Goal: Task Accomplishment & Management: Use online tool/utility

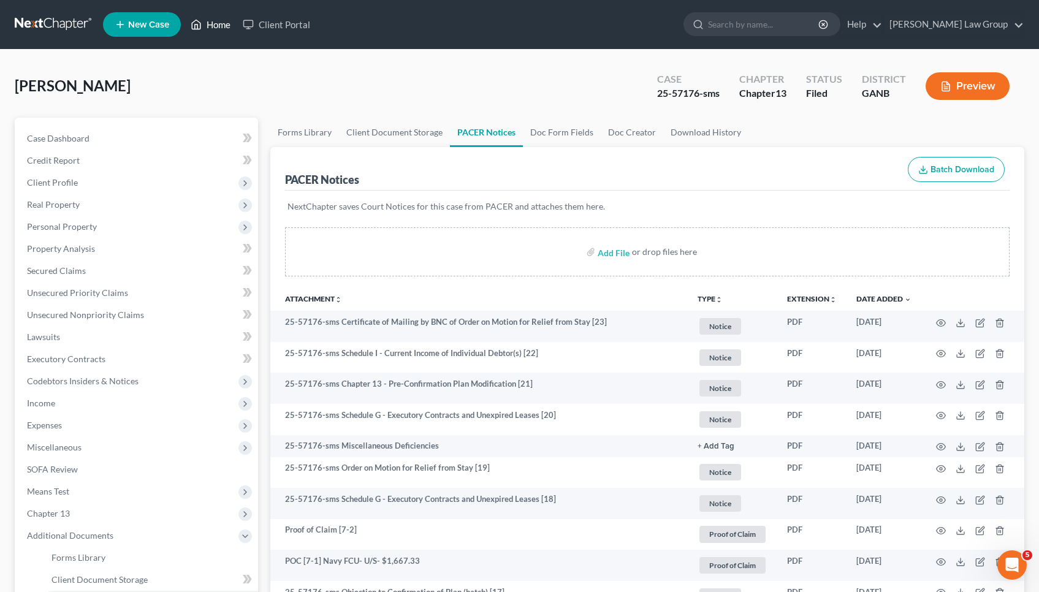
click at [210, 25] on link "Home" at bounding box center [211, 24] width 52 height 22
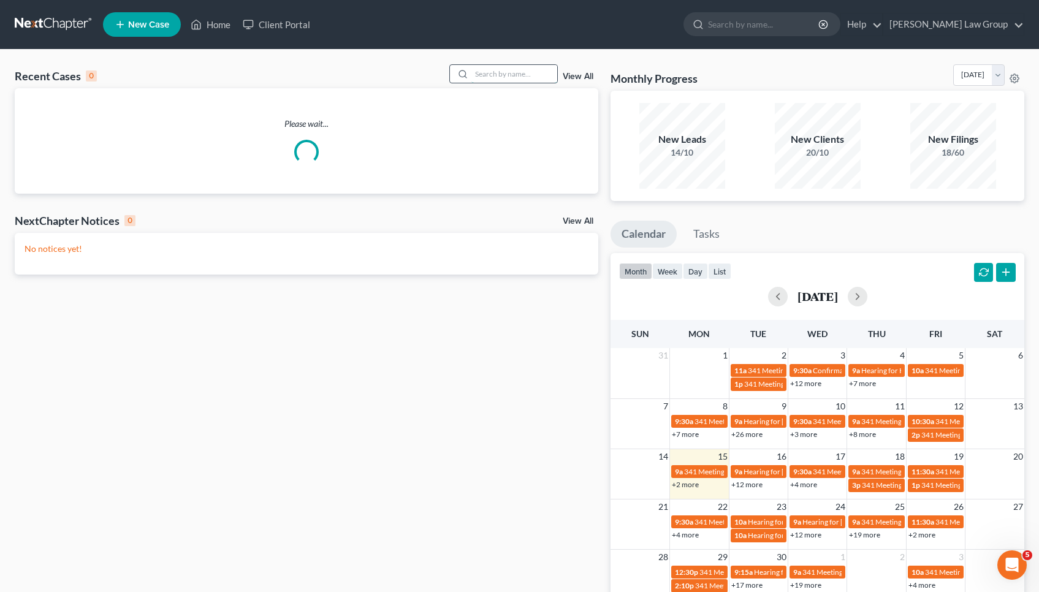
click at [533, 76] on input "search" at bounding box center [515, 74] width 86 height 18
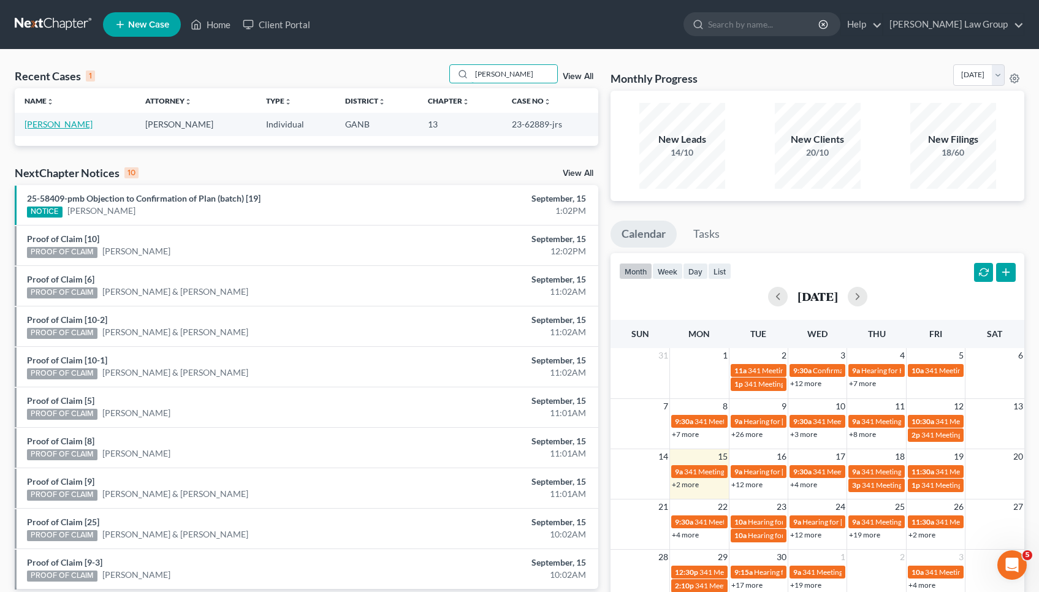
type input "[PERSON_NAME]"
click at [68, 124] on link "[PERSON_NAME]" at bounding box center [59, 124] width 68 height 10
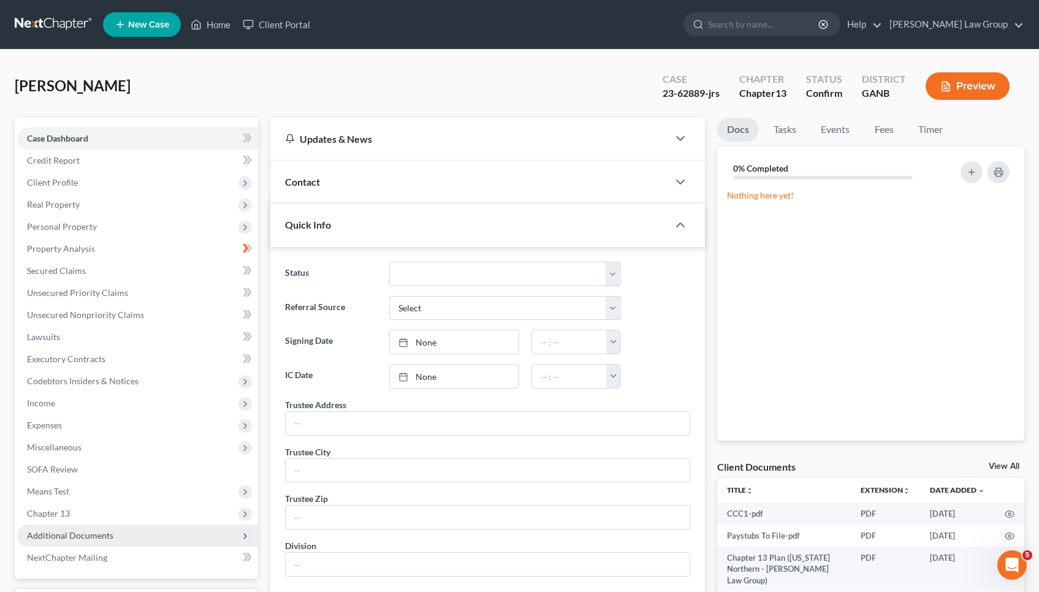
click at [86, 528] on span "Additional Documents" at bounding box center [137, 536] width 241 height 22
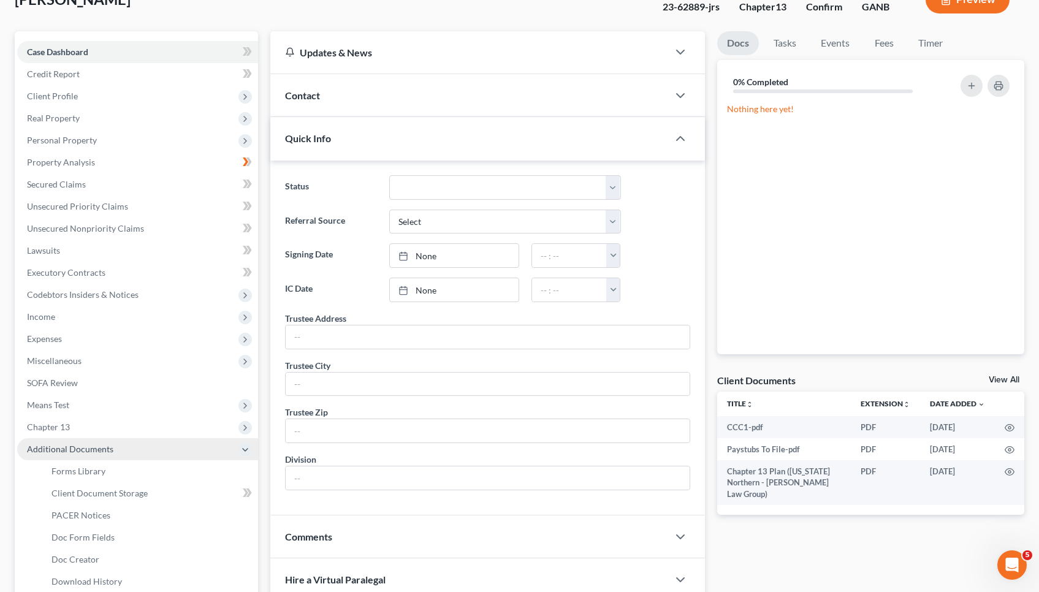
scroll to position [88, 1]
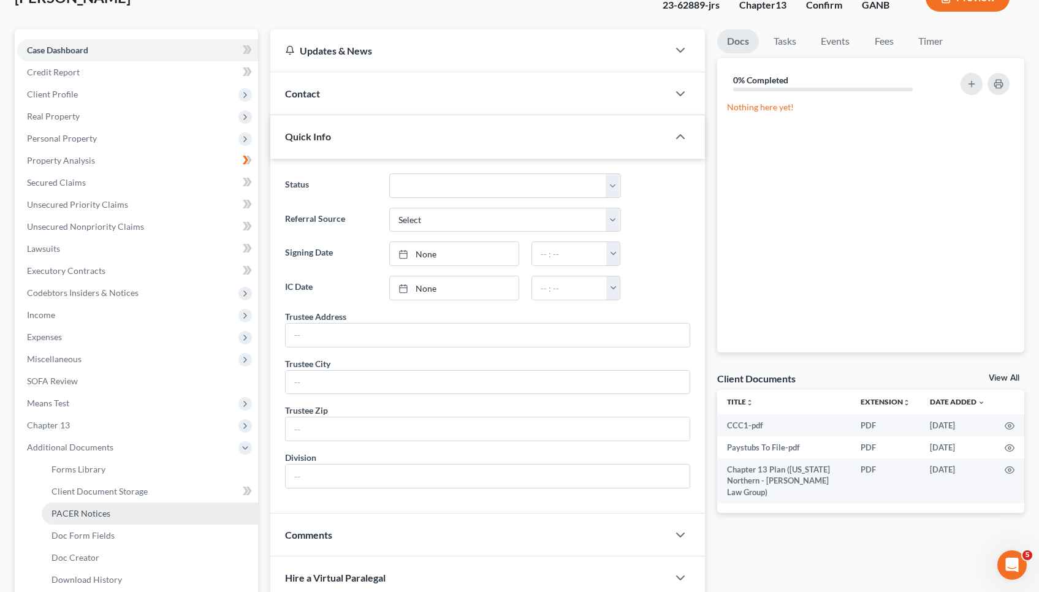
click at [86, 522] on link "PACER Notices" at bounding box center [150, 514] width 216 height 22
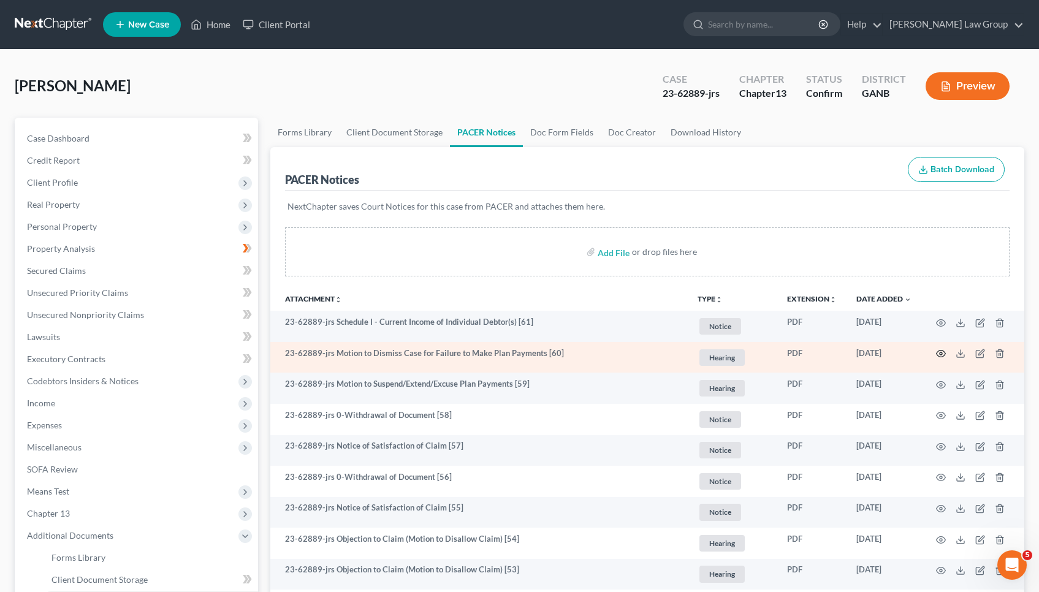
click at [939, 353] on icon "button" at bounding box center [941, 354] width 10 height 10
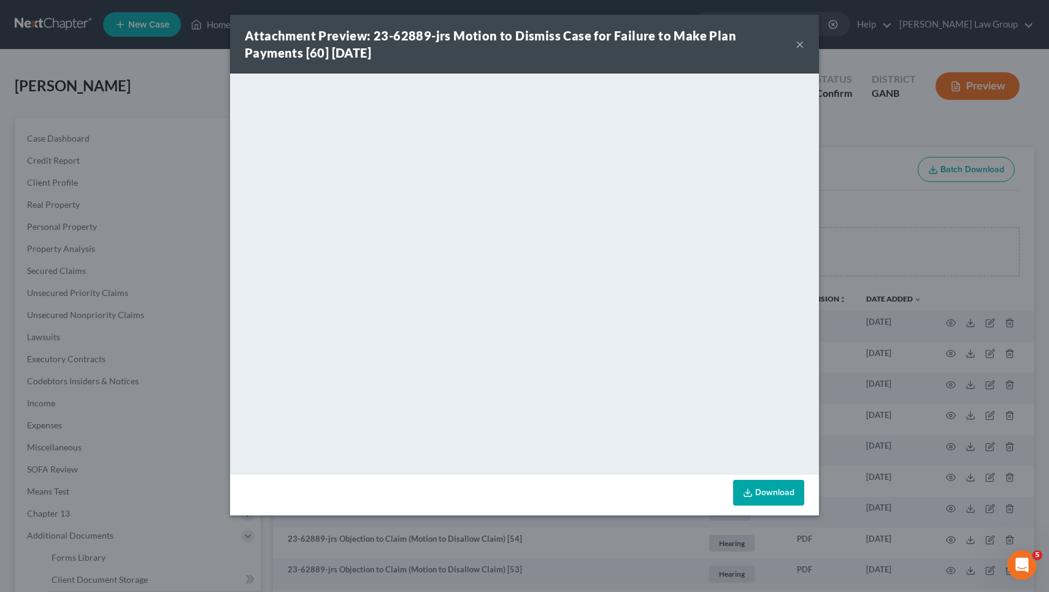
click at [803, 47] on button "×" at bounding box center [799, 44] width 9 height 15
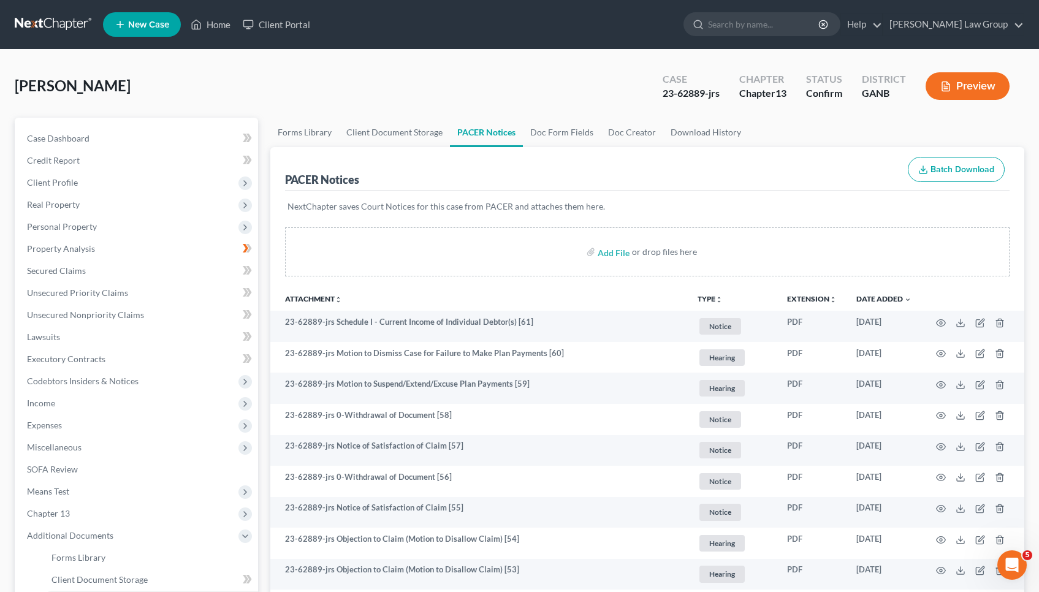
click at [684, 90] on div "23-62889-jrs" at bounding box center [691, 93] width 57 height 14
click at [228, 25] on link "Home" at bounding box center [211, 24] width 52 height 22
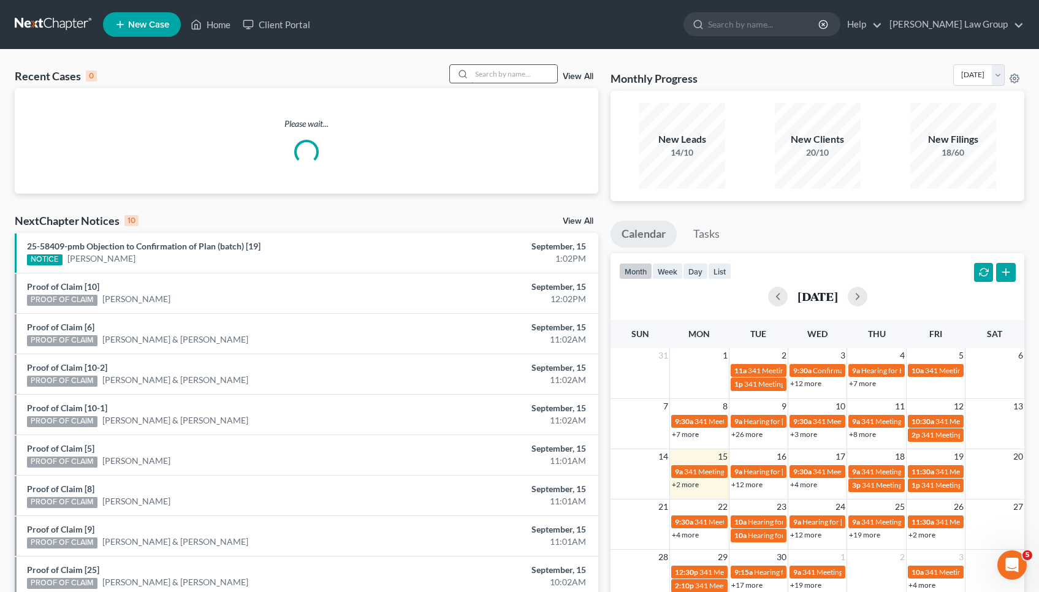
click at [526, 74] on input "search" at bounding box center [515, 74] width 86 height 18
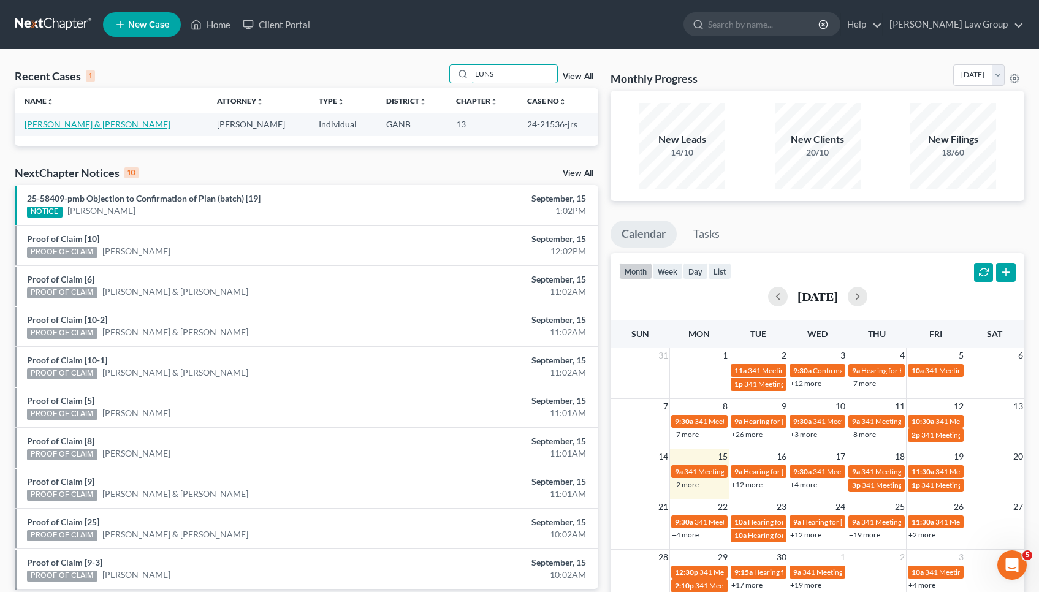
type input "LUNS"
click at [46, 123] on link "[PERSON_NAME] & [PERSON_NAME]" at bounding box center [98, 124] width 146 height 10
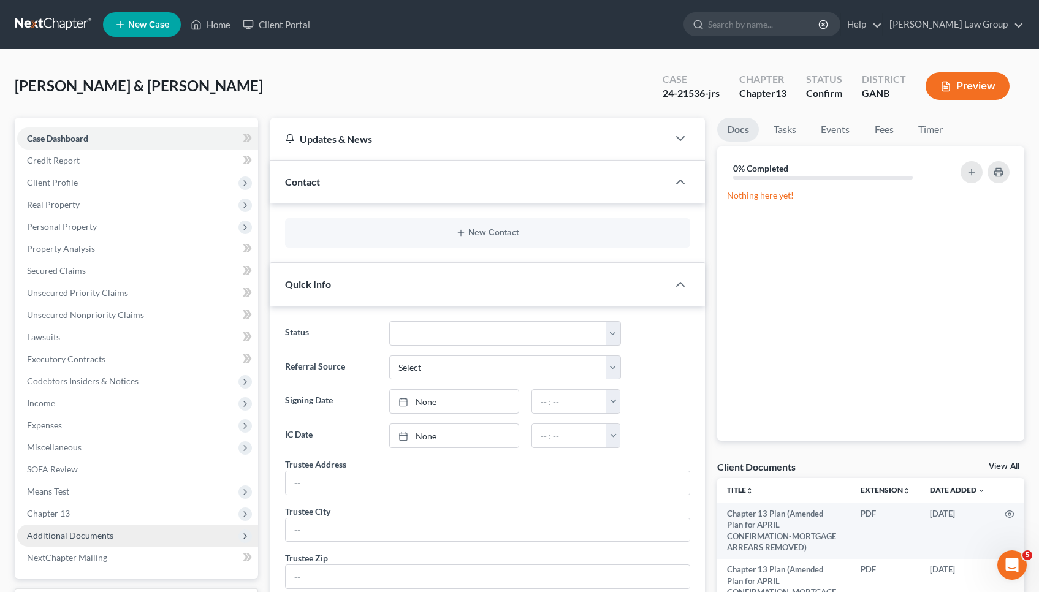
click at [94, 526] on span "Additional Documents" at bounding box center [137, 536] width 241 height 22
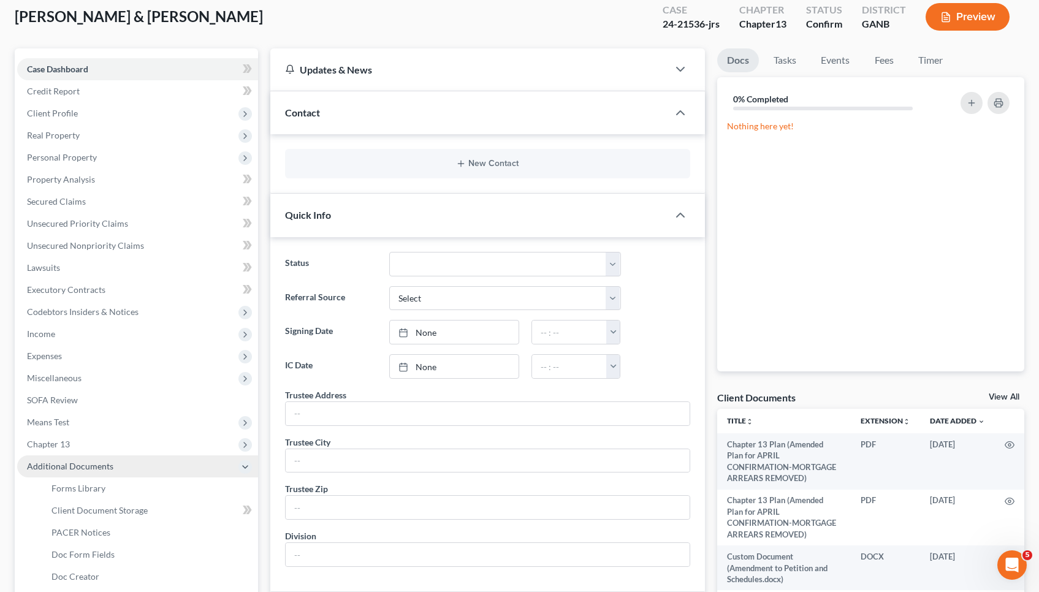
click at [94, 526] on link "PACER Notices" at bounding box center [150, 533] width 216 height 22
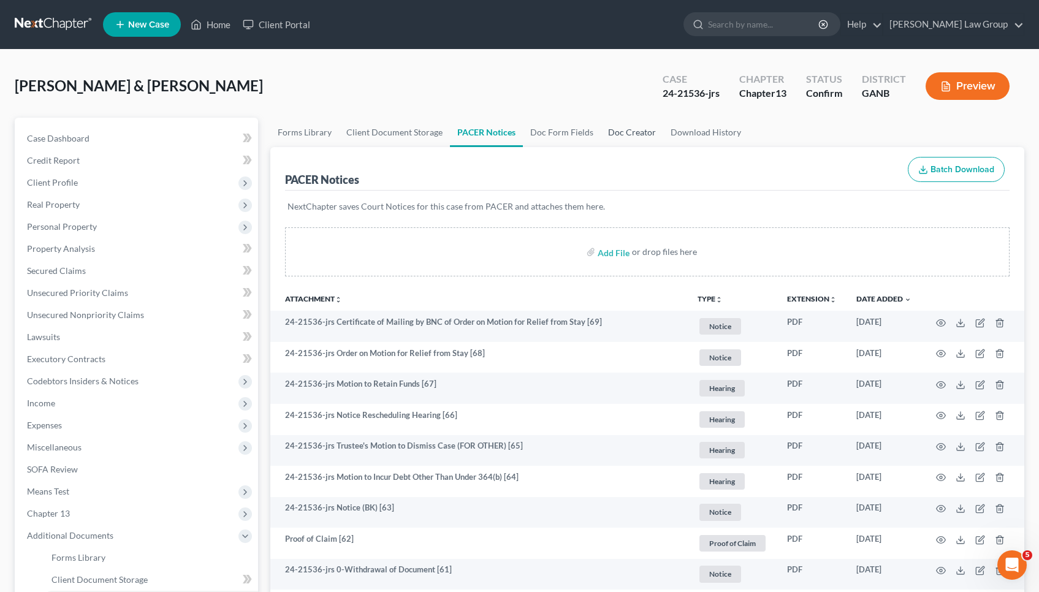
click at [630, 127] on link "Doc Creator" at bounding box center [632, 132] width 63 height 29
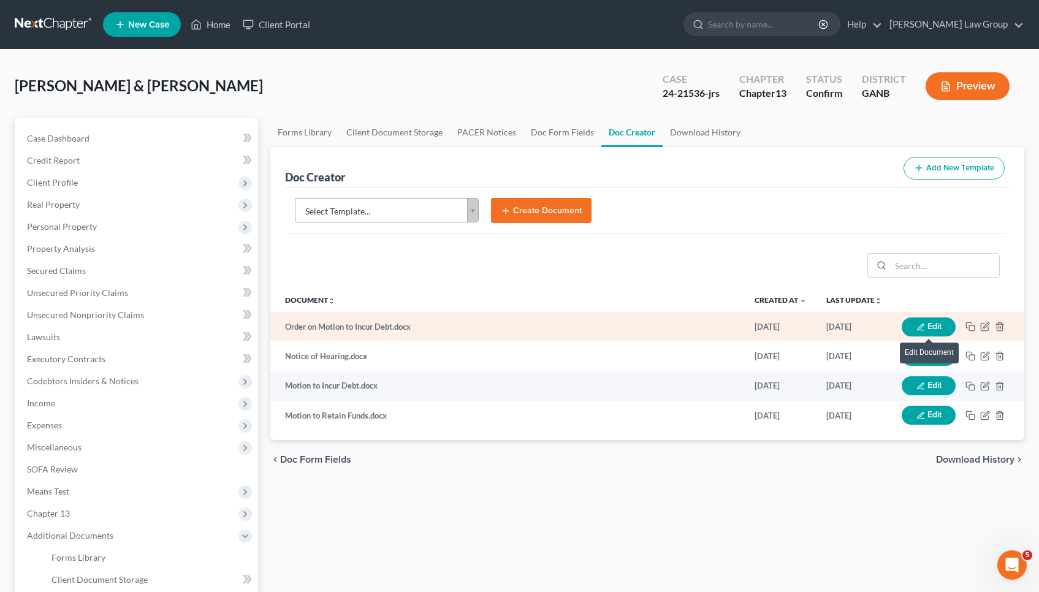
click at [938, 328] on button "Edit" at bounding box center [929, 327] width 54 height 19
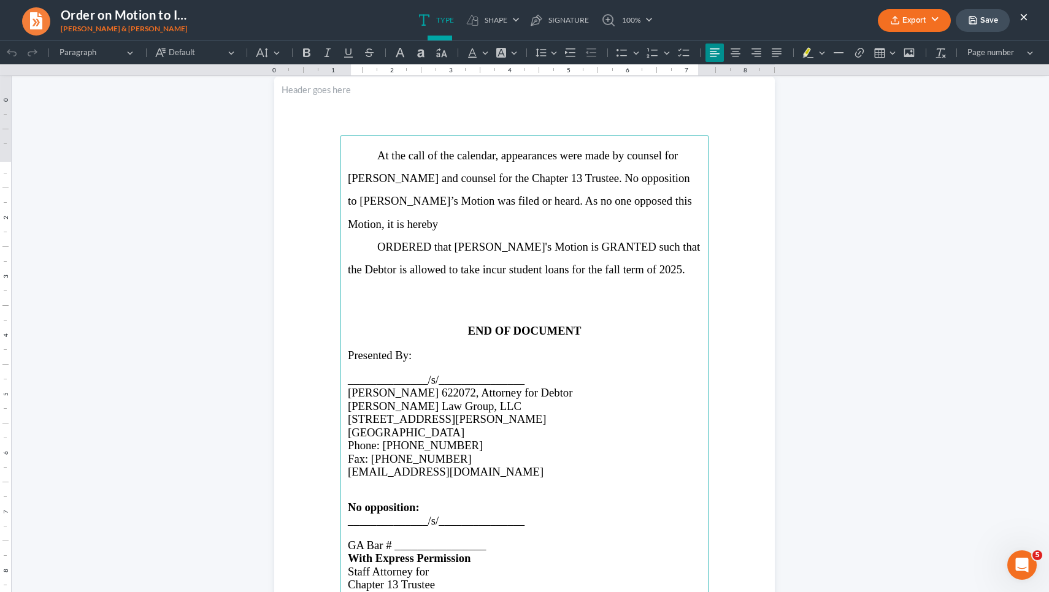
scroll to position [707, 0]
click at [422, 538] on span "GA Bar # ________________" at bounding box center [417, 544] width 138 height 13
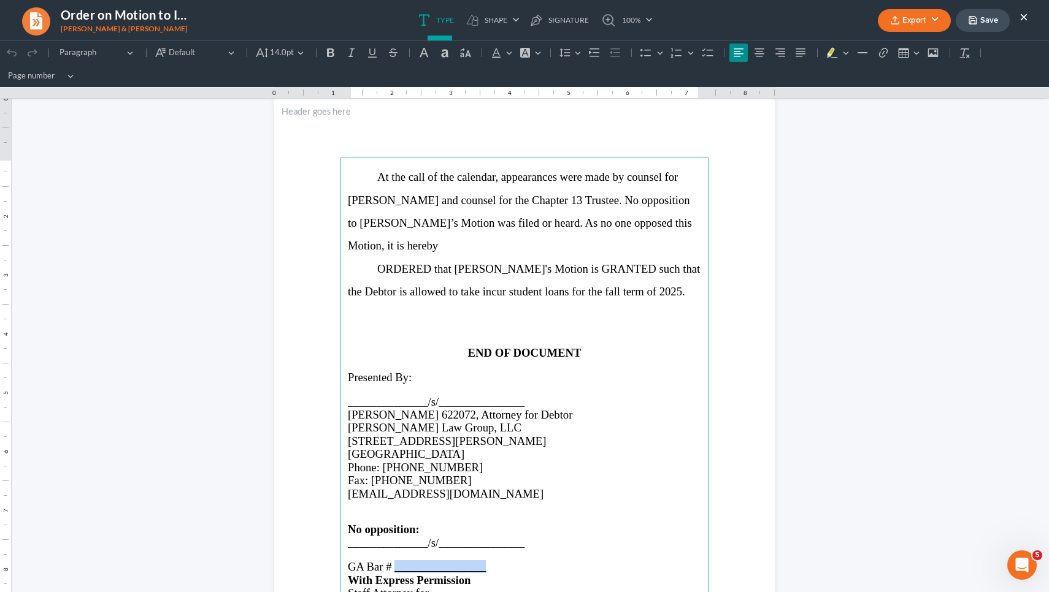
click at [422, 560] on span "GA Bar # ________________" at bounding box center [417, 566] width 138 height 13
click at [407, 549] on p "Rich Text Editor, page-1-main" at bounding box center [524, 554] width 353 height 11
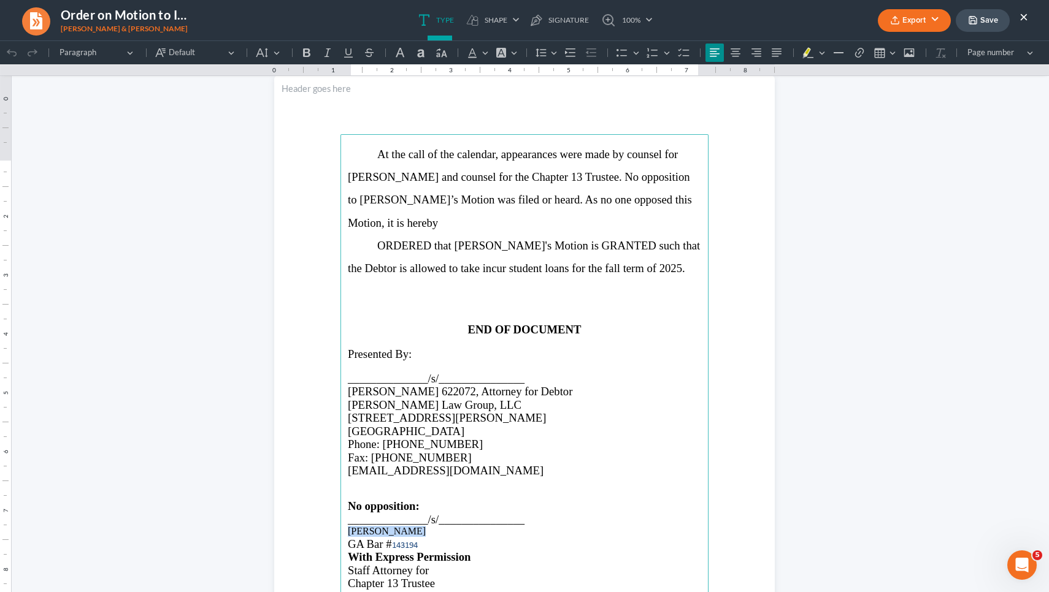
drag, startPoint x: 403, startPoint y: 529, endPoint x: 345, endPoint y: 527, distance: 58.3
click at [348, 527] on p "[PERSON_NAME]" at bounding box center [524, 531] width 353 height 11
click at [253, 53] on button "Default" at bounding box center [268, 53] width 33 height 18
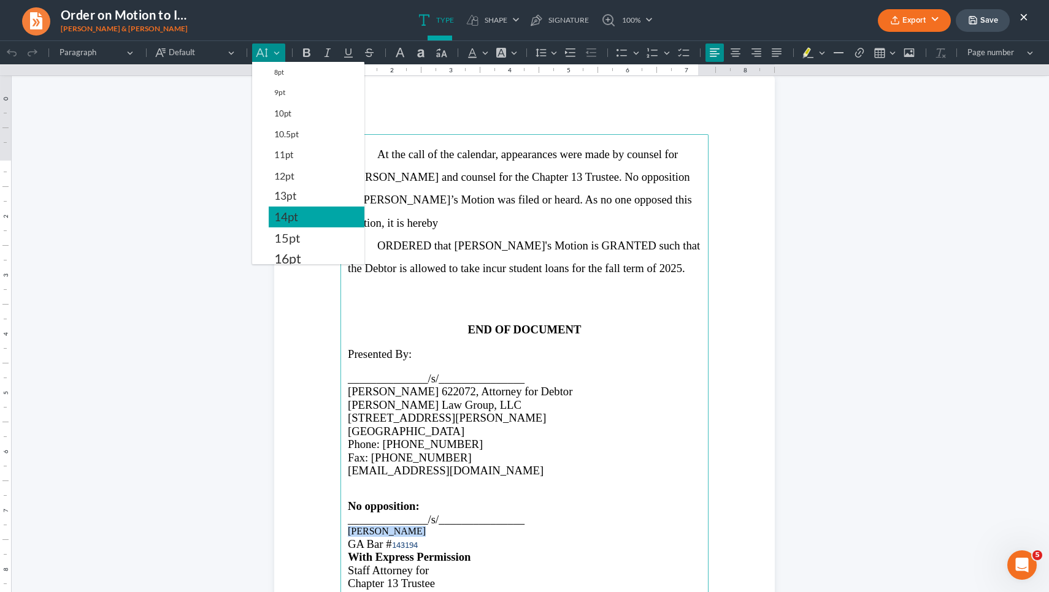
click at [278, 217] on span "14pt" at bounding box center [286, 217] width 24 height 15
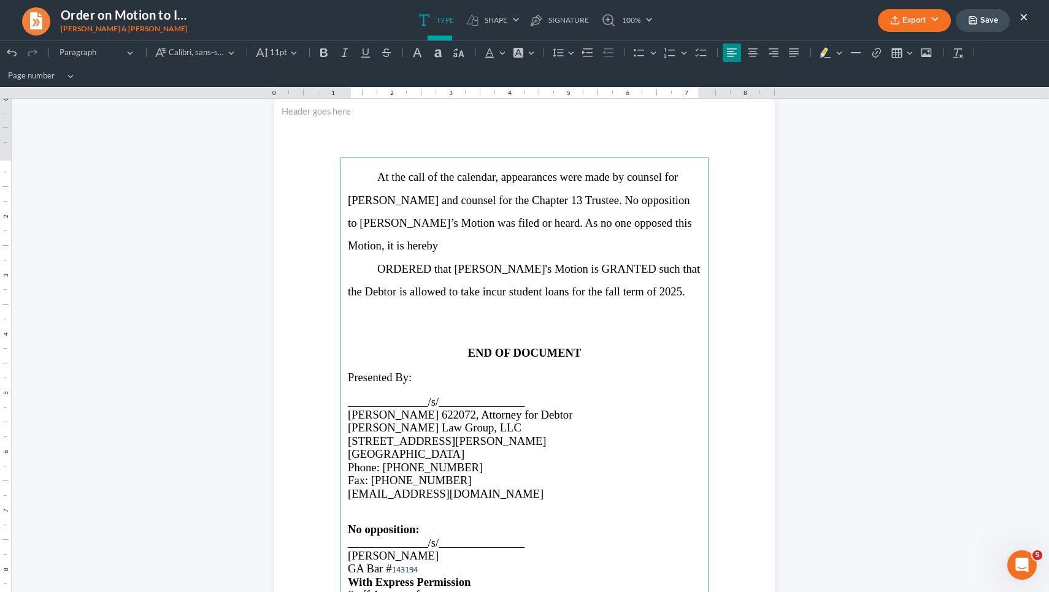
drag, startPoint x: 418, startPoint y: 543, endPoint x: 391, endPoint y: 542, distance: 27.0
click at [391, 562] on p "GA Bar # 143194" at bounding box center [524, 568] width 353 height 13
click at [216, 42] on div "Undo (⌘Z) Undo Redo (⌘Y) Redo Heading Paragraph Paragraph Heading 1 Heading 2 H…" at bounding box center [524, 64] width 1044 height 46
click at [217, 48] on span "Calibri, sans-serif" at bounding box center [197, 53] width 56 height 12
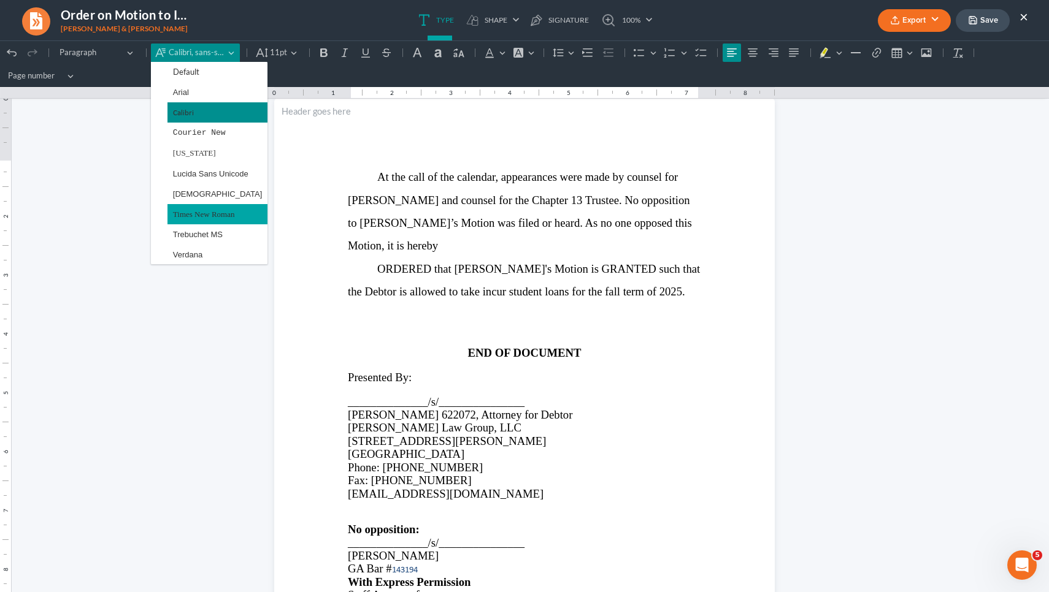
click at [199, 220] on span "Times New Roman" at bounding box center [204, 214] width 62 height 14
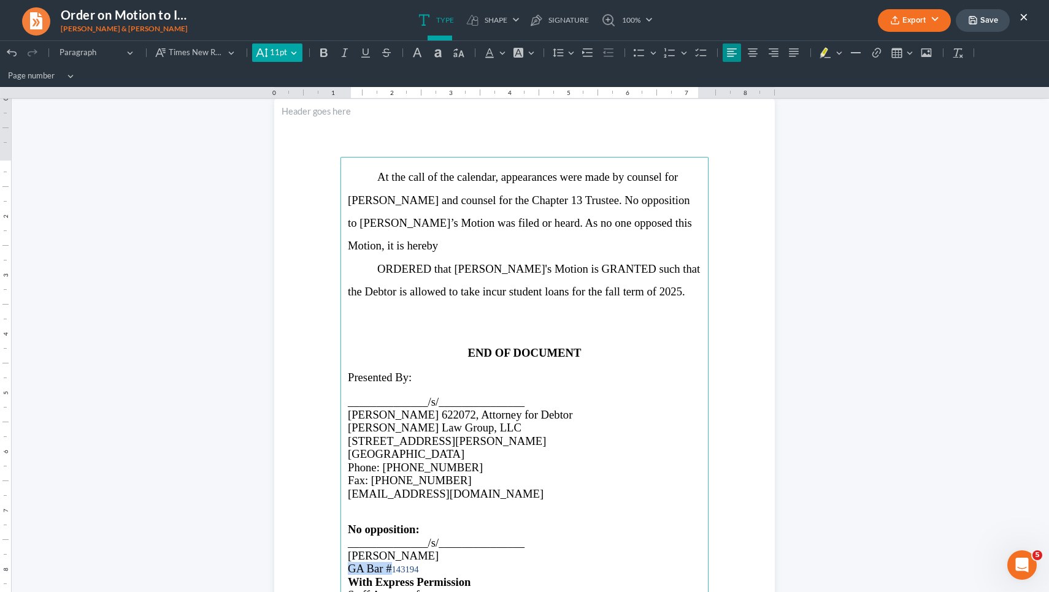
click at [279, 56] on span "11pt" at bounding box center [278, 53] width 17 height 12
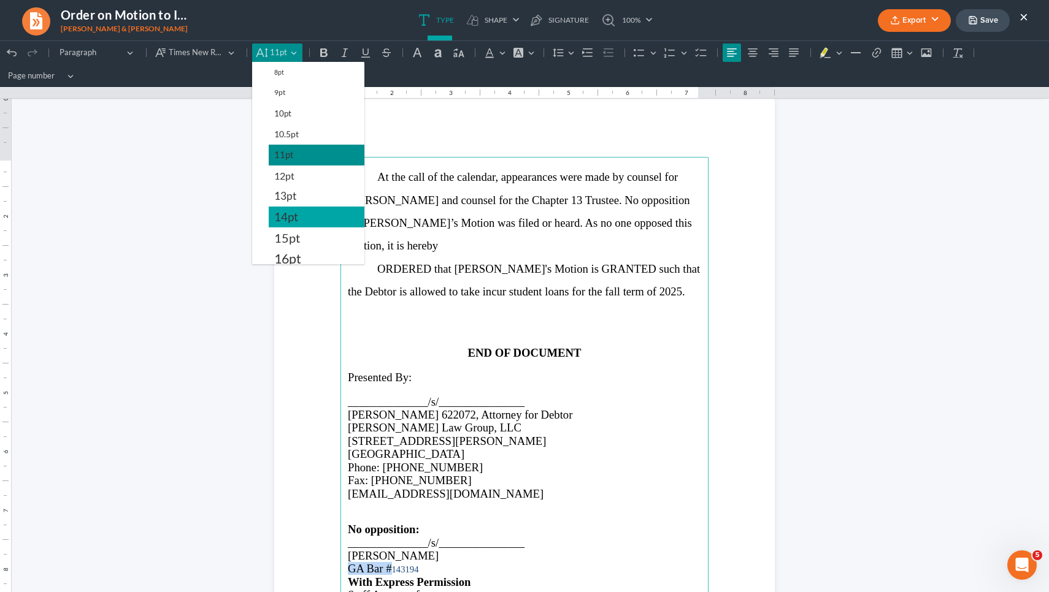
click at [289, 218] on span "14pt" at bounding box center [286, 217] width 24 height 15
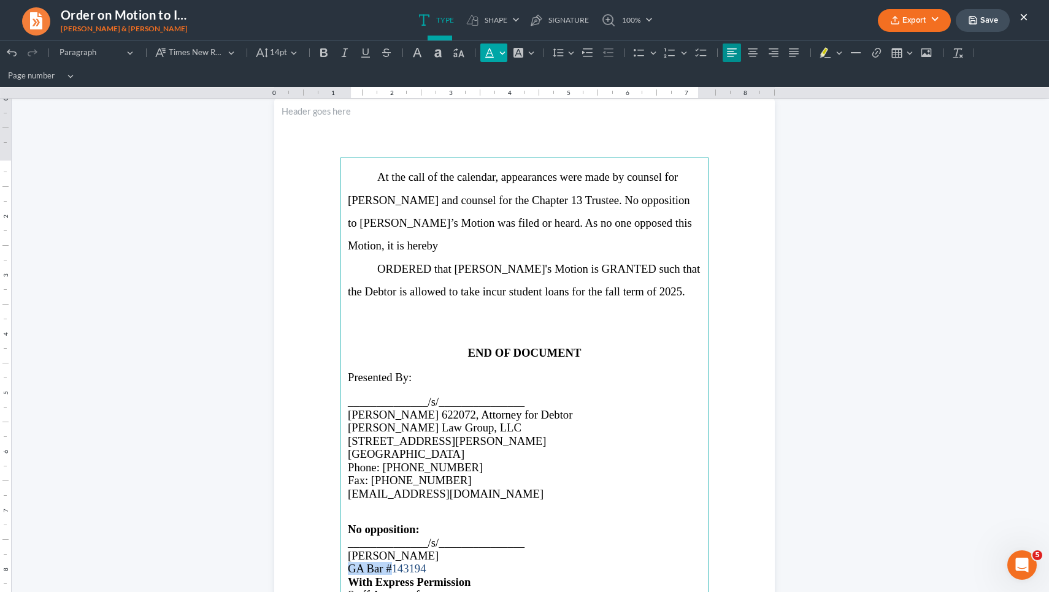
click at [499, 58] on button "Font Color Font Color" at bounding box center [493, 53] width 27 height 18
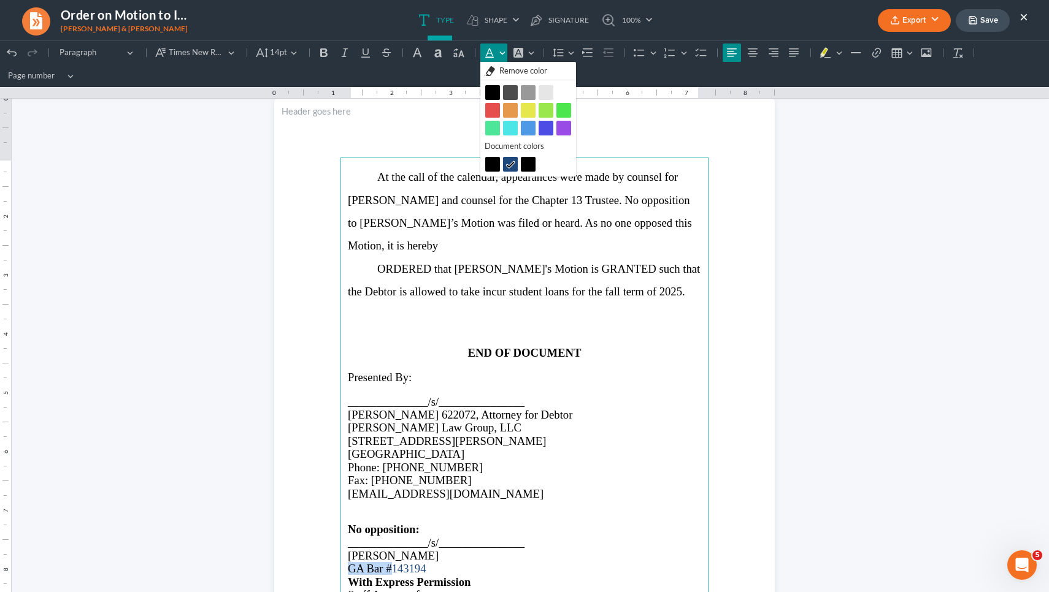
click at [493, 88] on button "Black Black" at bounding box center [492, 92] width 15 height 15
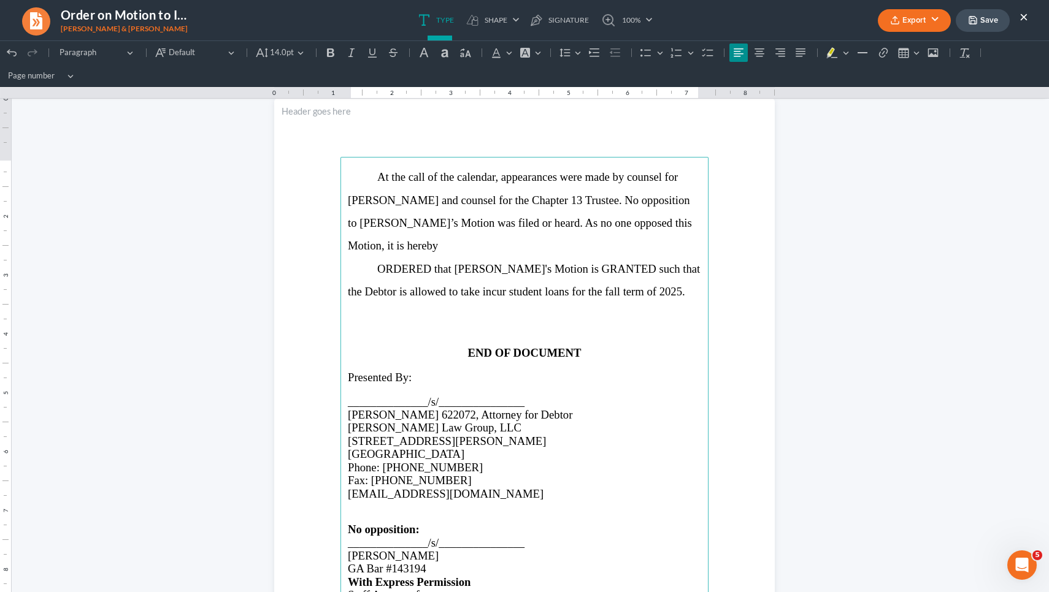
click at [574, 408] on p "[PERSON_NAME] 622072, Attorney for Debtor" at bounding box center [524, 414] width 353 height 13
click at [970, 22] on polyline "button" at bounding box center [972, 22] width 4 height 3
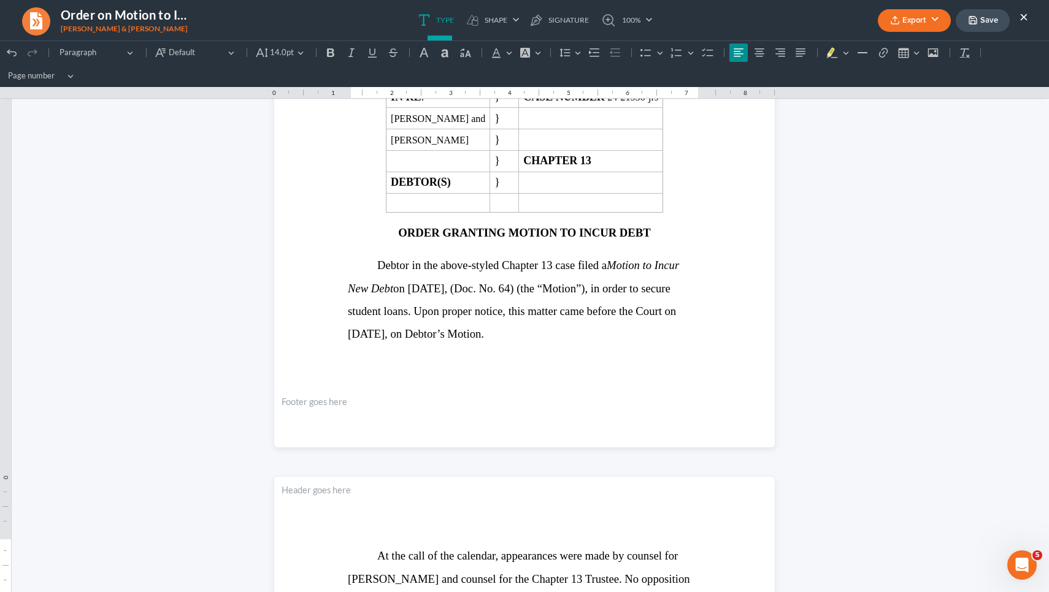
scroll to position [327, 0]
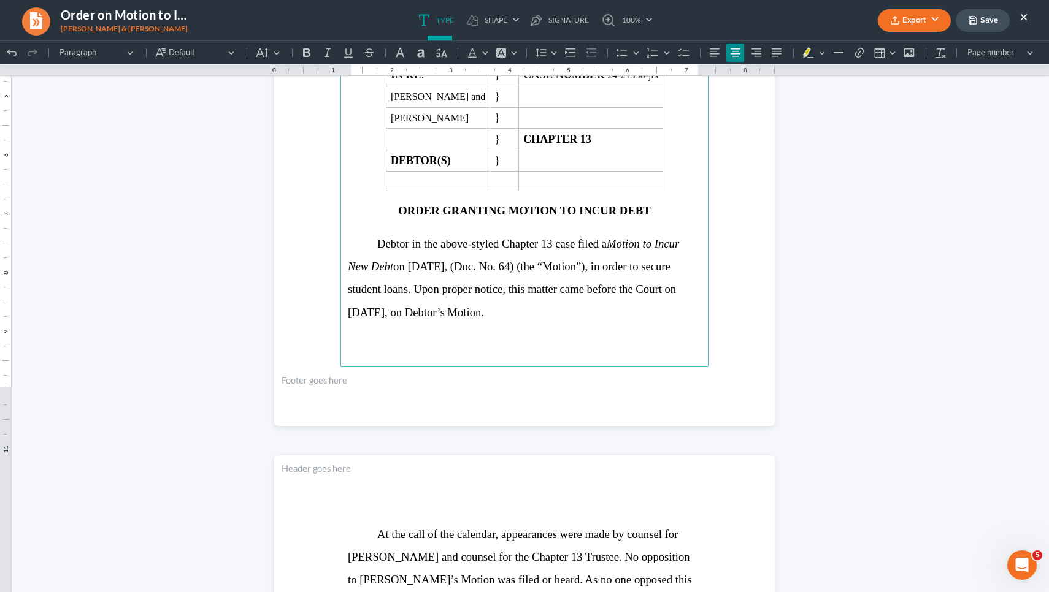
click at [903, 17] on button "Export" at bounding box center [914, 20] width 73 height 23
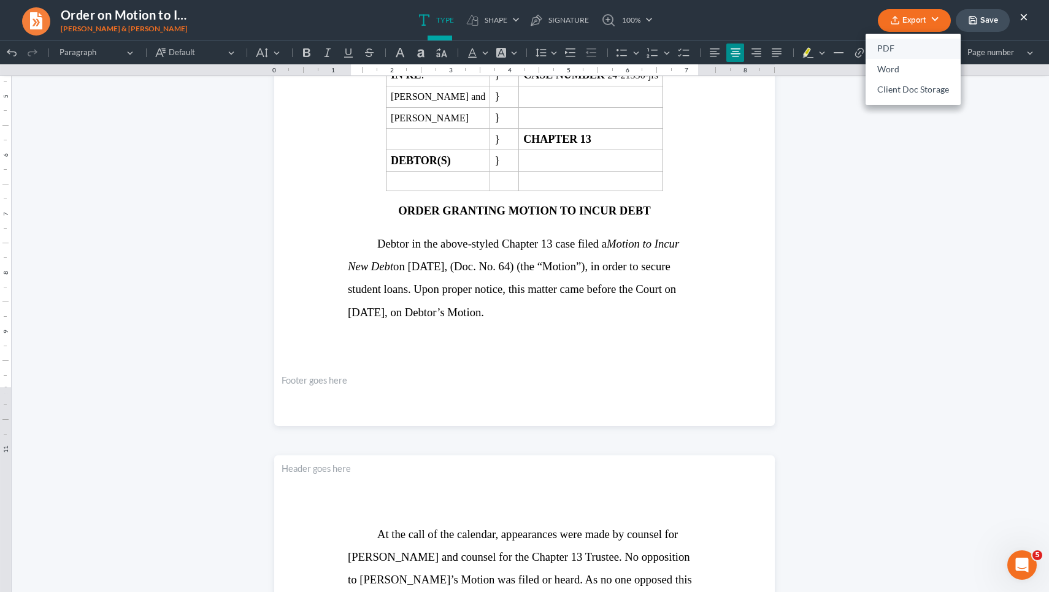
click at [895, 43] on link "PDF" at bounding box center [912, 49] width 95 height 21
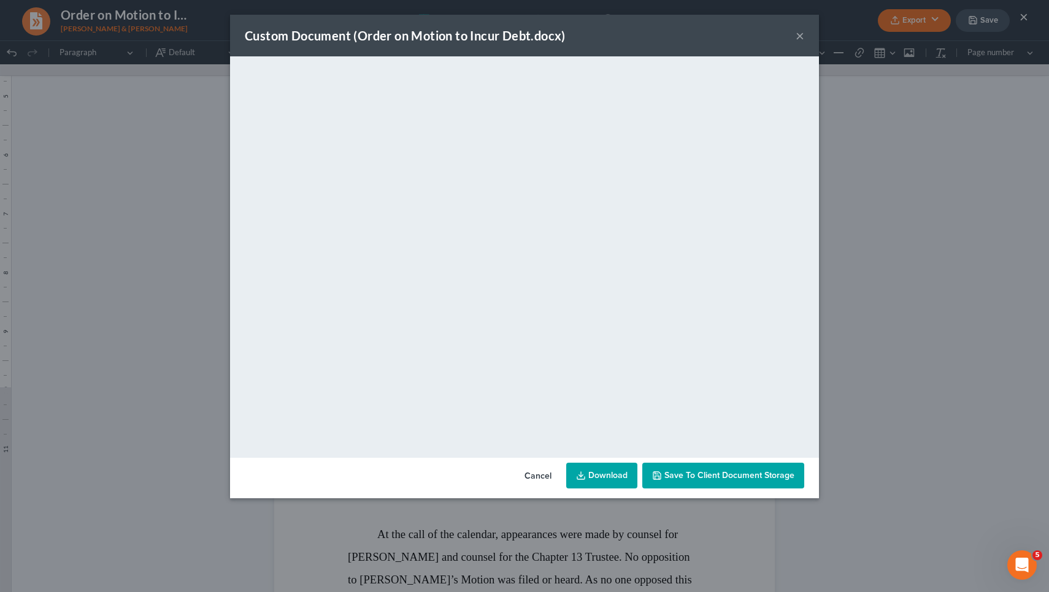
click at [539, 479] on button "Cancel" at bounding box center [537, 476] width 47 height 25
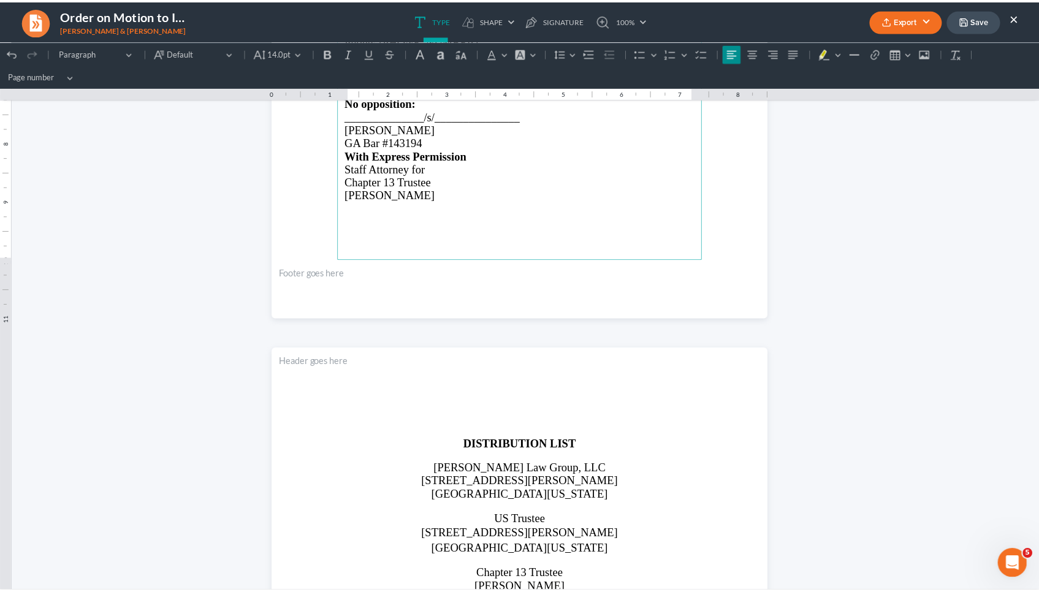
scroll to position [1149, 0]
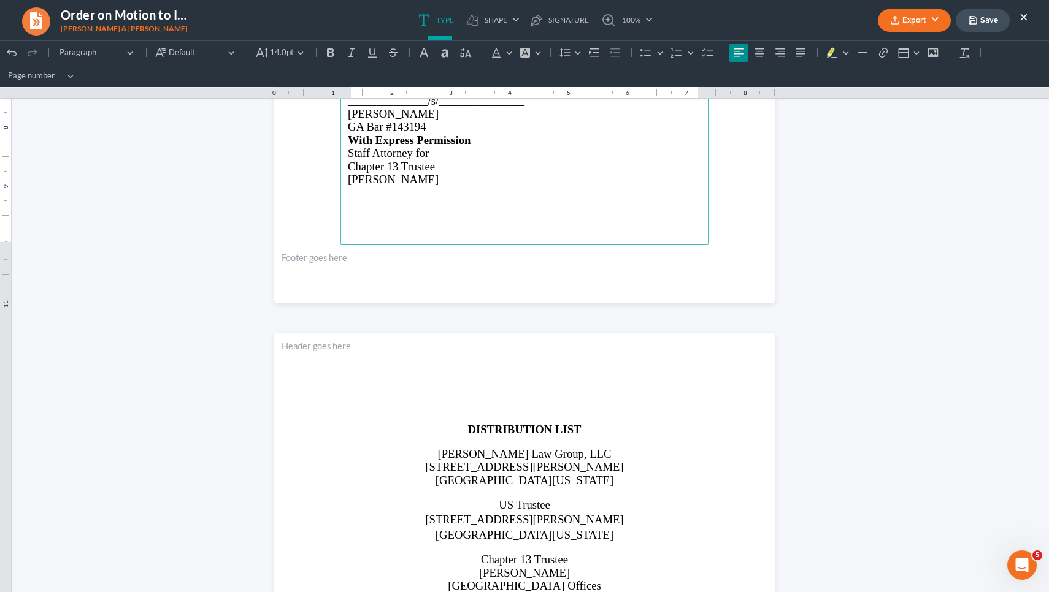
click at [595, 519] on p "[STREET_ADDRESS][PERSON_NAME]" at bounding box center [524, 519] width 353 height 17
click at [978, 31] on button "Save" at bounding box center [982, 20] width 54 height 23
click at [901, 17] on button "Export" at bounding box center [914, 20] width 73 height 23
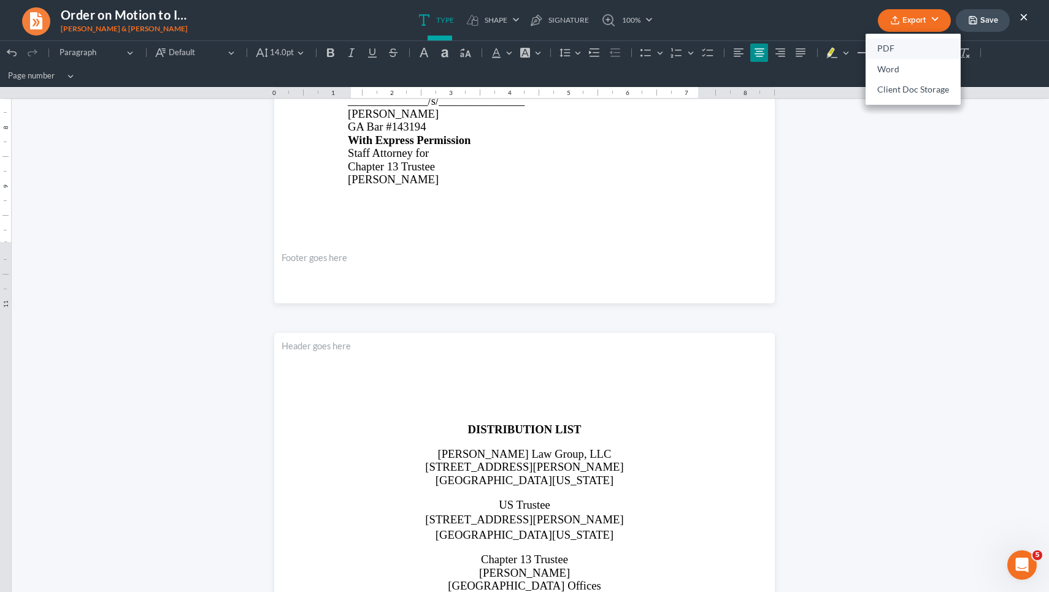
click at [894, 45] on link "PDF" at bounding box center [912, 49] width 95 height 21
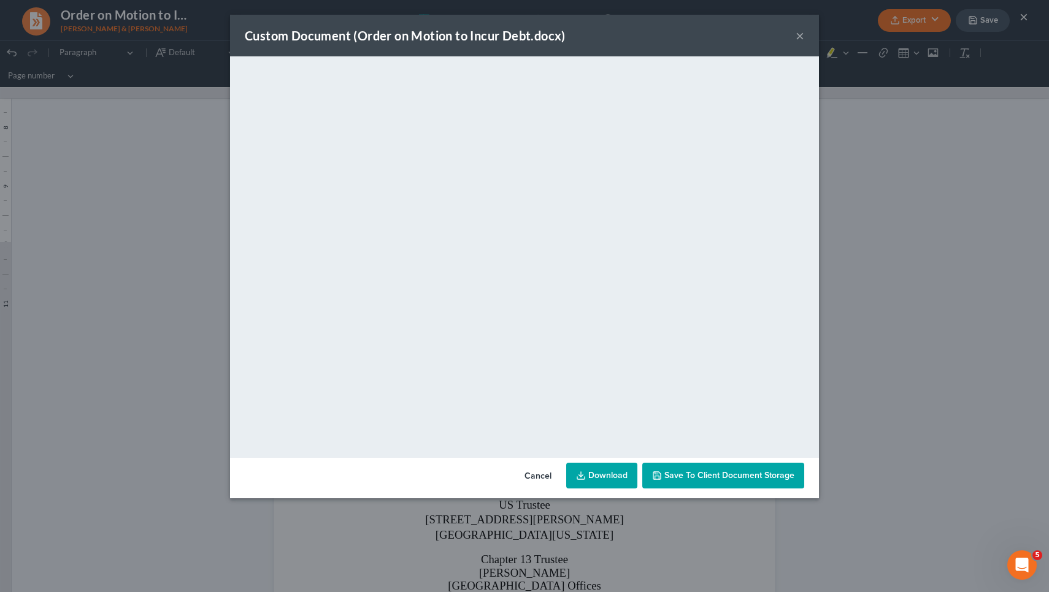
click at [800, 36] on button "×" at bounding box center [799, 35] width 9 height 15
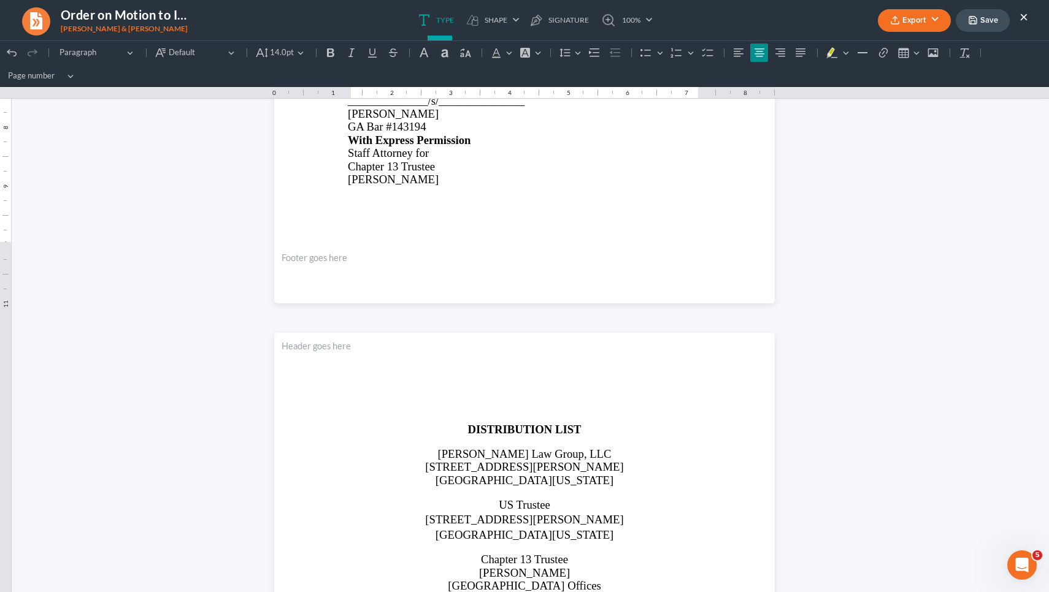
click at [1022, 20] on button "×" at bounding box center [1023, 16] width 9 height 15
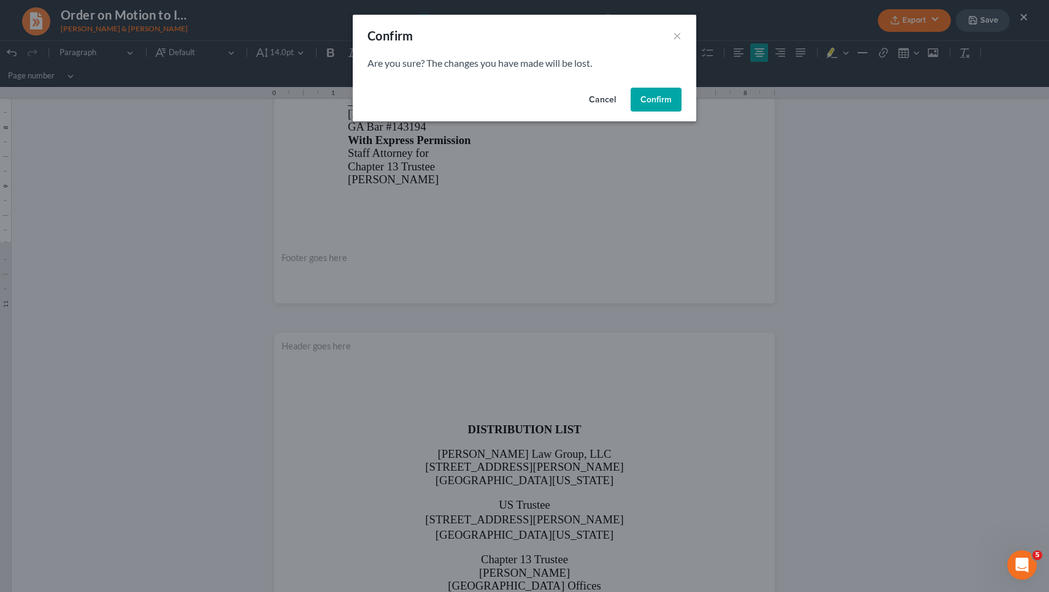
click at [666, 105] on button "Confirm" at bounding box center [655, 100] width 51 height 25
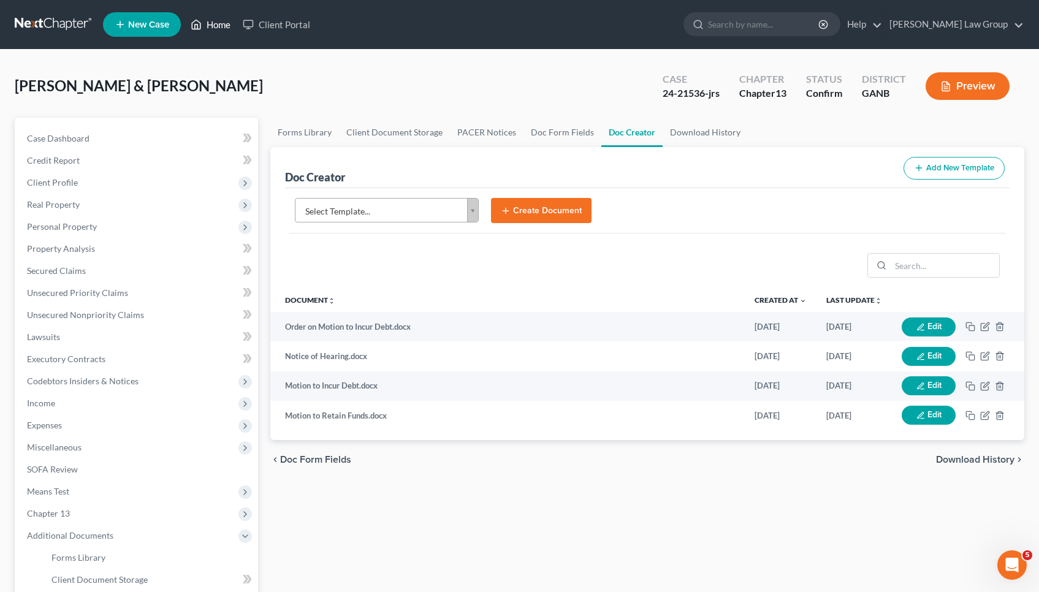
click at [218, 26] on link "Home" at bounding box center [211, 24] width 52 height 22
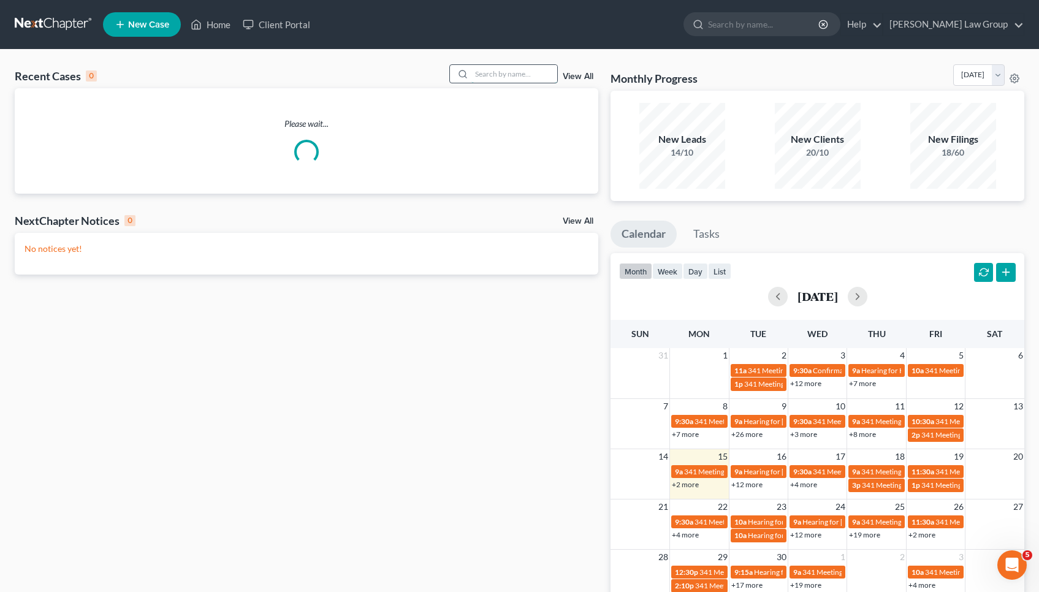
click at [547, 75] on input "search" at bounding box center [515, 74] width 86 height 18
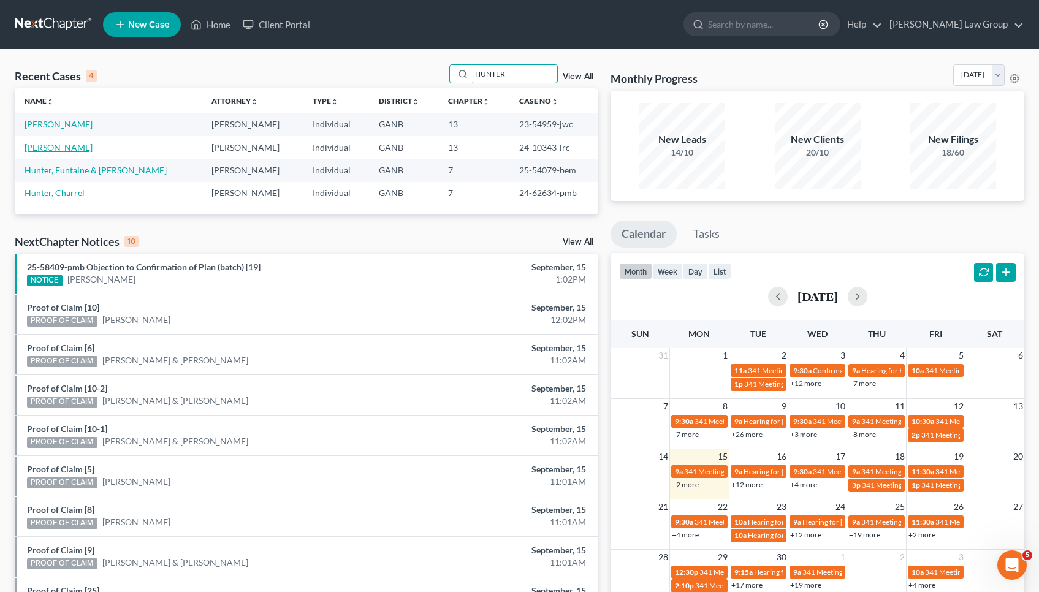
type input "HUNTER"
click at [60, 145] on link "[PERSON_NAME]" at bounding box center [59, 147] width 68 height 10
click at [58, 146] on link "[PERSON_NAME]" at bounding box center [59, 147] width 68 height 10
click at [40, 146] on link "[PERSON_NAME]" at bounding box center [59, 147] width 68 height 10
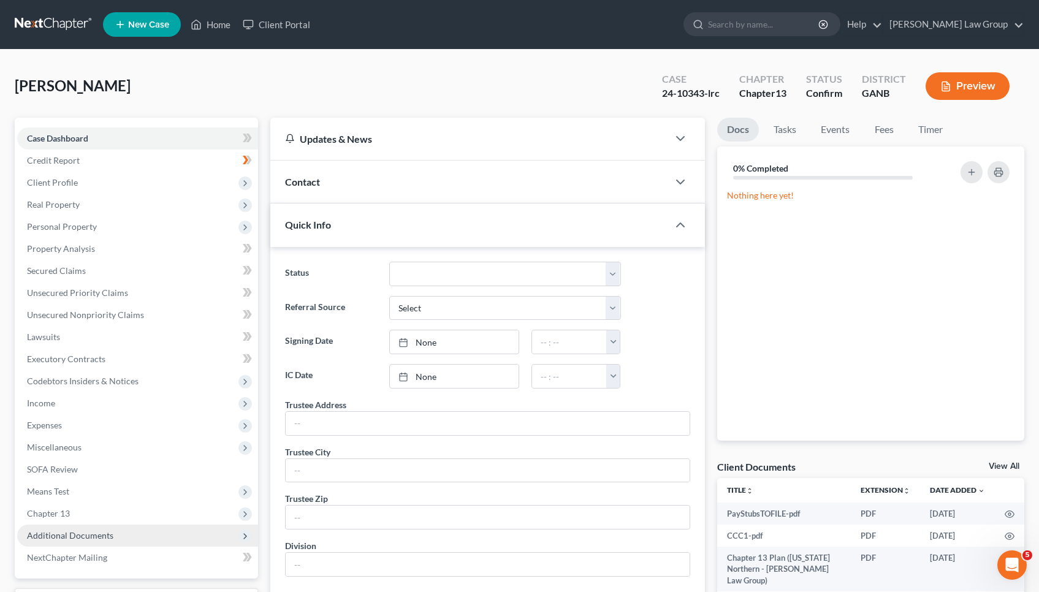
click at [61, 541] on span "Additional Documents" at bounding box center [137, 536] width 241 height 22
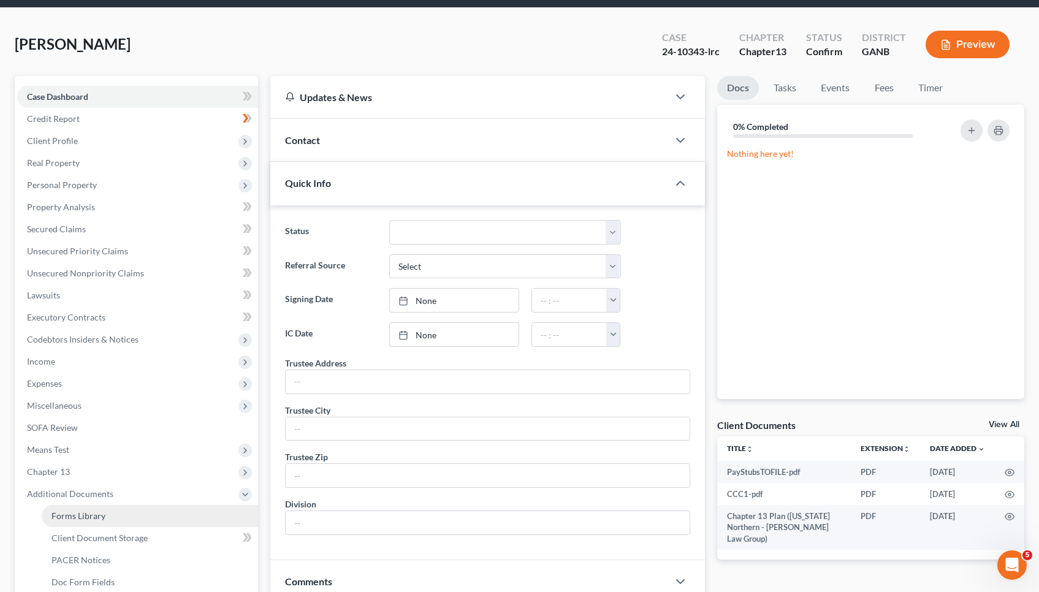
scroll to position [44, 0]
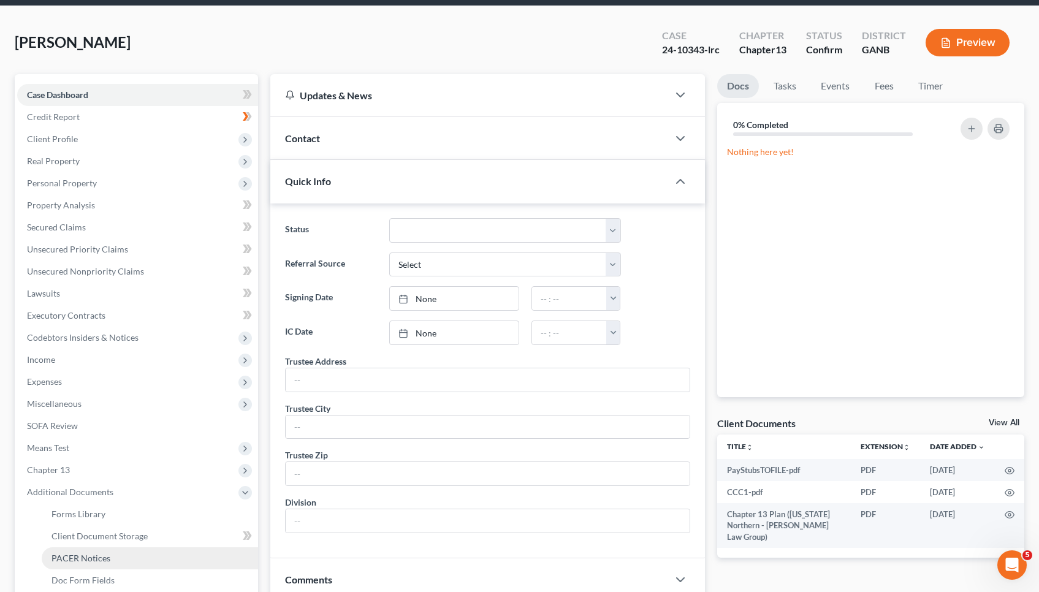
click at [116, 553] on link "PACER Notices" at bounding box center [150, 559] width 216 height 22
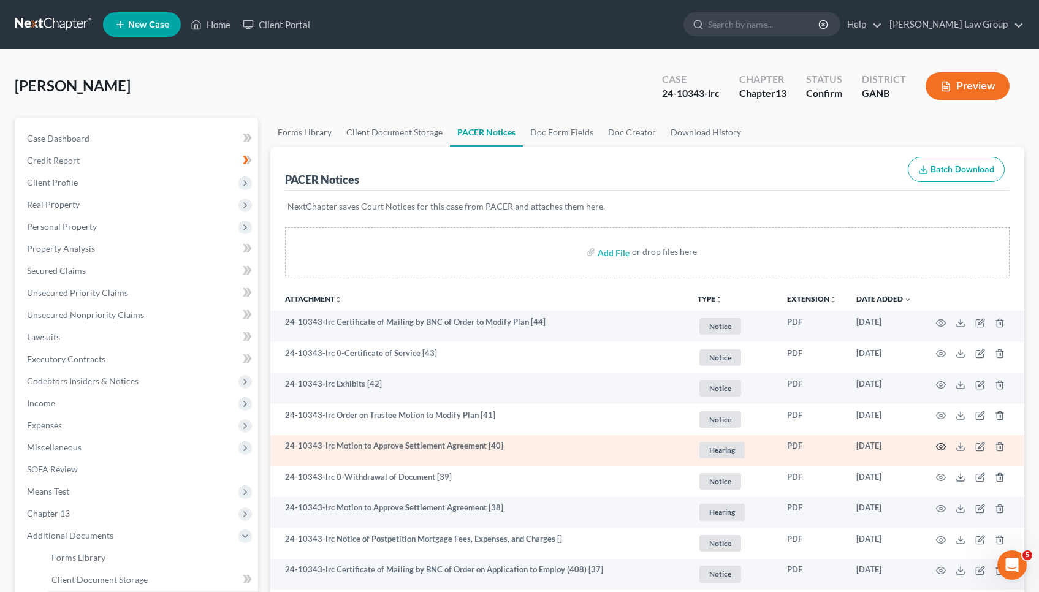
click at [942, 446] on circle "button" at bounding box center [941, 447] width 2 height 2
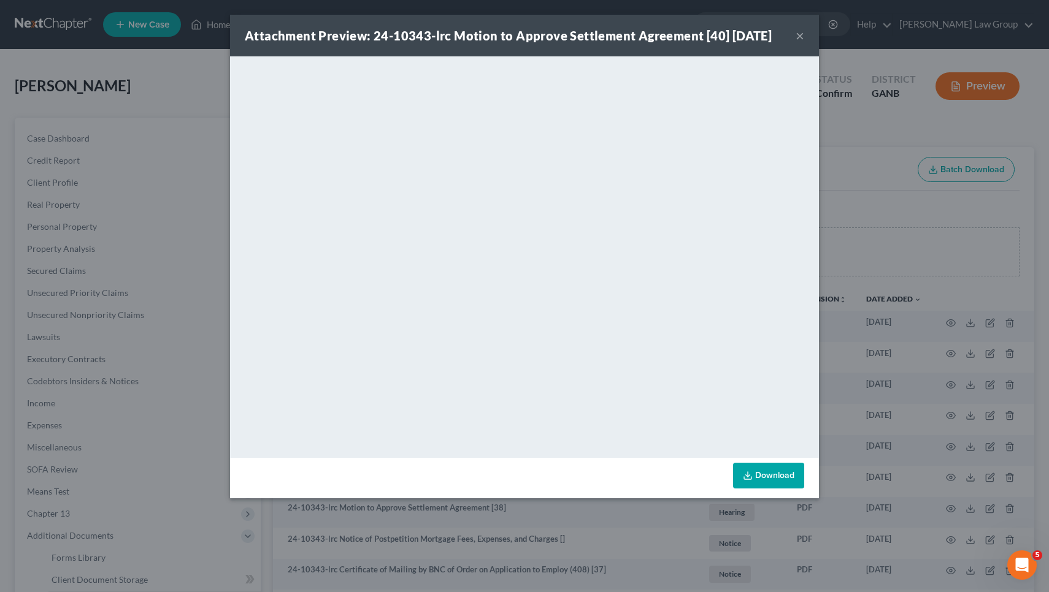
click at [803, 33] on button "×" at bounding box center [799, 35] width 9 height 15
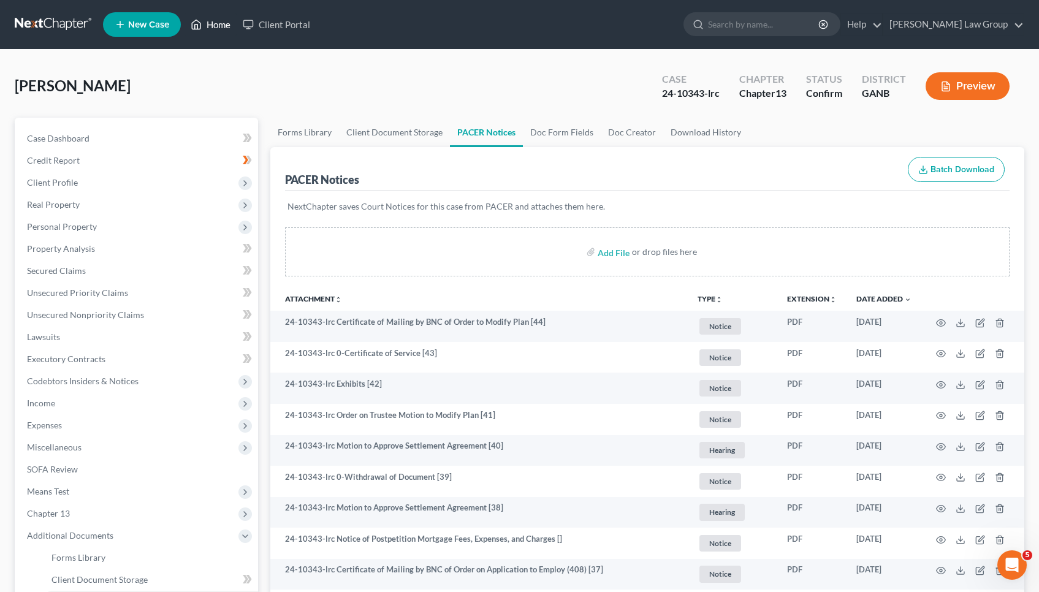
click at [226, 28] on link "Home" at bounding box center [211, 24] width 52 height 22
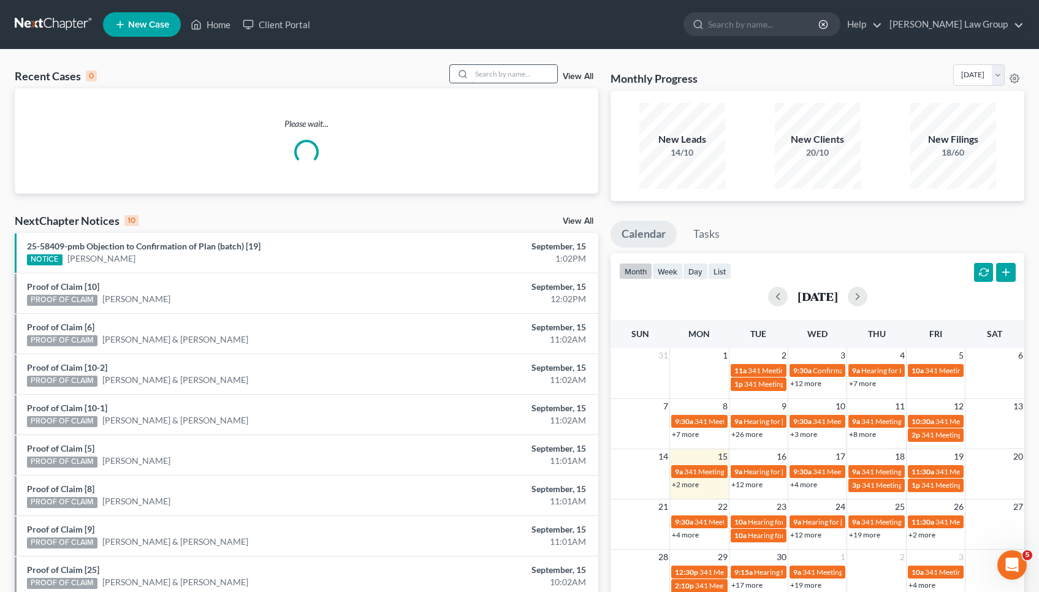
click at [530, 77] on input "search" at bounding box center [515, 74] width 86 height 18
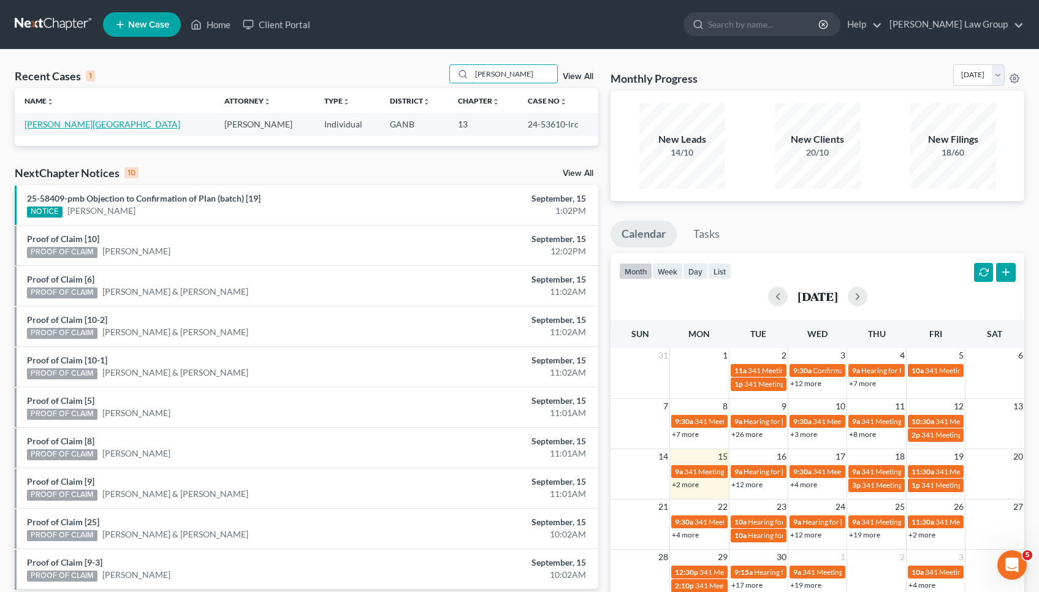
type input "[PERSON_NAME]"
click at [69, 121] on link "[PERSON_NAME][GEOGRAPHIC_DATA]" at bounding box center [103, 124] width 156 height 10
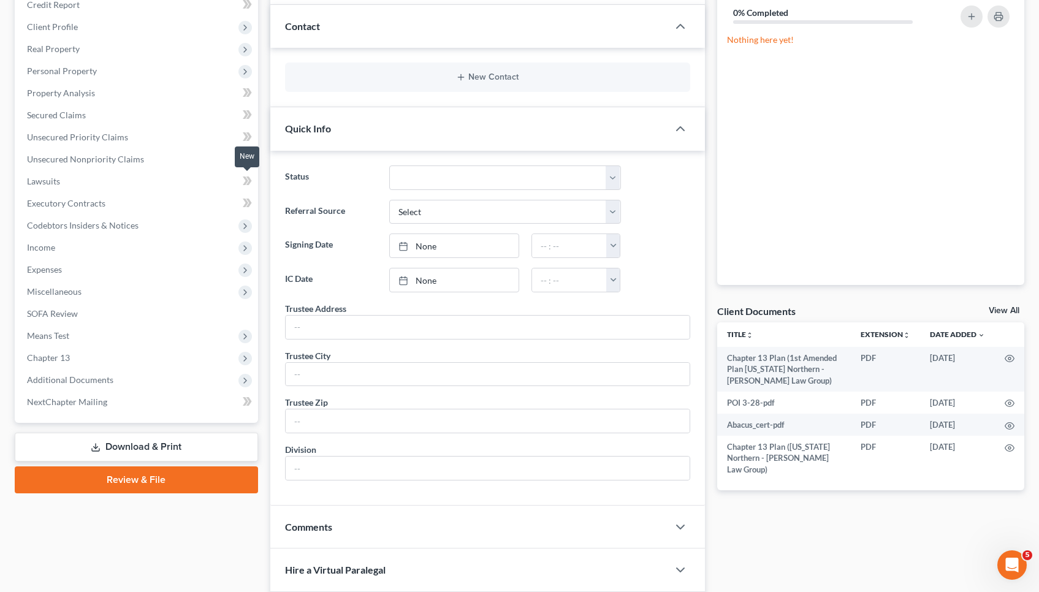
scroll to position [161, 0]
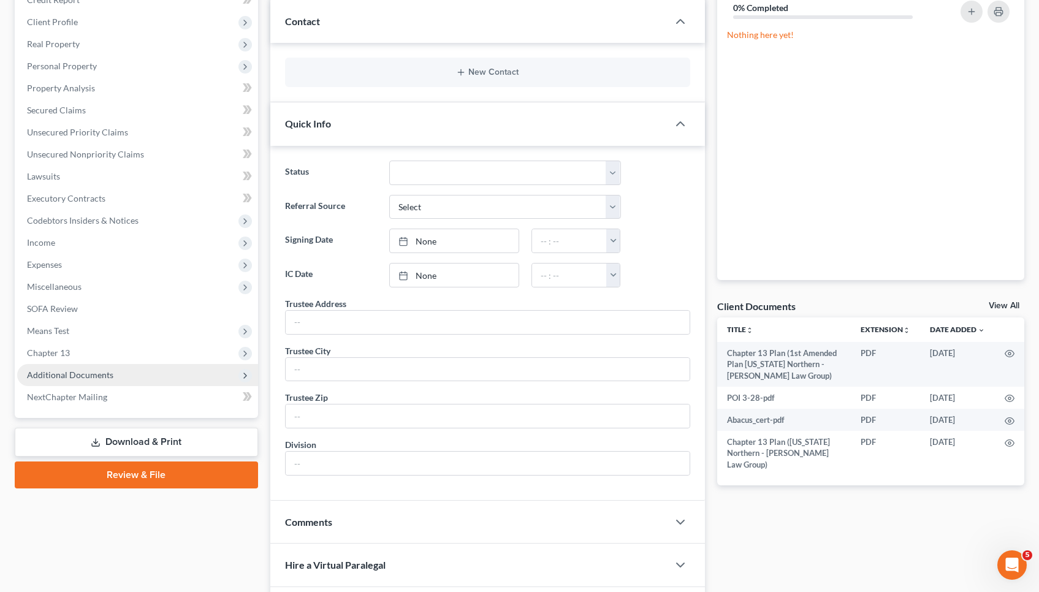
click at [139, 378] on span "Additional Documents" at bounding box center [137, 375] width 241 height 22
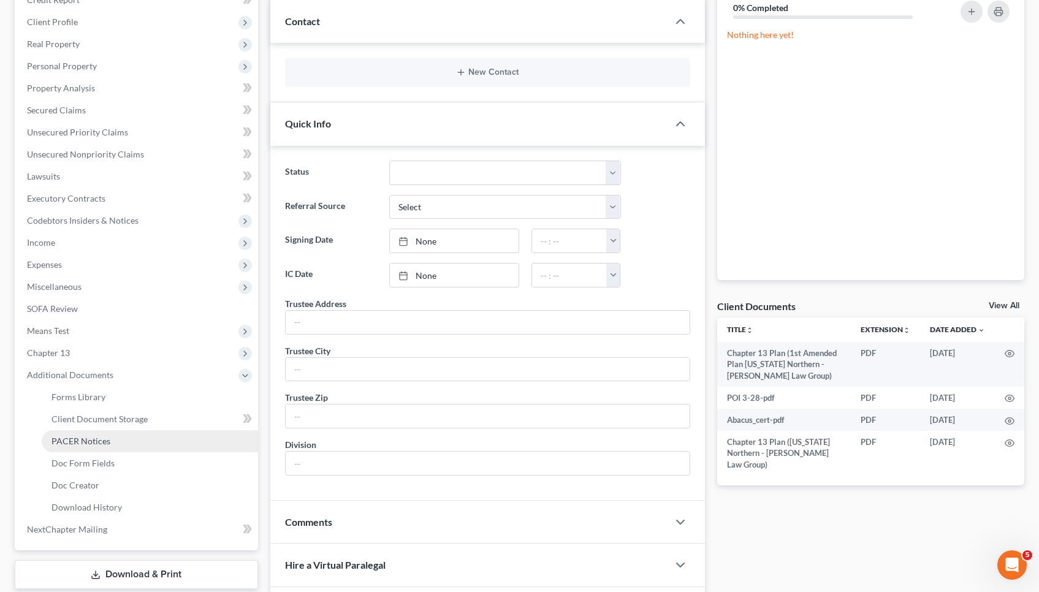
click at [134, 447] on link "PACER Notices" at bounding box center [150, 441] width 216 height 22
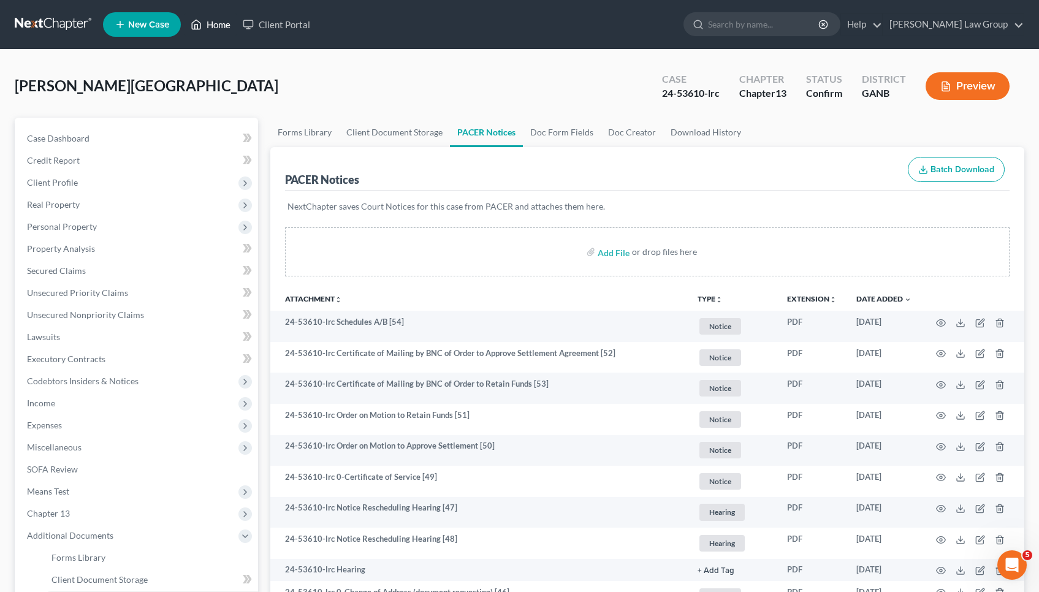
click at [228, 24] on link "Home" at bounding box center [211, 24] width 52 height 22
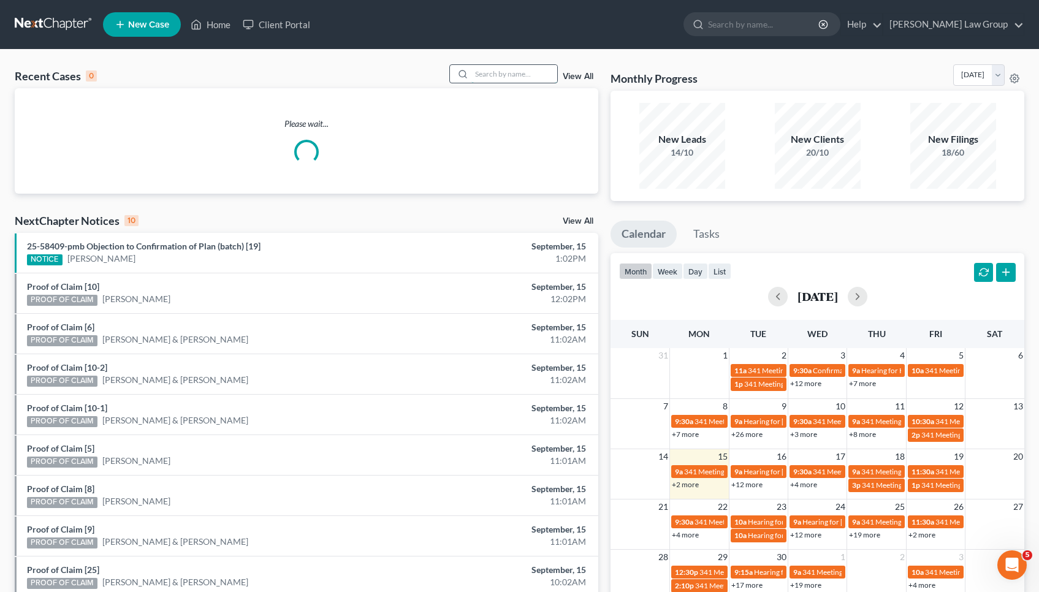
click at [483, 80] on input "search" at bounding box center [515, 74] width 86 height 18
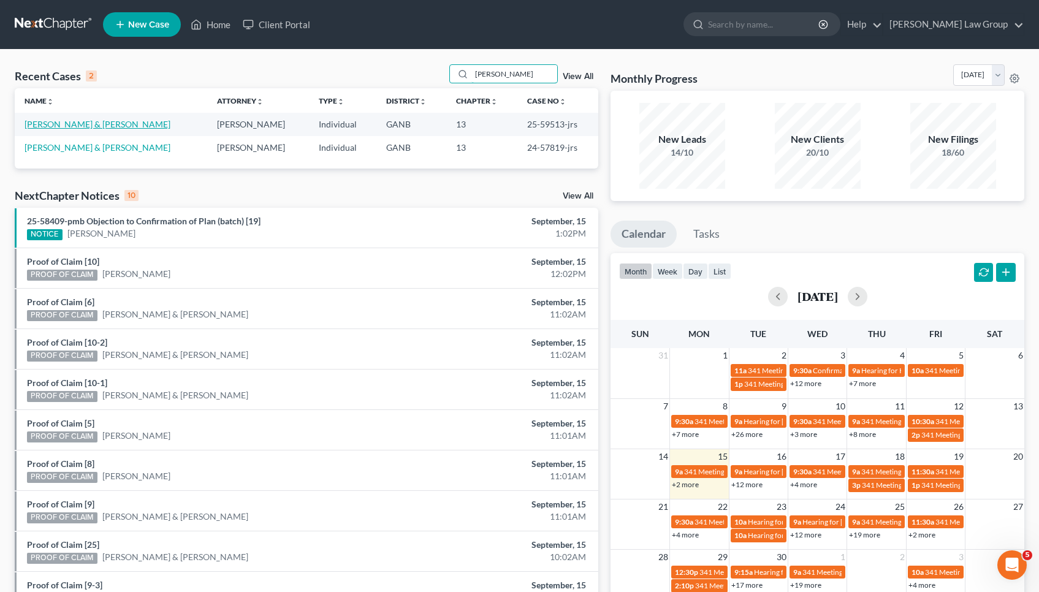
type input "[PERSON_NAME]"
click at [143, 120] on link "[PERSON_NAME] & [PERSON_NAME]" at bounding box center [98, 124] width 146 height 10
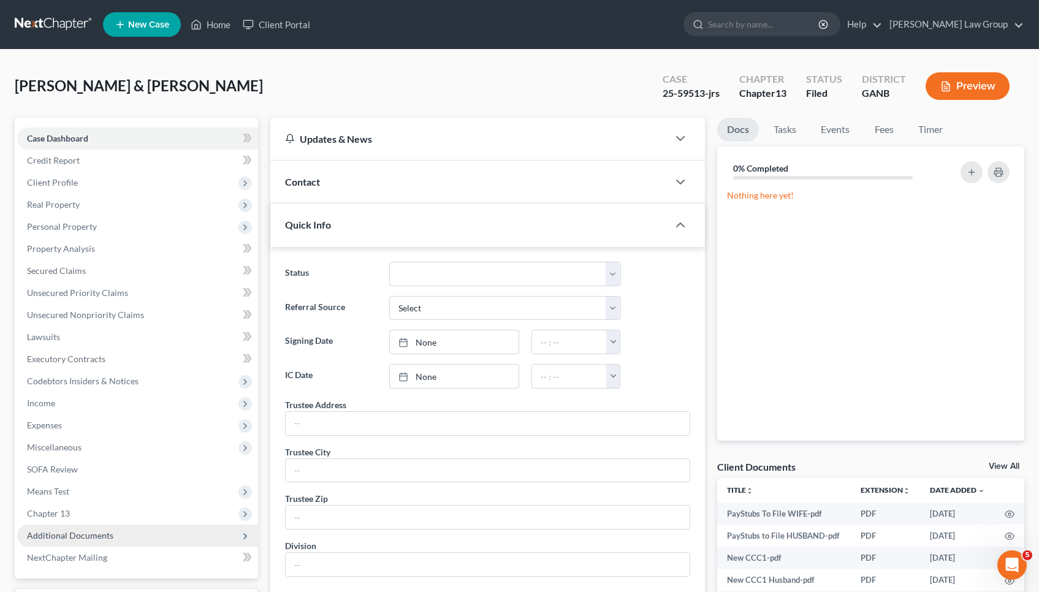
click at [104, 534] on span "Additional Documents" at bounding box center [70, 535] width 86 height 10
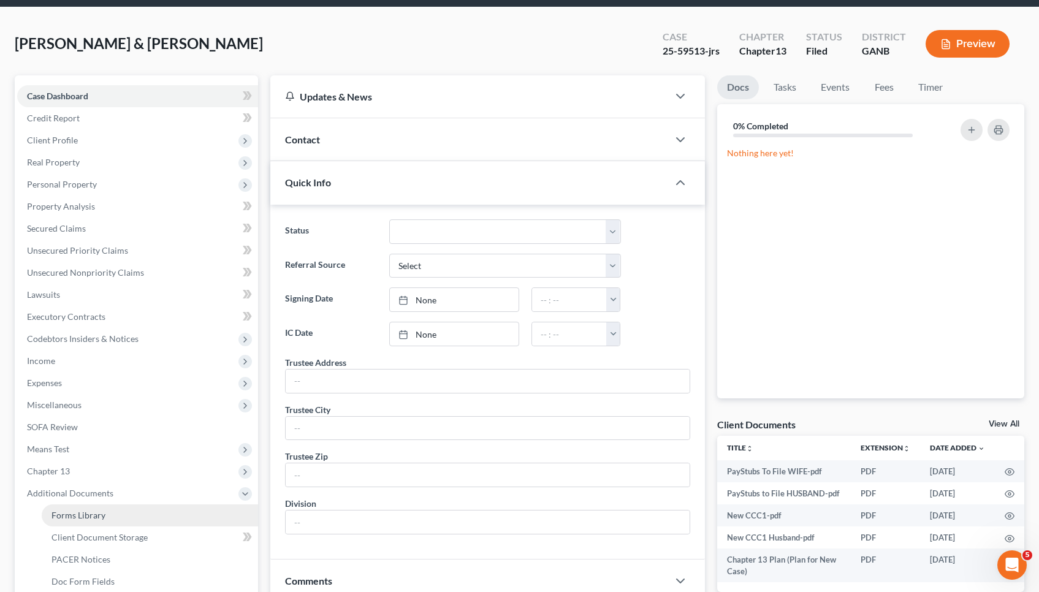
scroll to position [42, 0]
click at [102, 564] on span "PACER Notices" at bounding box center [81, 559] width 59 height 10
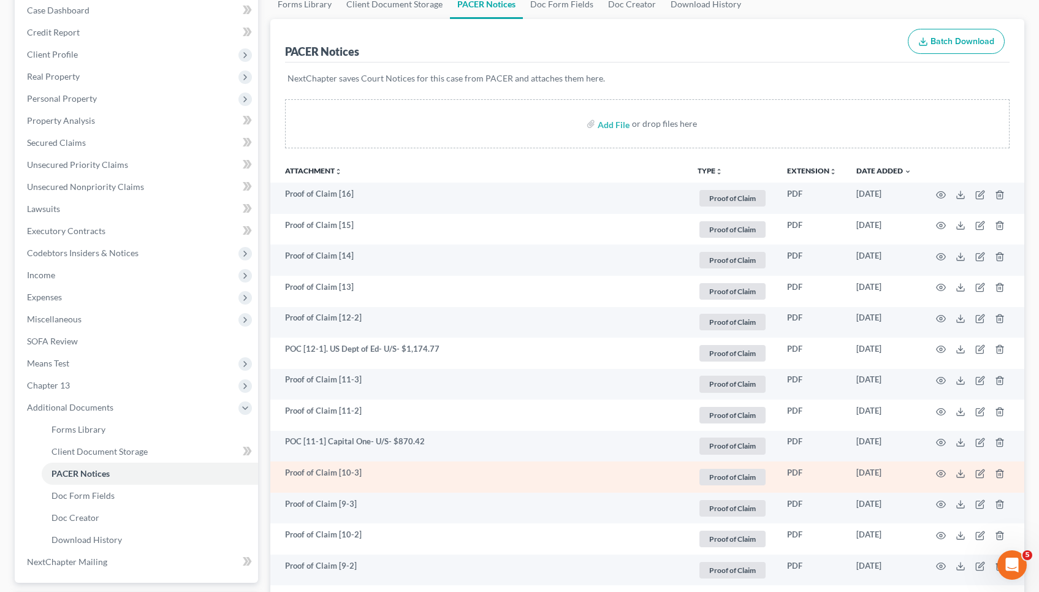
scroll to position [128, 0]
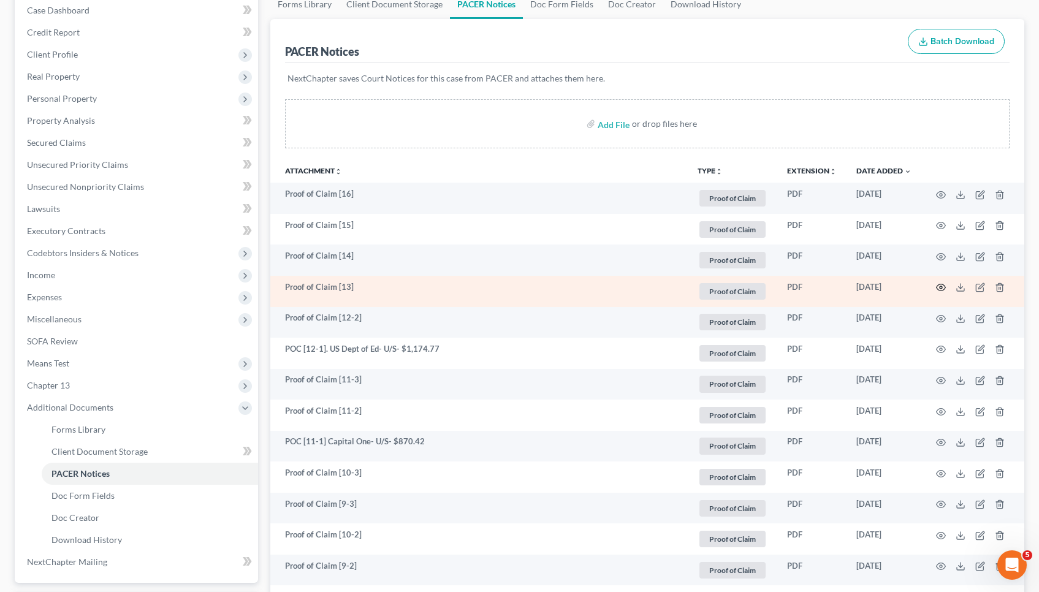
click at [944, 287] on icon "button" at bounding box center [941, 288] width 10 height 10
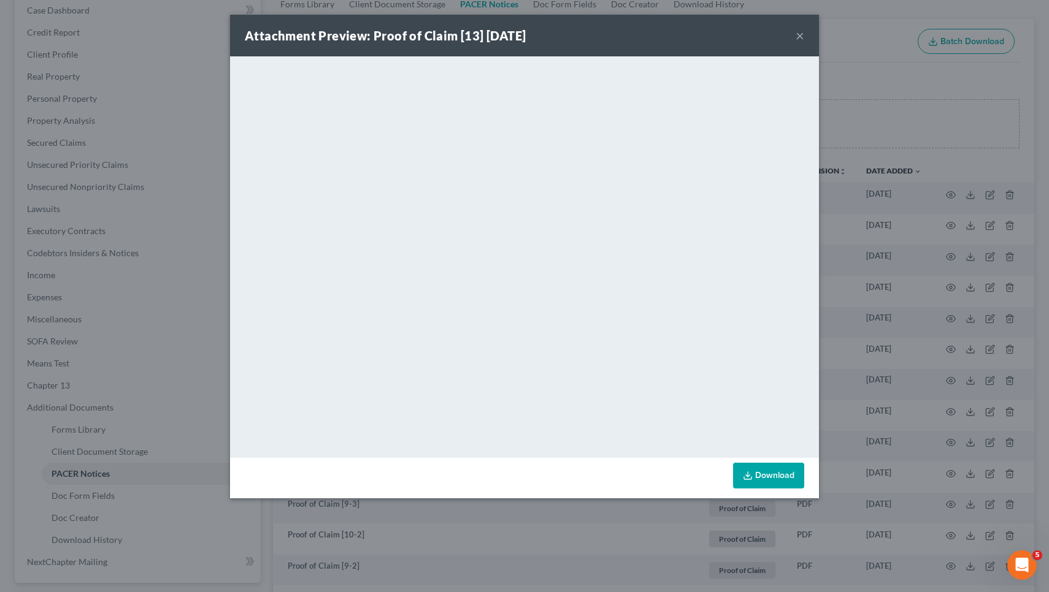
click at [802, 40] on button "×" at bounding box center [799, 35] width 9 height 15
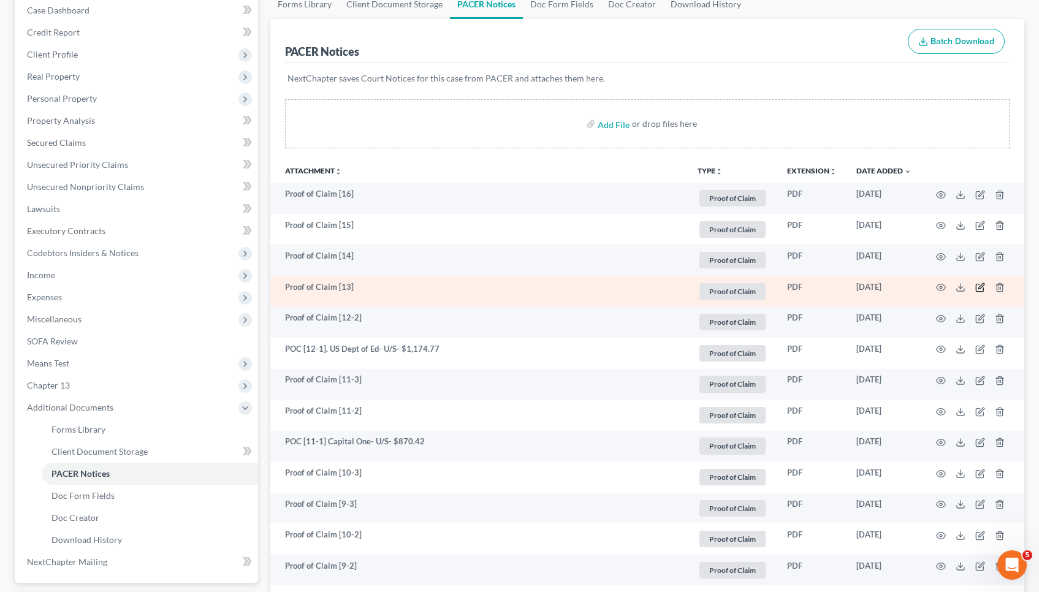
click at [977, 289] on icon "button" at bounding box center [979, 288] width 7 height 7
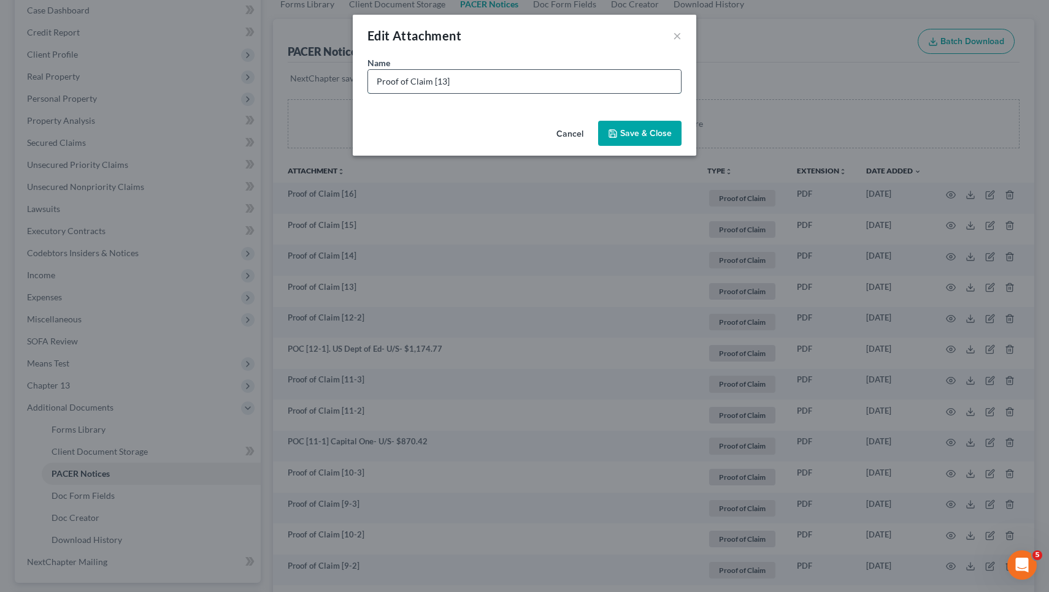
click at [645, 85] on input "Proof of Claim [13]" at bounding box center [524, 81] width 313 height 23
drag, startPoint x: 427, startPoint y: 82, endPoint x: 261, endPoint y: 84, distance: 165.6
click at [261, 84] on div "Edit Attachment × Name * Proof of Claim [13]USAA Federal Bank- U/S- $76,462.00 …" at bounding box center [524, 296] width 1049 height 592
type input "POC [13]USAA Federal Bank- U/S- $76,462.00"
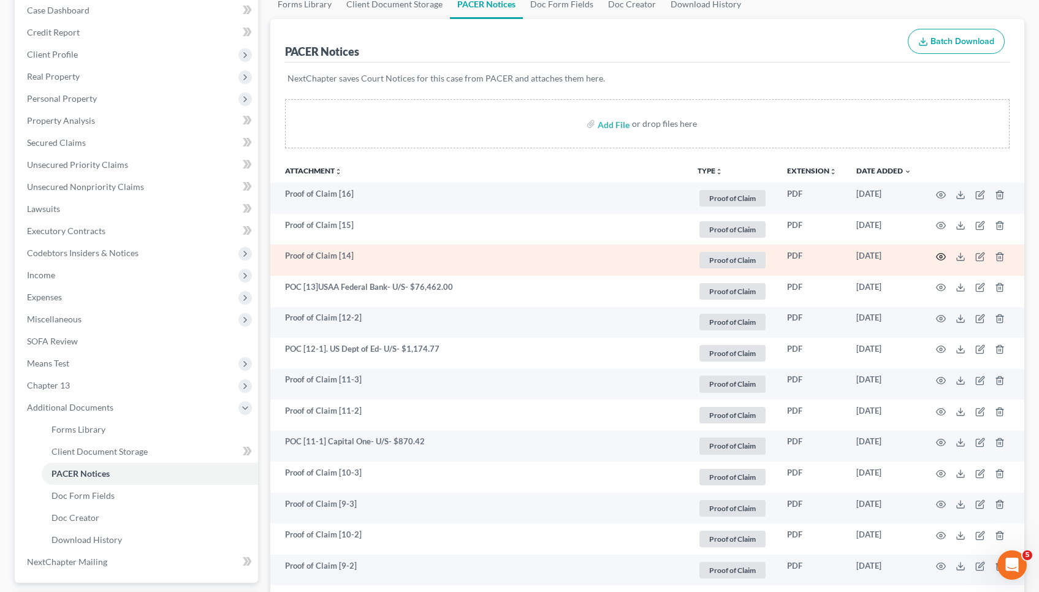
click at [942, 259] on icon "button" at bounding box center [941, 257] width 10 height 10
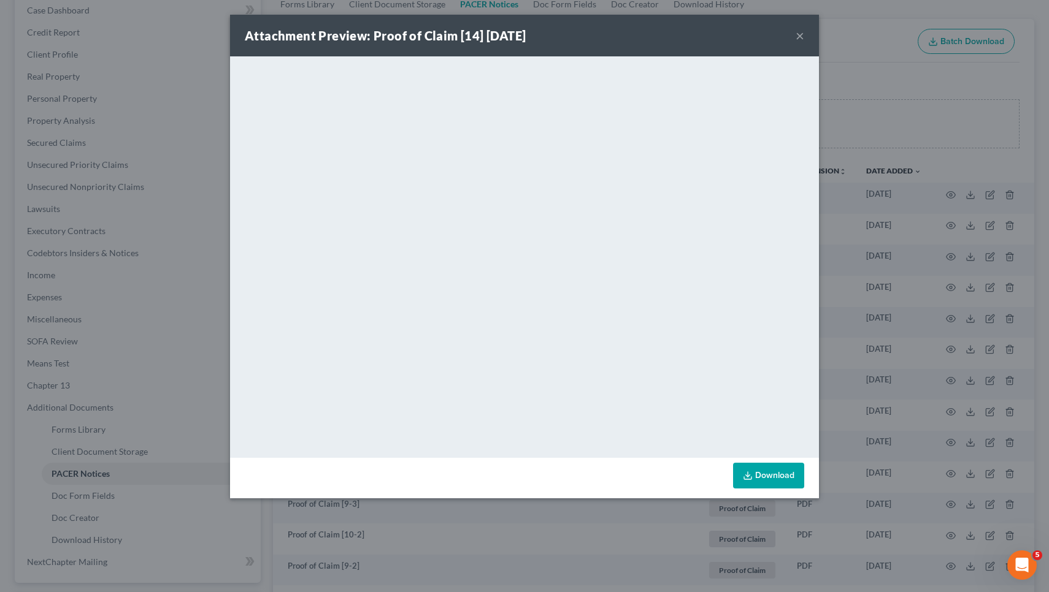
click at [800, 37] on button "×" at bounding box center [799, 35] width 9 height 15
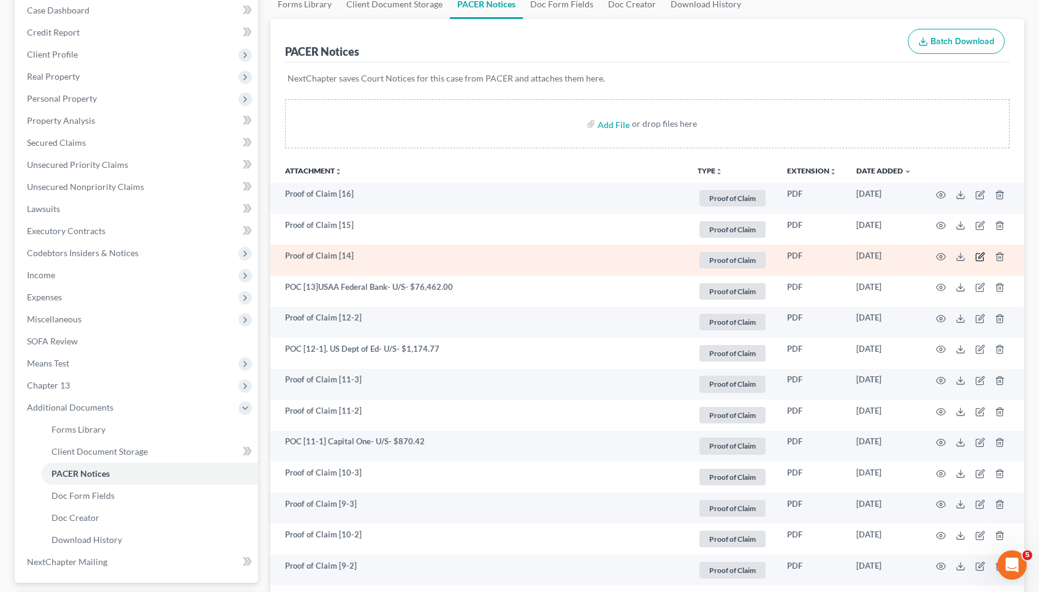
click at [980, 258] on icon "button" at bounding box center [982, 256] width 6 height 6
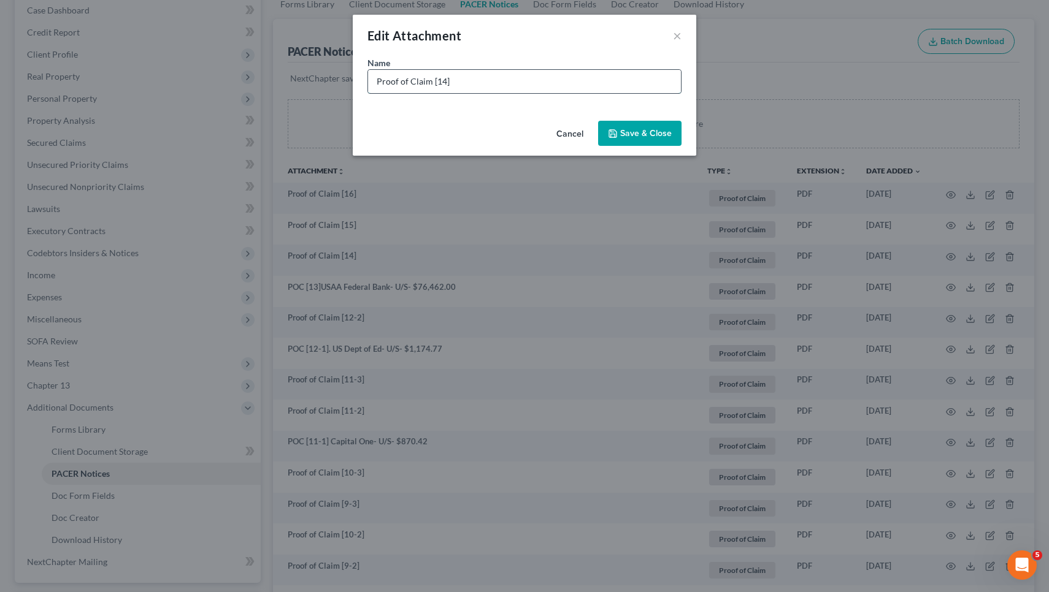
click at [538, 83] on input "Proof of Claim [14]" at bounding box center [524, 81] width 313 height 23
paste input "11,085.24"
drag, startPoint x: 427, startPoint y: 79, endPoint x: 294, endPoint y: 79, distance: 133.1
click at [294, 79] on div "Edit Attachment × Name * Proof of Claim [14] JPM Chase- U/S- $11,085.24 Cancel …" at bounding box center [524, 296] width 1049 height 592
type input "POC [14] JPM Chase- U/S- $11,085.24"
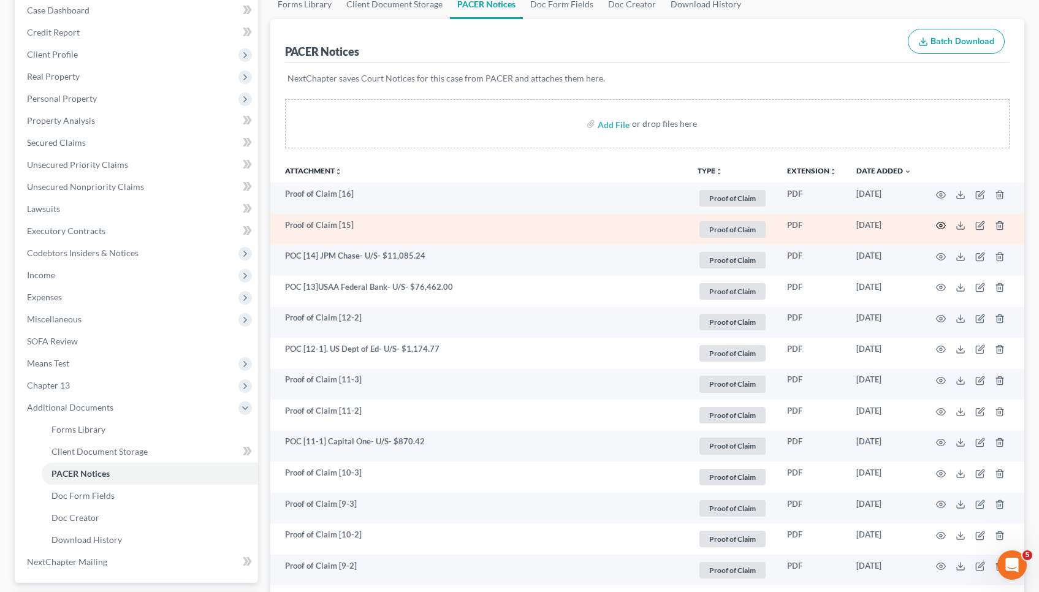
click at [941, 224] on icon "button" at bounding box center [941, 226] width 10 height 10
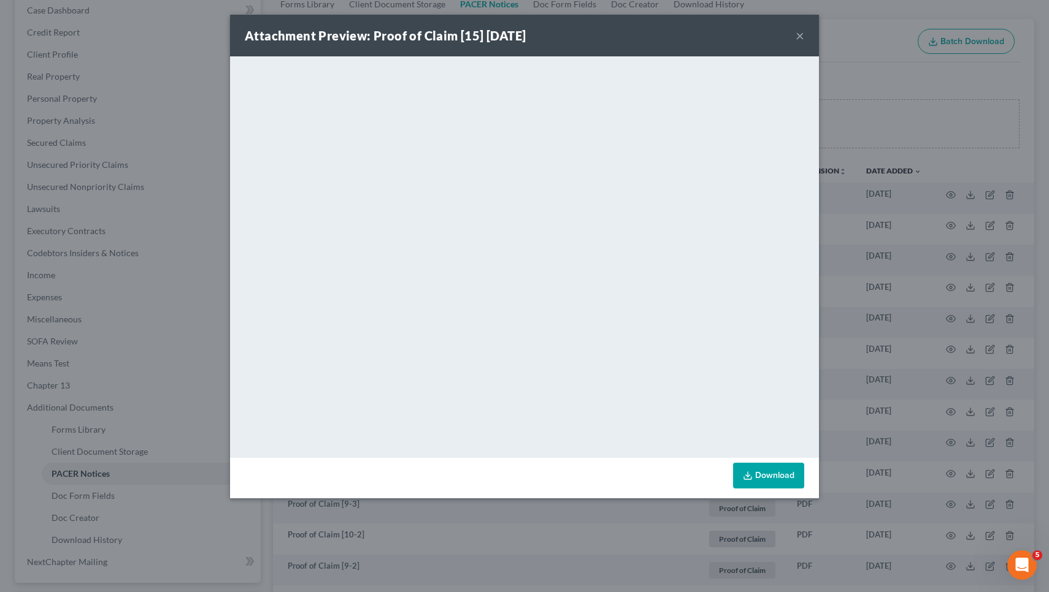
click at [795, 33] on div "Attachment Preview: Proof of Claim [15] [DATE] ×" at bounding box center [524, 36] width 589 height 42
click at [803, 39] on button "×" at bounding box center [799, 35] width 9 height 15
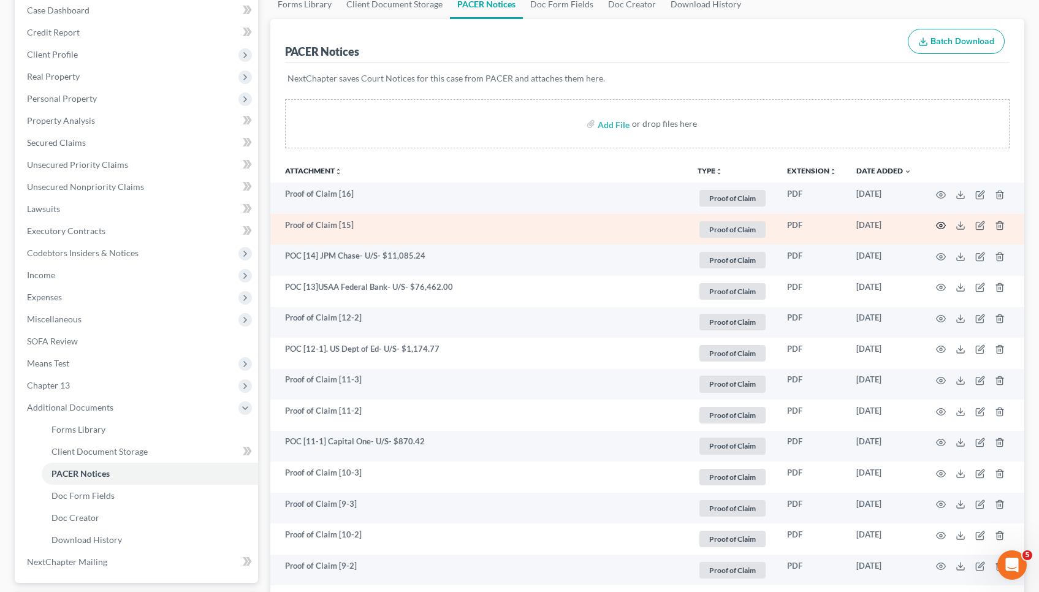
click at [940, 226] on circle "button" at bounding box center [941, 225] width 2 height 2
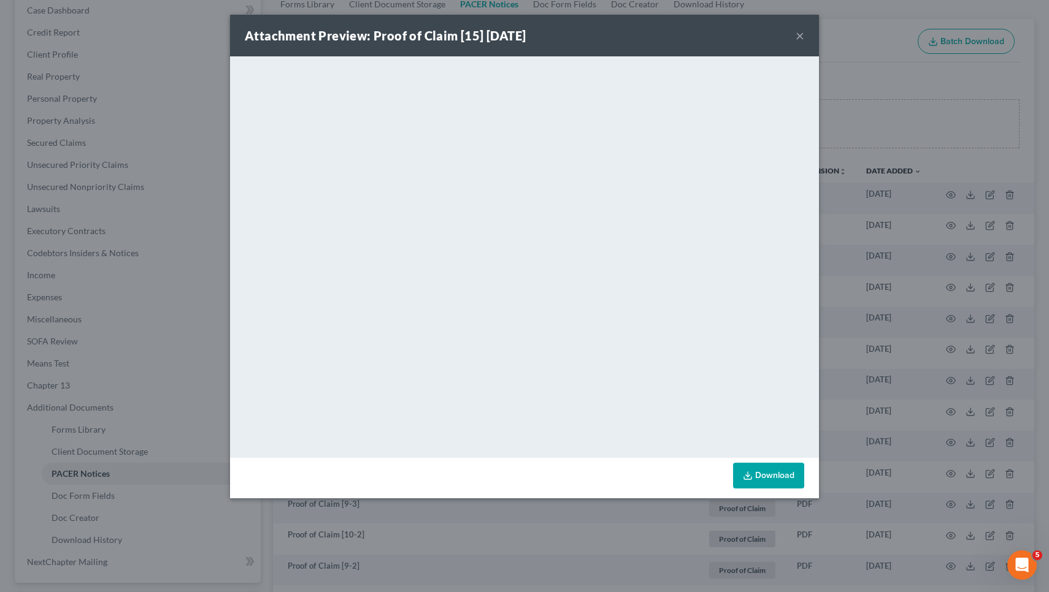
click at [798, 40] on button "×" at bounding box center [799, 35] width 9 height 15
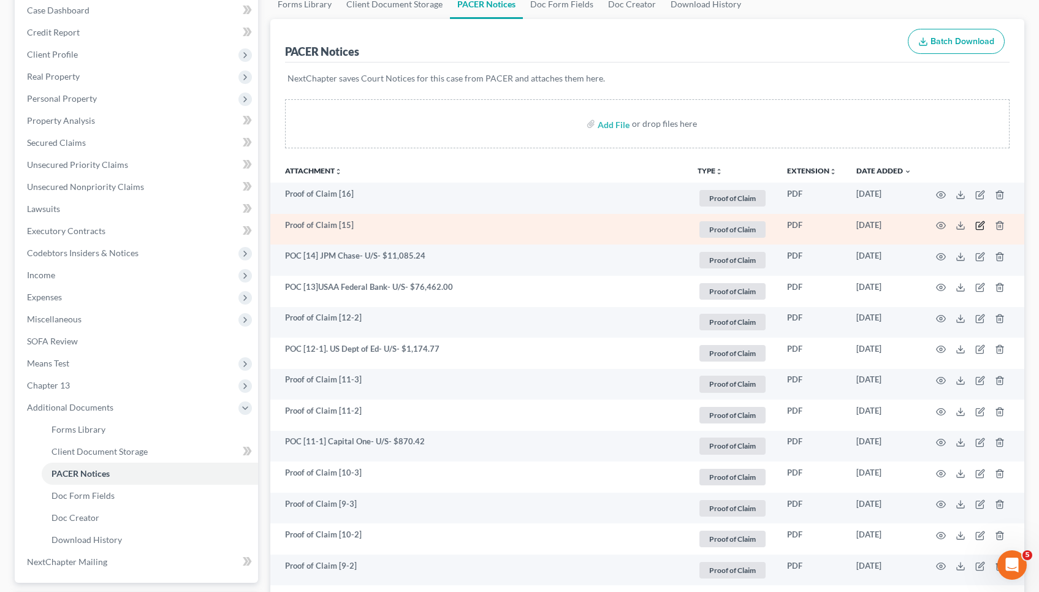
click at [981, 223] on icon "button" at bounding box center [981, 226] width 10 height 10
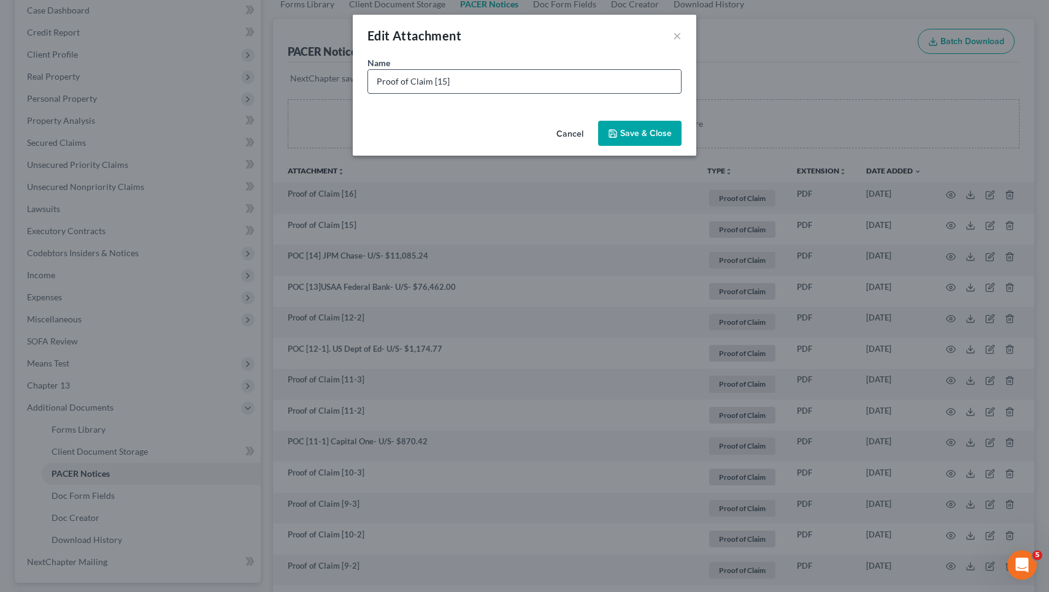
click at [670, 83] on input "Proof of Claim [15]" at bounding box center [524, 81] width 313 height 23
drag, startPoint x: 429, startPoint y: 83, endPoint x: 296, endPoint y: 78, distance: 133.2
click at [296, 78] on div "Edit Attachment × Name * Proof of Claim [15] Credit Union of GA- Sec- Judgment-…" at bounding box center [524, 296] width 1049 height 592
type input "POC [15] Credit Union of GA- Sec- Judgment- $17,292.98"
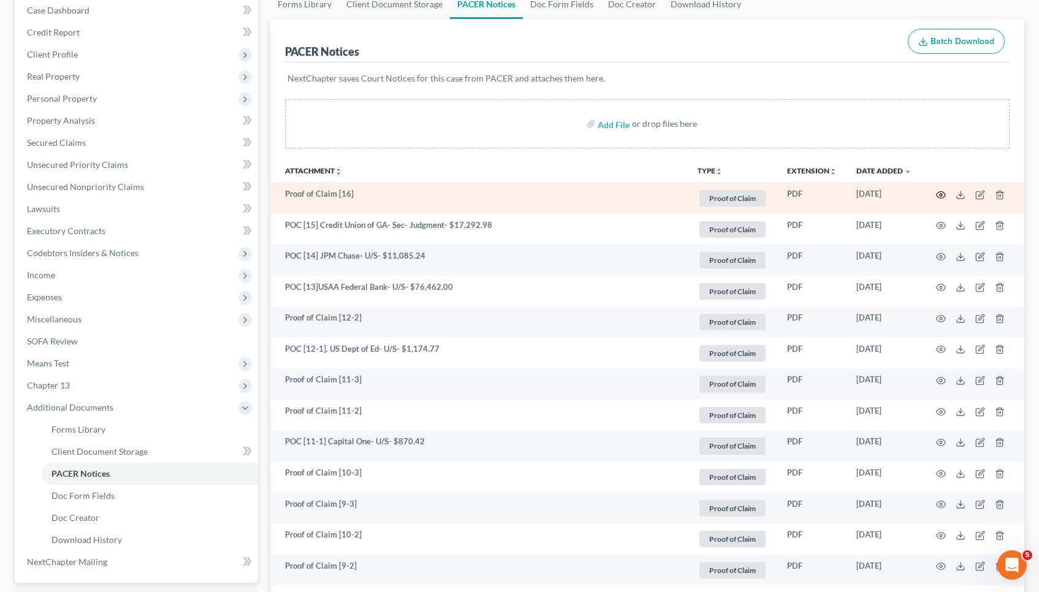
click at [940, 194] on icon "button" at bounding box center [941, 195] width 10 height 10
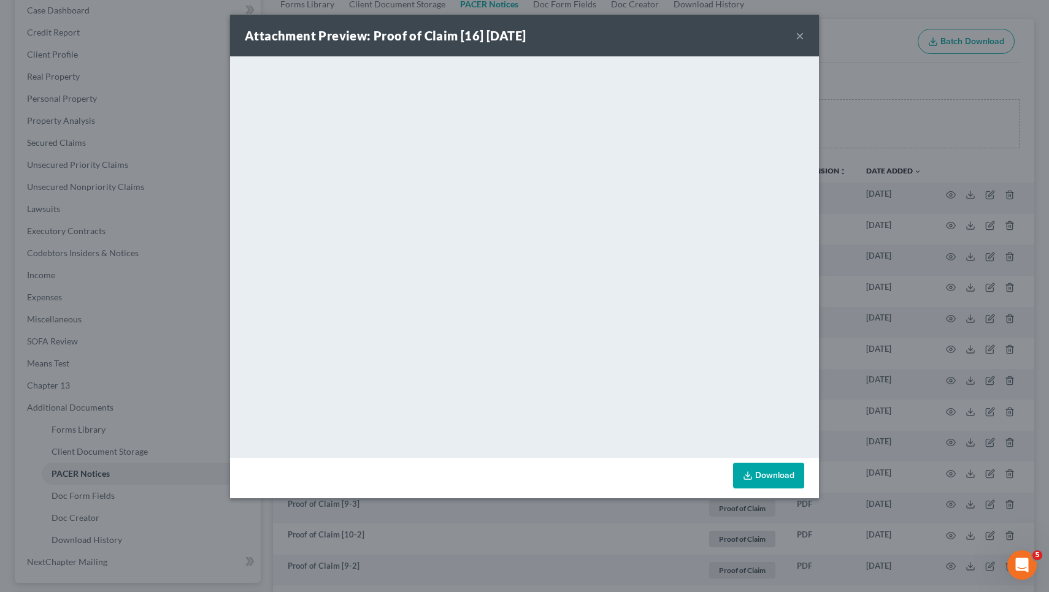
click at [800, 30] on button "×" at bounding box center [799, 35] width 9 height 15
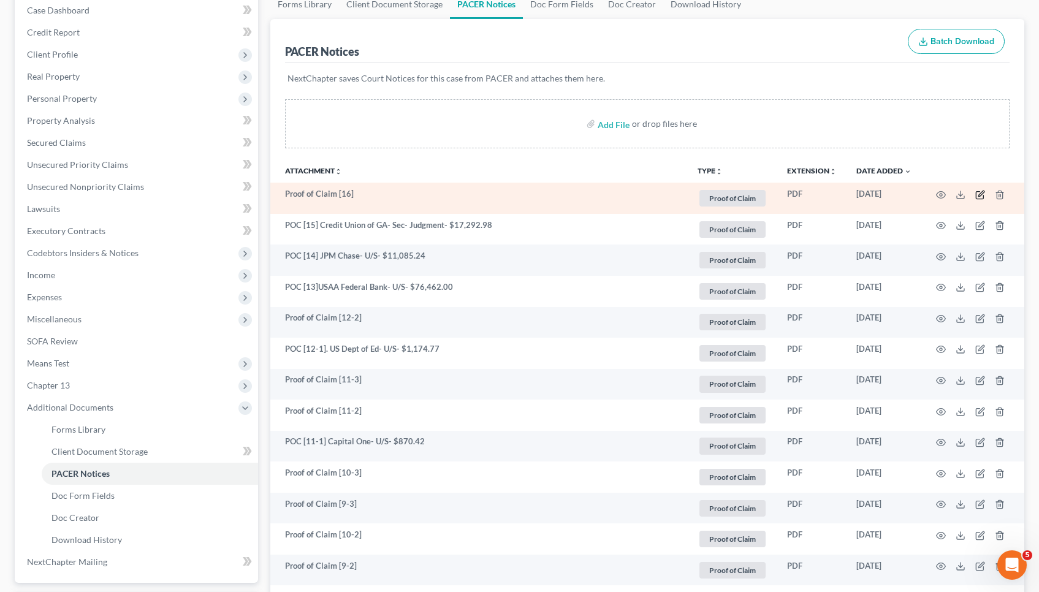
click at [984, 194] on icon "button" at bounding box center [981, 195] width 10 height 10
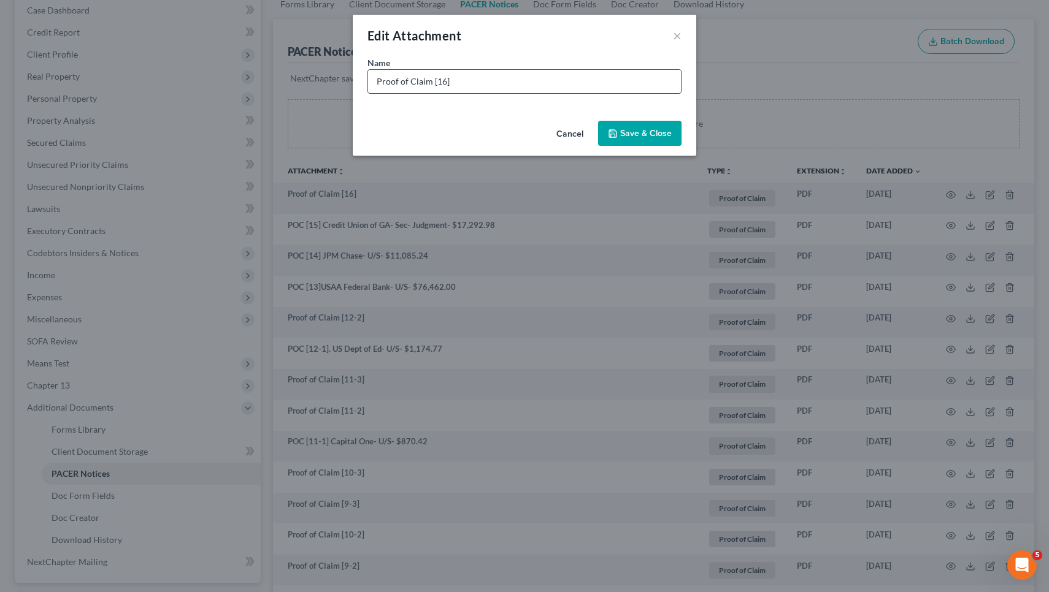
click at [644, 86] on input "Proof of Claim [16]" at bounding box center [524, 81] width 313 height 23
paste input "17,092.71"
drag, startPoint x: 429, startPoint y: 82, endPoint x: 284, endPoint y: 78, distance: 145.4
click at [284, 78] on div "Edit Attachment × Name * Proof of Claim [16] GA Postal CU- Sec Judgment- $17,09…" at bounding box center [524, 296] width 1049 height 592
type input "POC [16] GA Postal CU- Sec Judgment- $17,092.71"
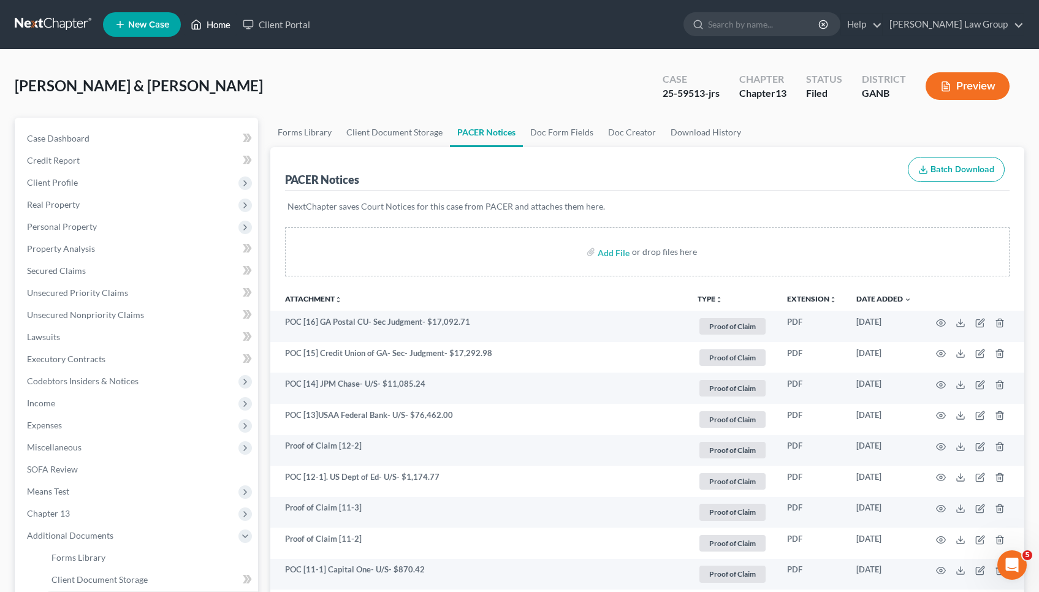
scroll to position [0, 0]
click at [208, 21] on link "Home" at bounding box center [211, 24] width 52 height 22
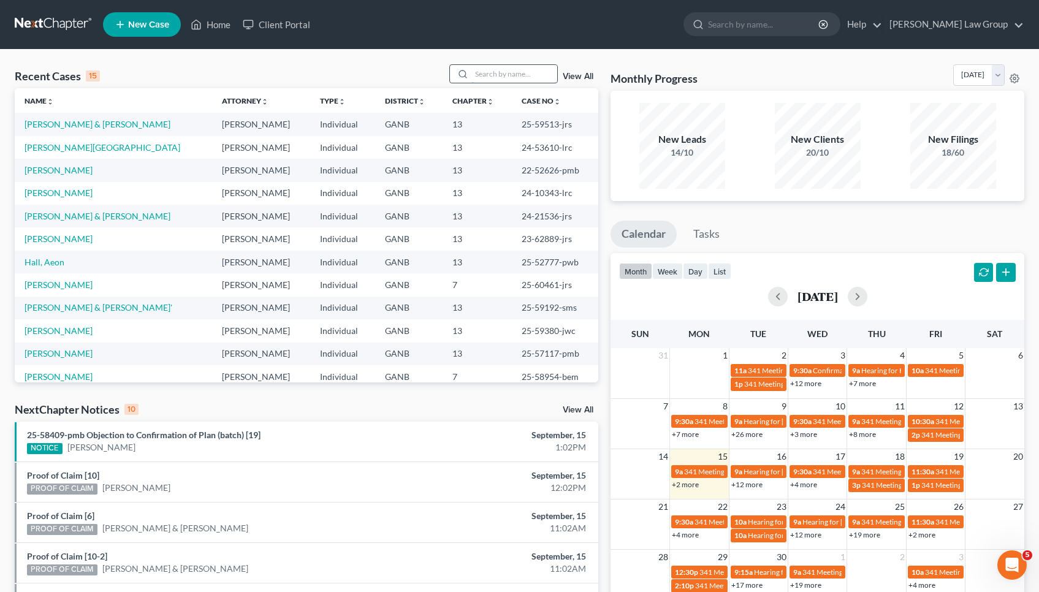
click at [505, 76] on input "search" at bounding box center [515, 74] width 86 height 18
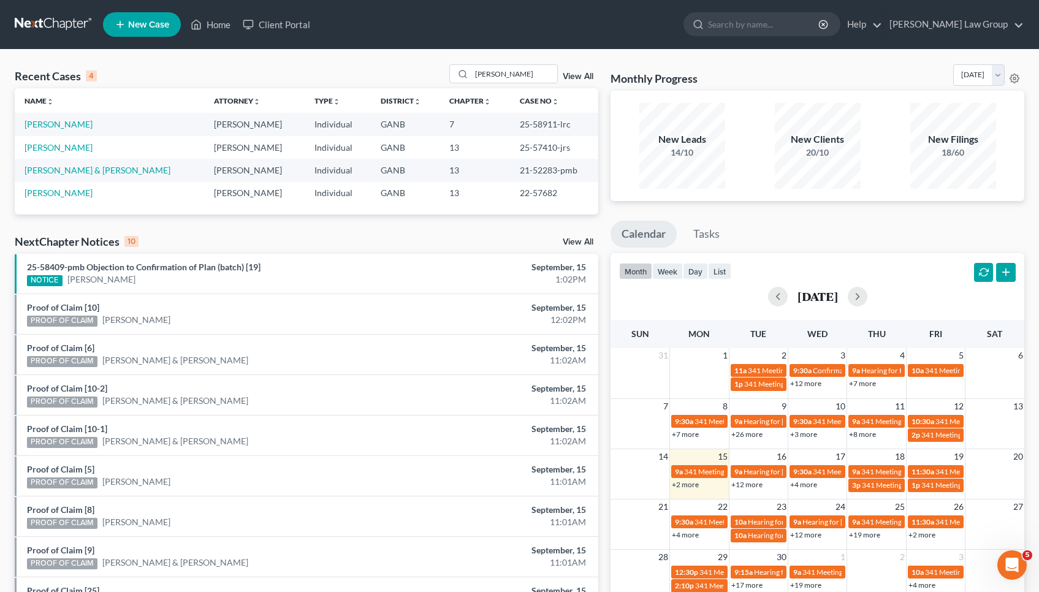
drag, startPoint x: 524, startPoint y: 66, endPoint x: 548, endPoint y: 150, distance: 87.2
click at [548, 150] on td "25-57410-jrs" at bounding box center [554, 147] width 88 height 23
copy td "57410"
click at [543, 144] on td "25-57410-jrs" at bounding box center [554, 147] width 88 height 23
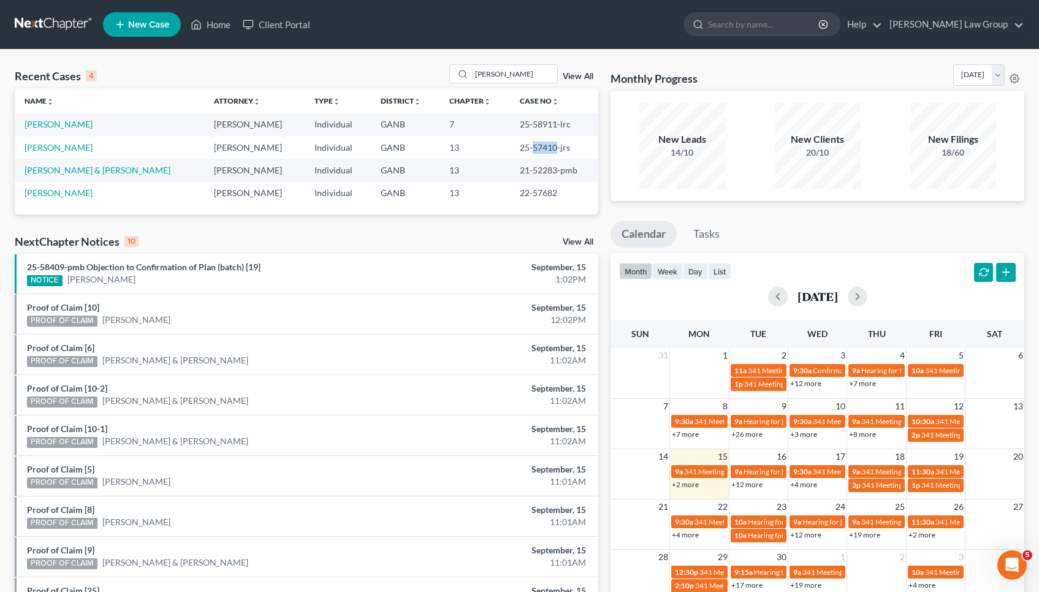
click at [543, 144] on td "25-57410-jrs" at bounding box center [554, 147] width 88 height 23
copy td "57410"
drag, startPoint x: 510, startPoint y: 69, endPoint x: 430, endPoint y: 64, distance: 80.5
click at [430, 64] on div "Recent Cases 4 [PERSON_NAME] View All" at bounding box center [307, 76] width 584 height 24
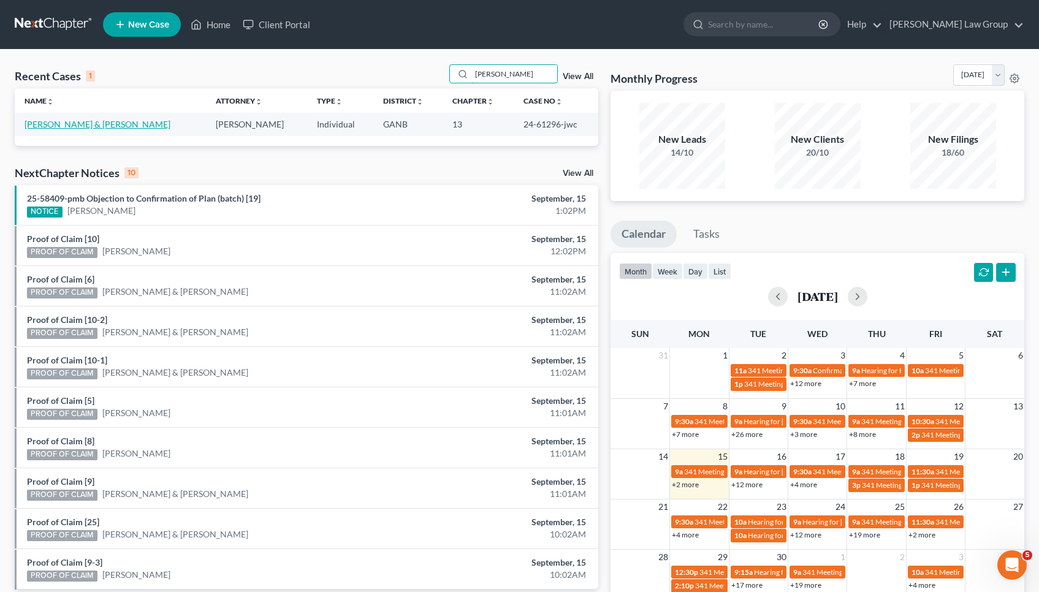
type input "[PERSON_NAME]"
click at [40, 124] on link "[PERSON_NAME] & [PERSON_NAME]" at bounding box center [98, 124] width 146 height 10
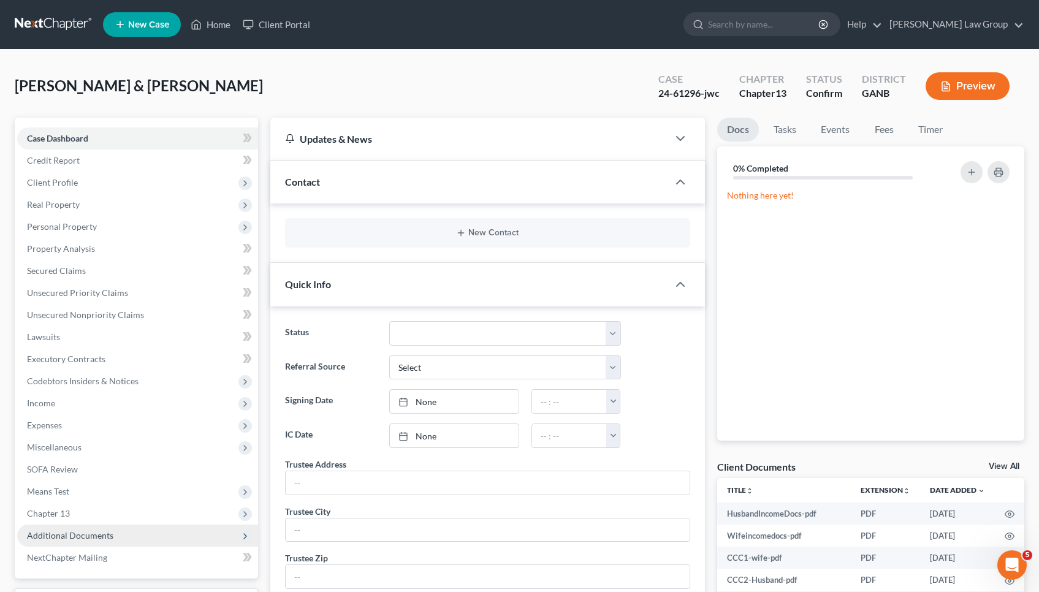
click at [39, 539] on span "Additional Documents" at bounding box center [70, 535] width 86 height 10
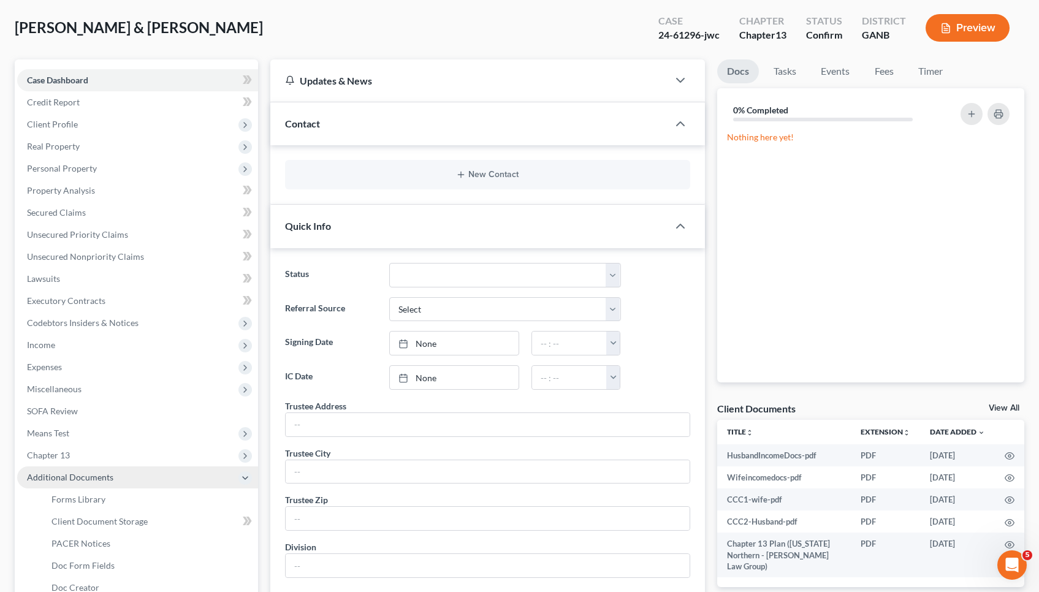
scroll to position [67, 0]
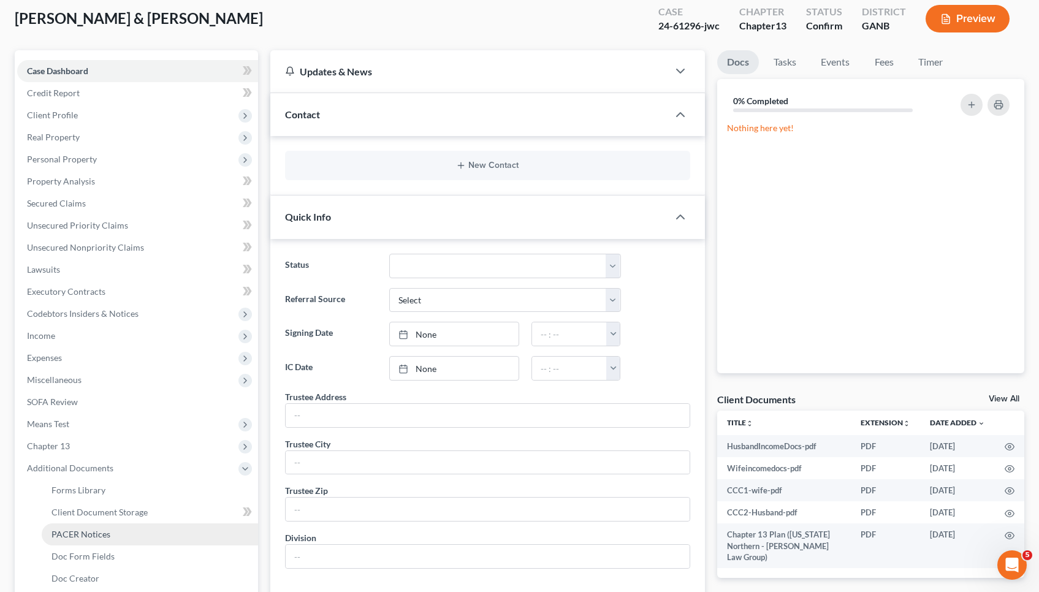
click at [89, 541] on link "PACER Notices" at bounding box center [150, 535] width 216 height 22
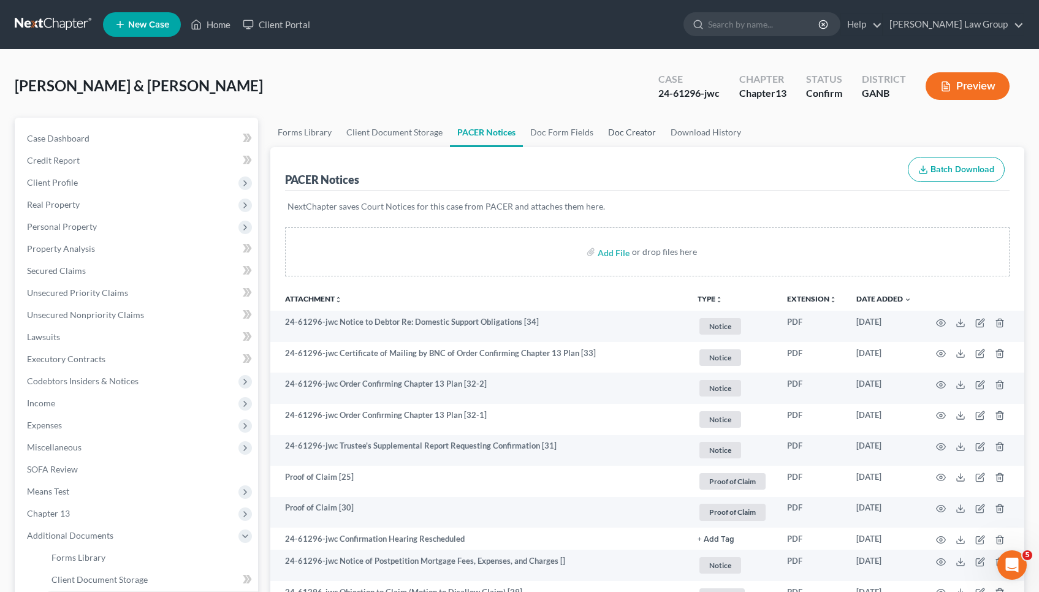
click at [622, 140] on link "Doc Creator" at bounding box center [632, 132] width 63 height 29
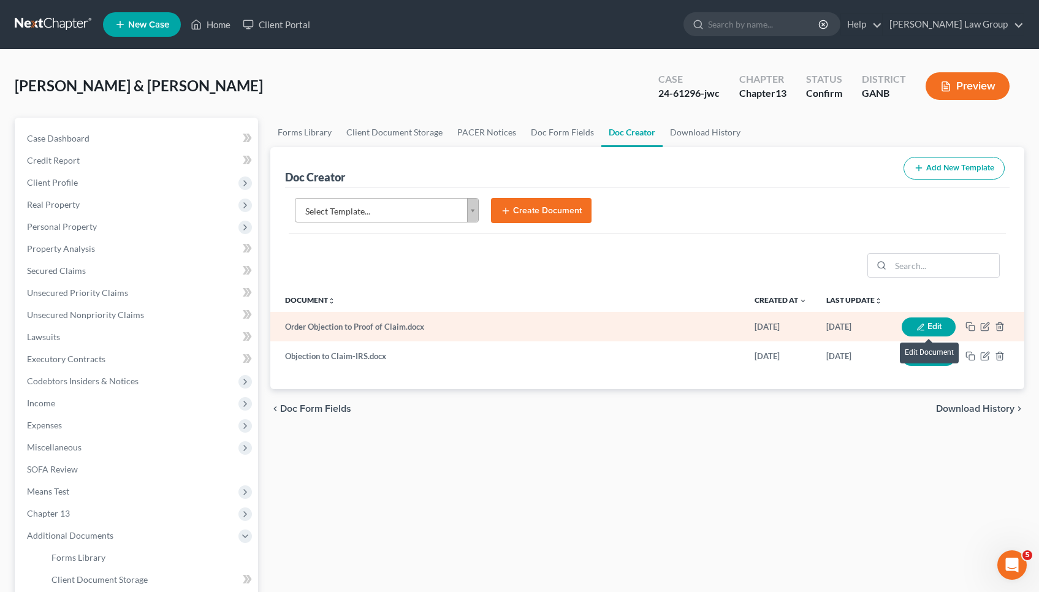
click at [946, 324] on button "Edit" at bounding box center [929, 327] width 54 height 19
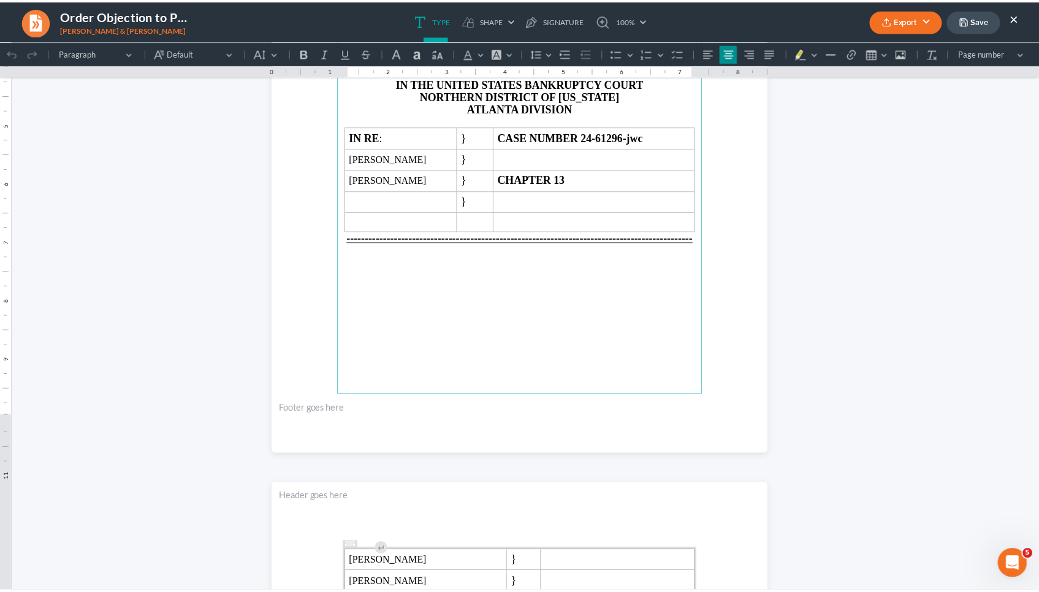
scroll to position [323, 0]
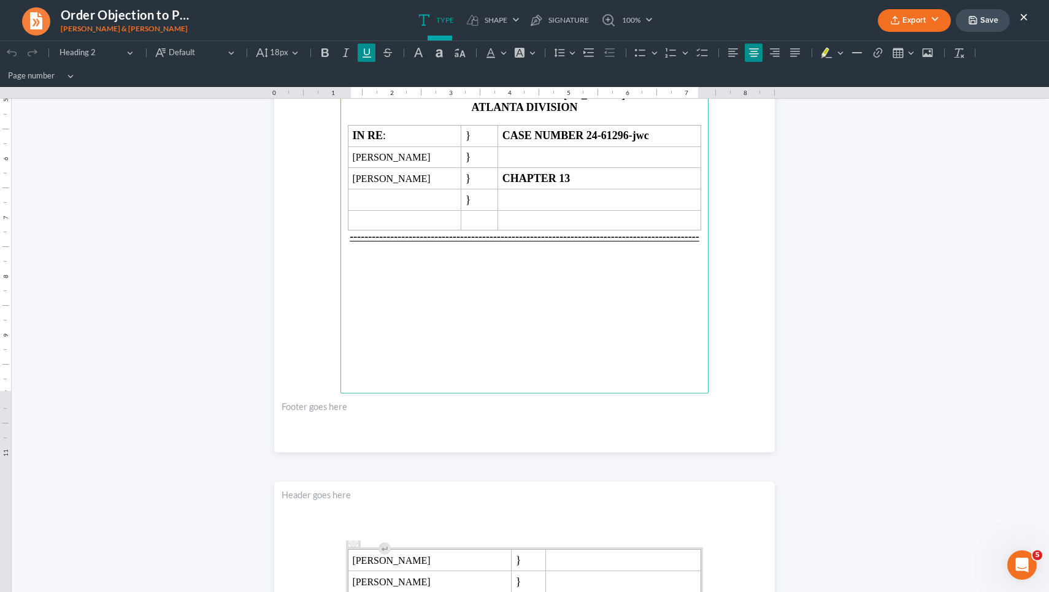
drag, startPoint x: 481, startPoint y: 378, endPoint x: 474, endPoint y: 269, distance: 108.7
click at [474, 269] on main "IN THE UNITED STATES BANKRUPTCY COURT NORTHERN DISTRICT OF [US_STATE] ATLANTA D…" at bounding box center [524, 129] width 368 height 530
drag, startPoint x: 380, startPoint y: 340, endPoint x: 369, endPoint y: 258, distance: 82.9
click at [369, 258] on main "IN THE UNITED STATES BANKRUPTCY COURT NORTHERN DISTRICT OF [US_STATE] ATLANTA D…" at bounding box center [524, 129] width 368 height 530
click at [935, 18] on button "Export" at bounding box center [914, 20] width 73 height 23
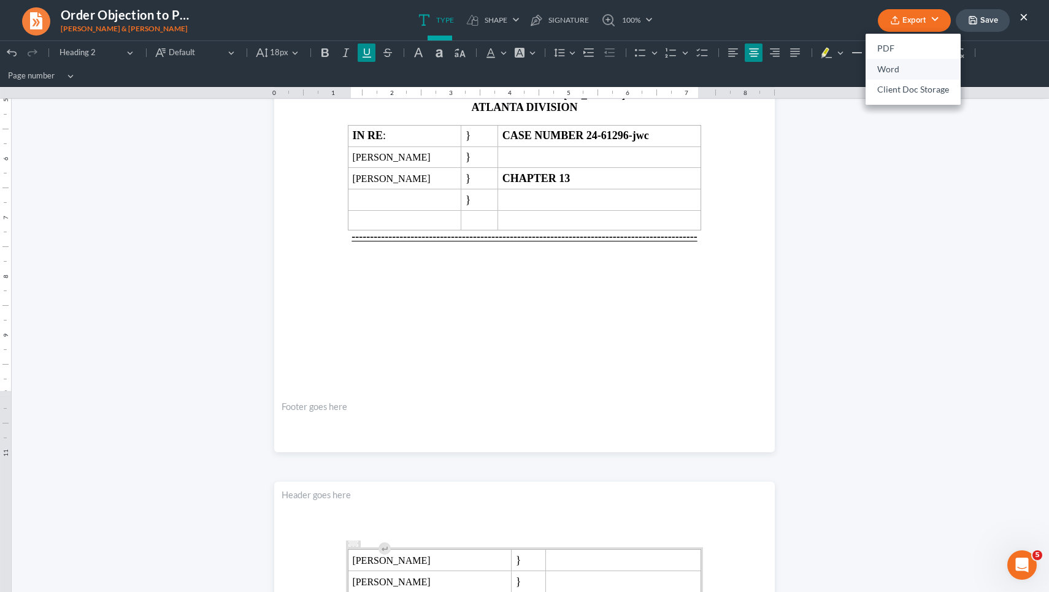
click at [900, 68] on link "Word" at bounding box center [912, 69] width 95 height 21
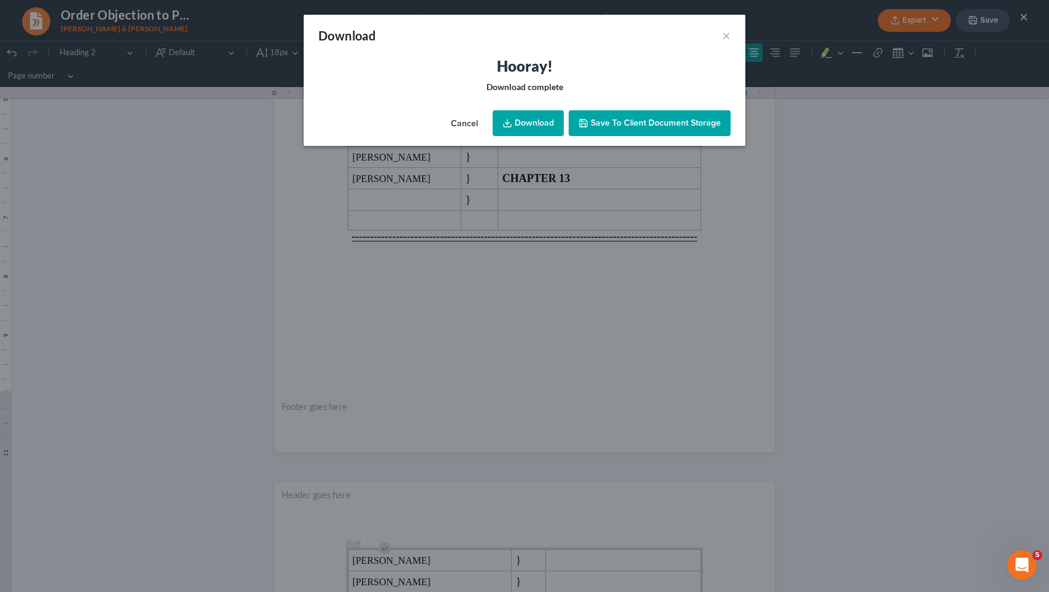
click at [532, 125] on link "Download" at bounding box center [527, 123] width 71 height 26
click at [467, 117] on button "Cancel" at bounding box center [464, 124] width 47 height 25
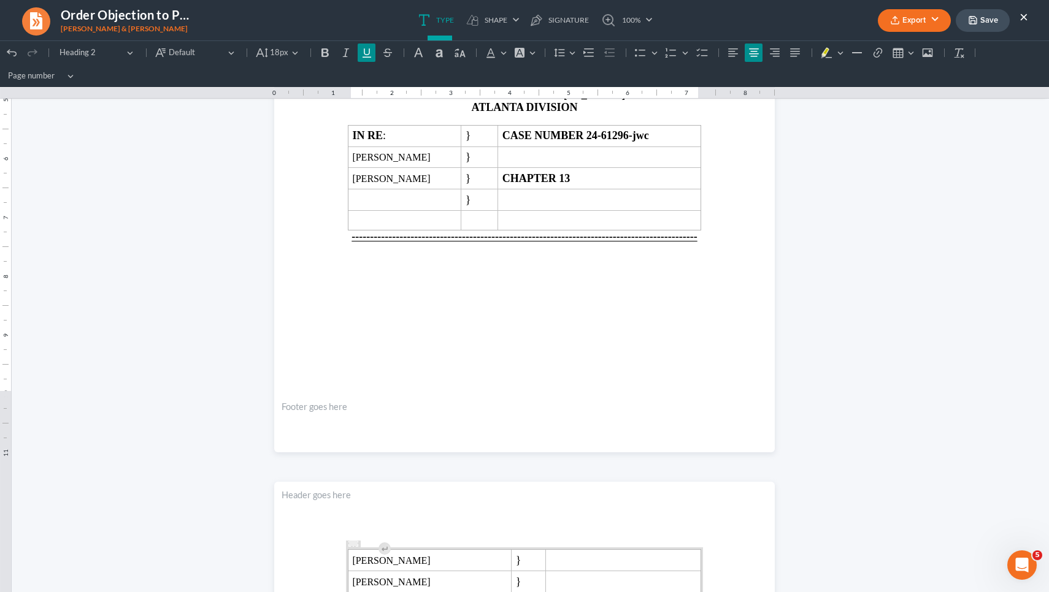
click at [1025, 13] on button "×" at bounding box center [1023, 16] width 9 height 15
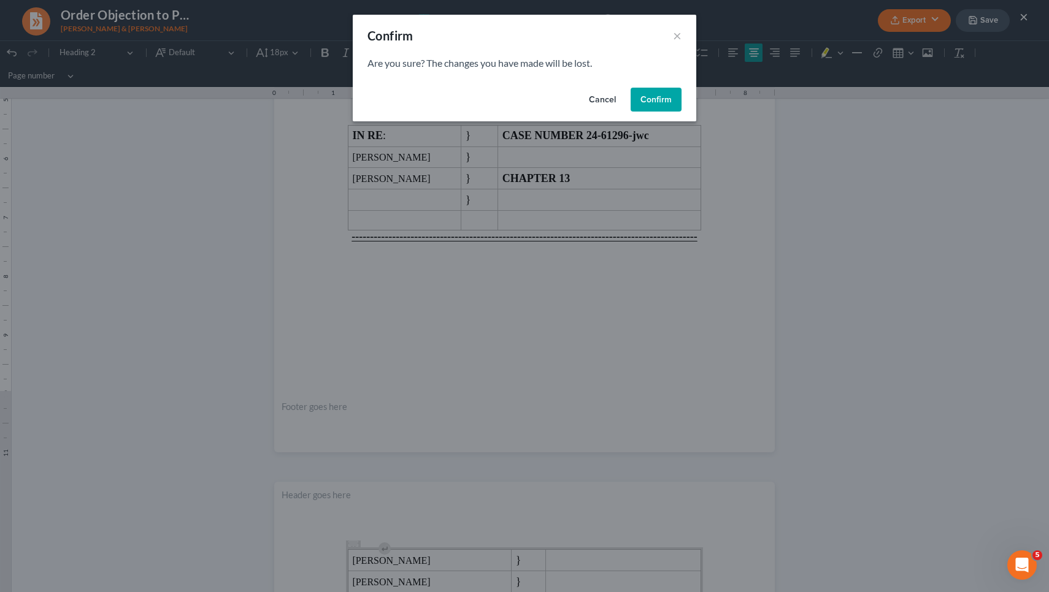
click at [641, 93] on button "Confirm" at bounding box center [655, 100] width 51 height 25
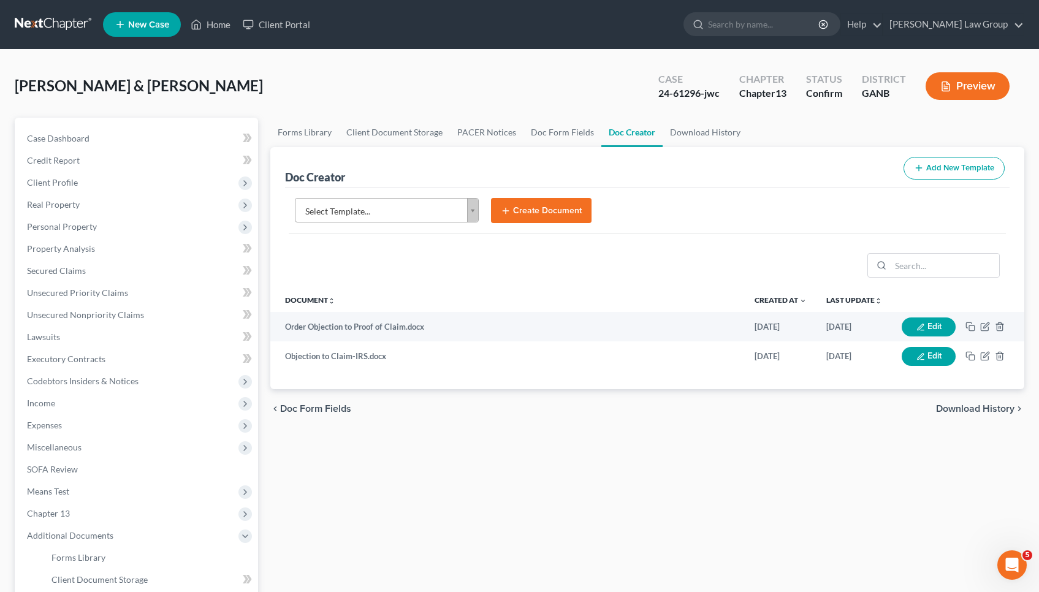
click at [220, 38] on ul "New Case Home Client Portal - No Result - See all results Or Press Enter... Hel…" at bounding box center [564, 25] width 922 height 32
click at [212, 26] on link "Home" at bounding box center [211, 24] width 52 height 22
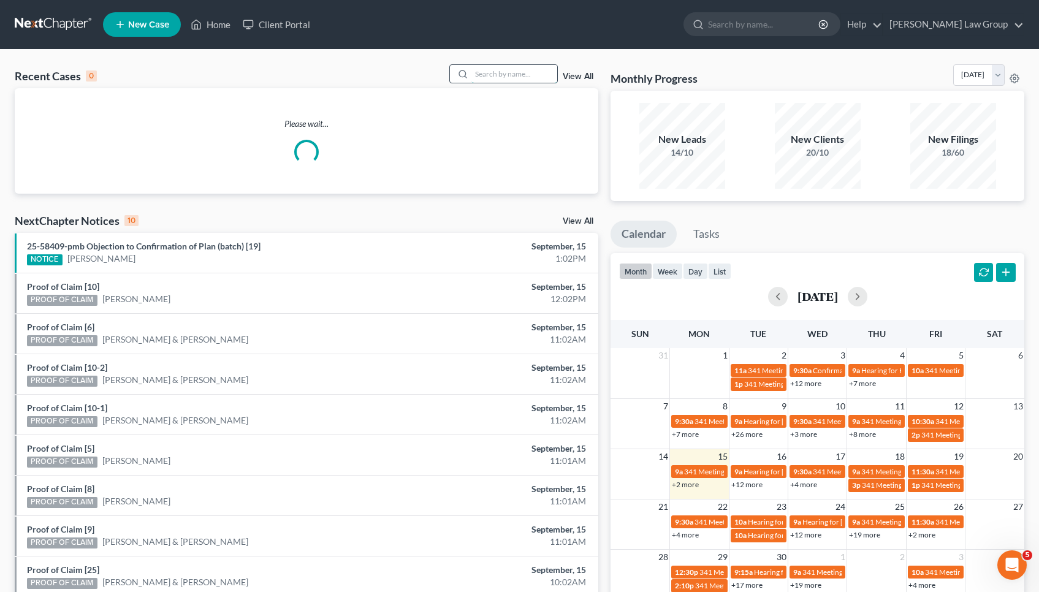
click at [513, 72] on input "search" at bounding box center [515, 74] width 86 height 18
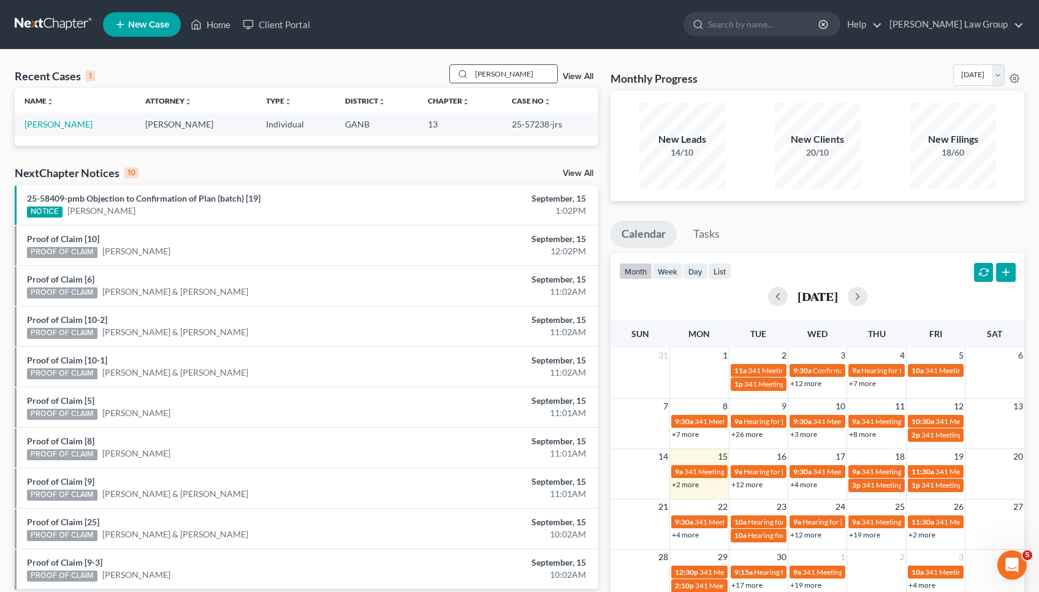
type input "[PERSON_NAME]"
drag, startPoint x: 513, startPoint y: 72, endPoint x: 67, endPoint y: 120, distance: 448.4
click at [67, 120] on link "[PERSON_NAME]" at bounding box center [59, 124] width 68 height 10
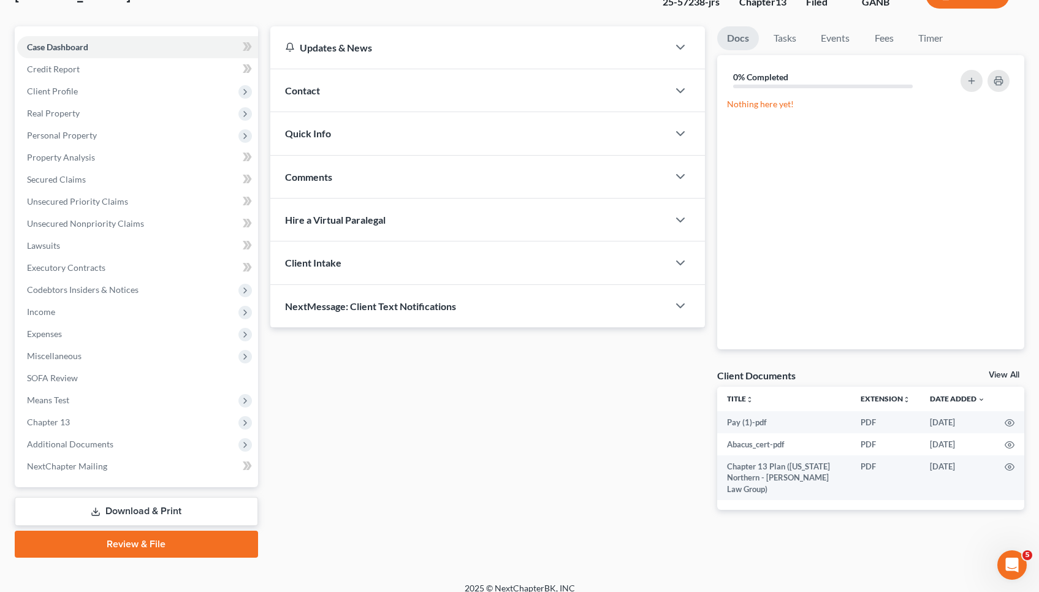
click at [110, 510] on link "Download & Print" at bounding box center [136, 511] width 243 height 29
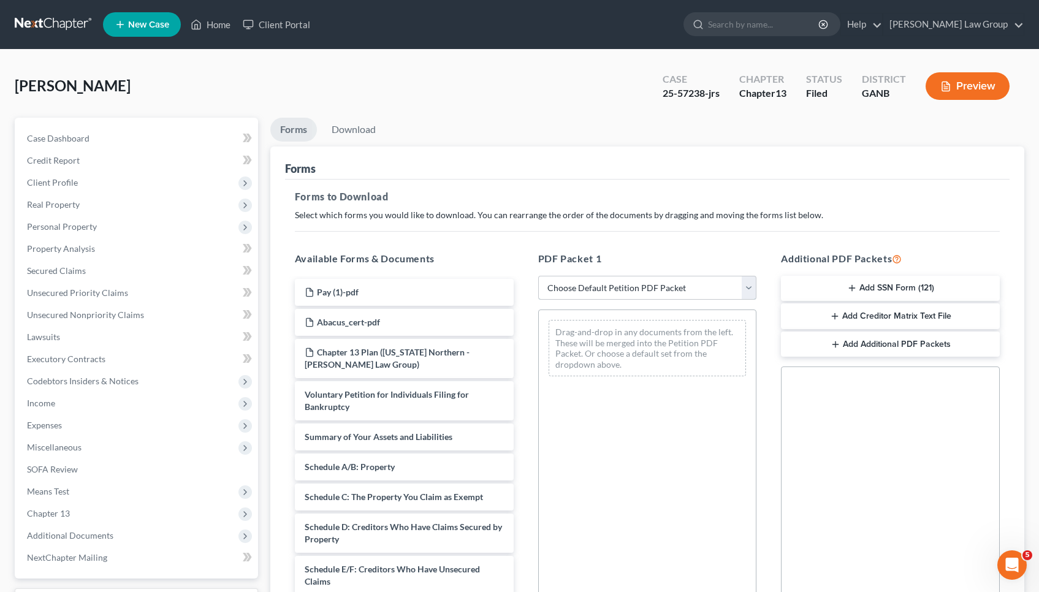
select select "2"
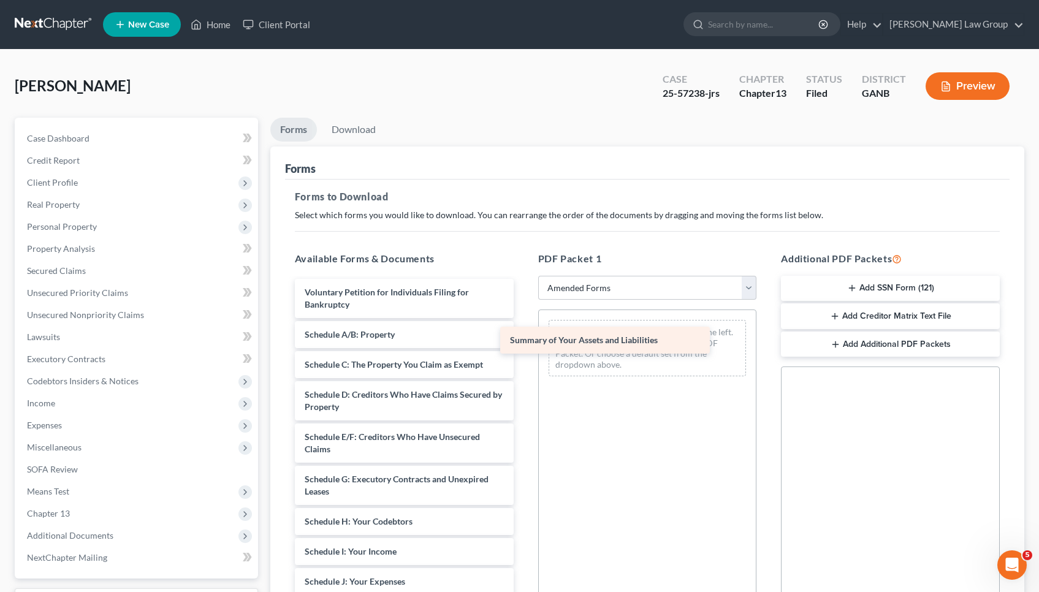
drag, startPoint x: 418, startPoint y: 330, endPoint x: 624, endPoint y: 333, distance: 206.1
click at [524, 333] on div "Summary of Your Assets and Liabilities Voluntary Petition for Individuals Filin…" at bounding box center [404, 576] width 239 height 594
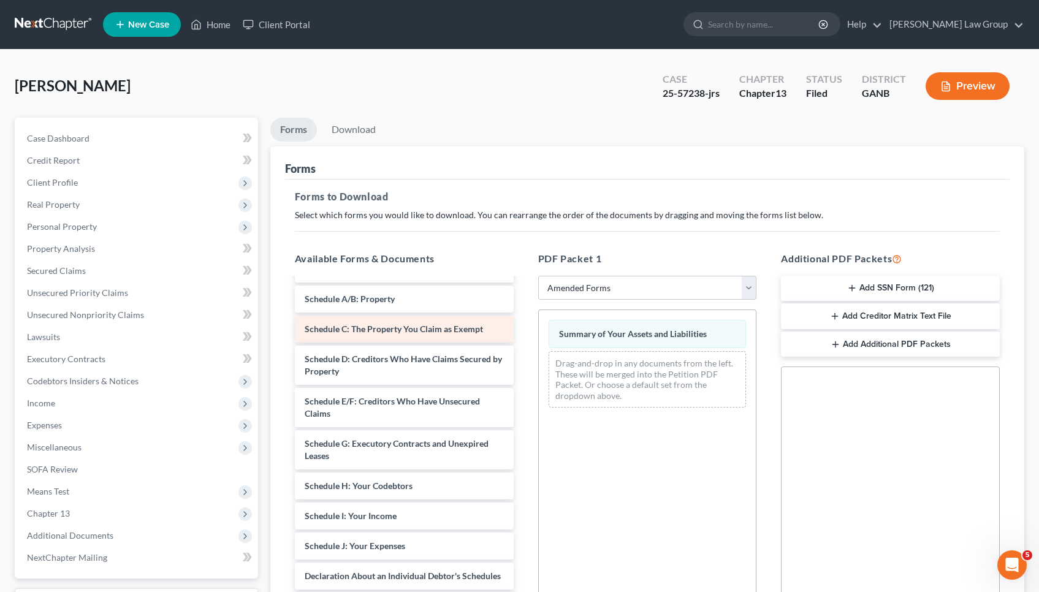
scroll to position [18, 0]
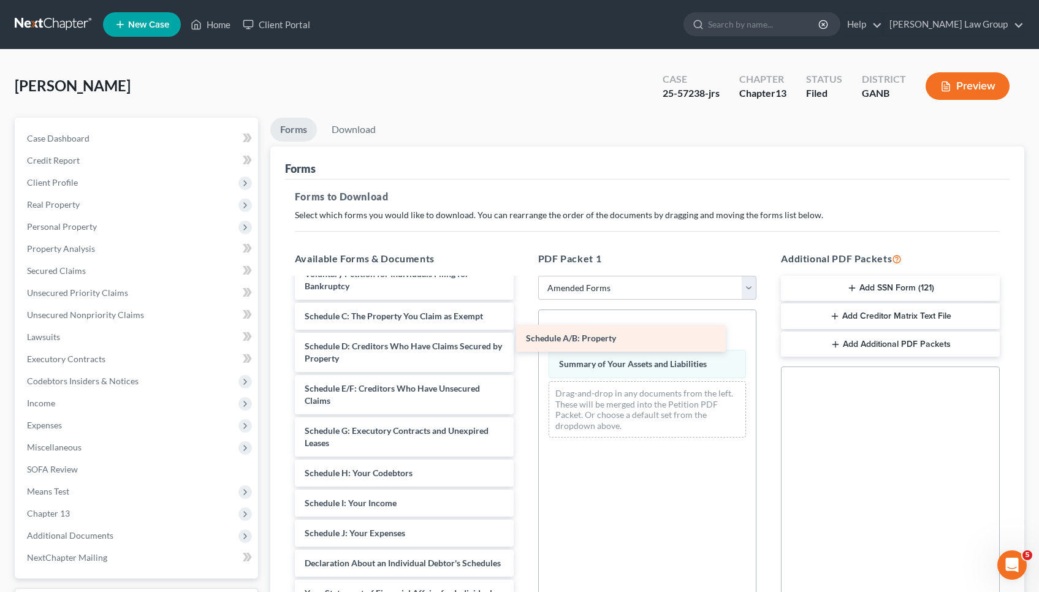
drag, startPoint x: 374, startPoint y: 313, endPoint x: 601, endPoint y: 338, distance: 228.2
click at [524, 338] on div "Schedule A/B: Property Voluntary Petition for Individuals Filing for Bankruptcy…" at bounding box center [404, 543] width 239 height 564
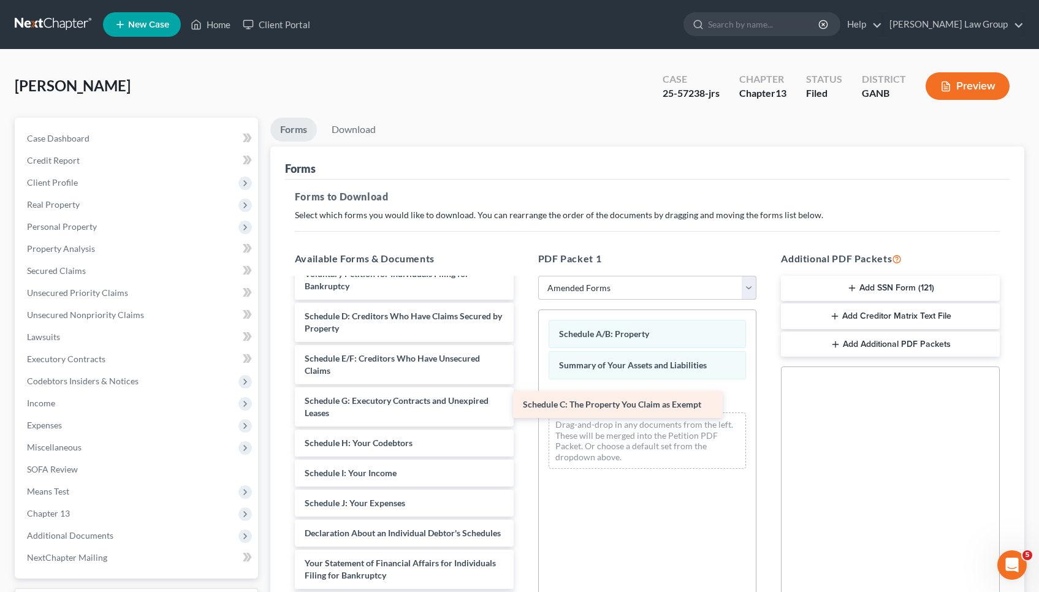
drag, startPoint x: 404, startPoint y: 313, endPoint x: 626, endPoint y: 402, distance: 238.9
click at [524, 401] on div "Schedule C: The Property You Claim as Exempt Voluntary Petition for Individuals…" at bounding box center [404, 527] width 239 height 533
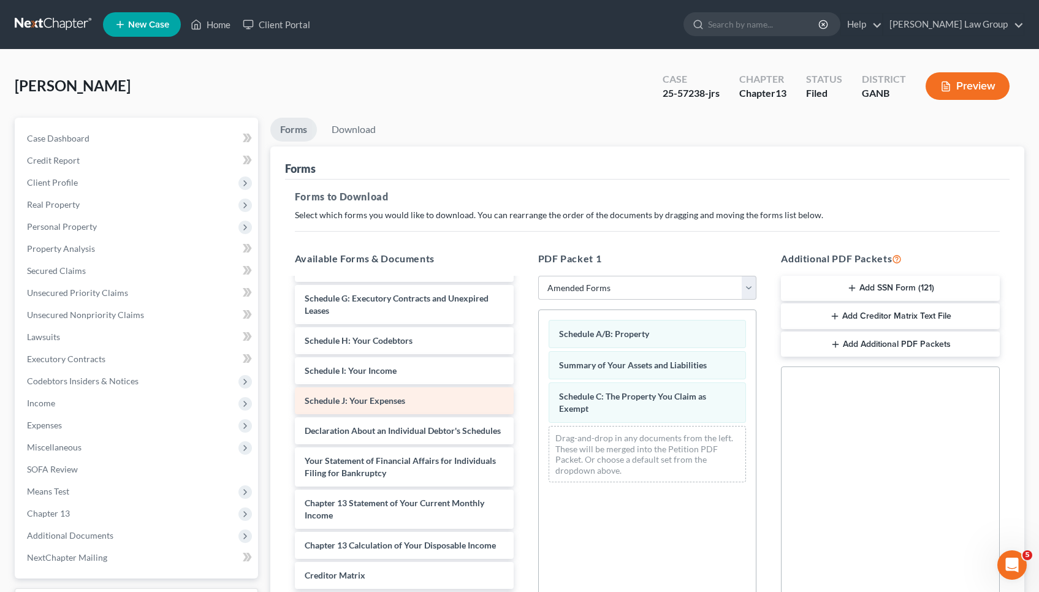
scroll to position [124, 0]
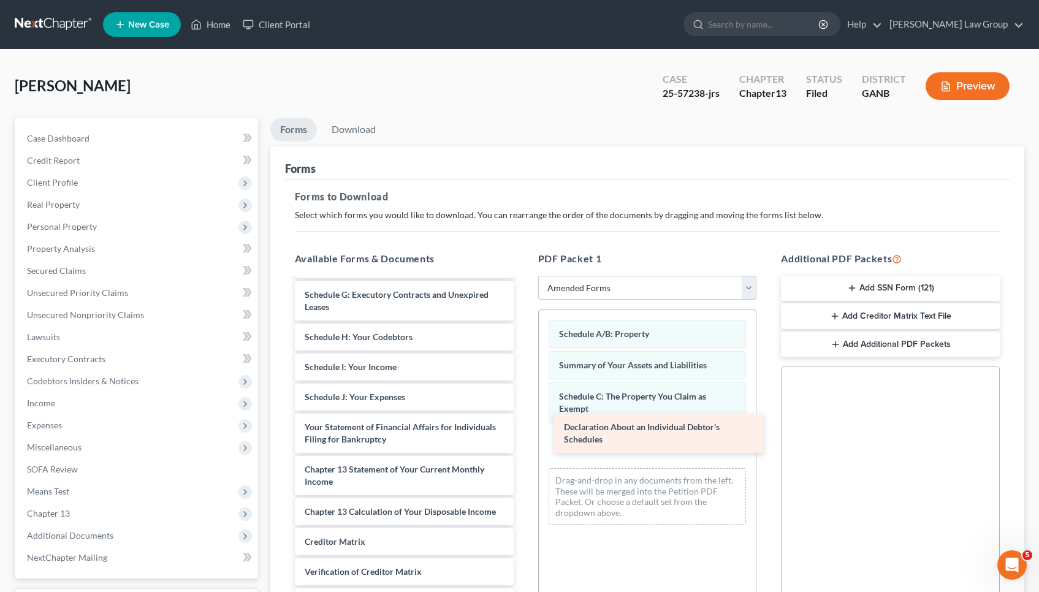
drag, startPoint x: 405, startPoint y: 432, endPoint x: 668, endPoint y: 434, distance: 262.5
click at [524, 434] on div "Declaration About an Individual Debtor's Schedules Voluntary Petition for Indiv…" at bounding box center [404, 406] width 239 height 503
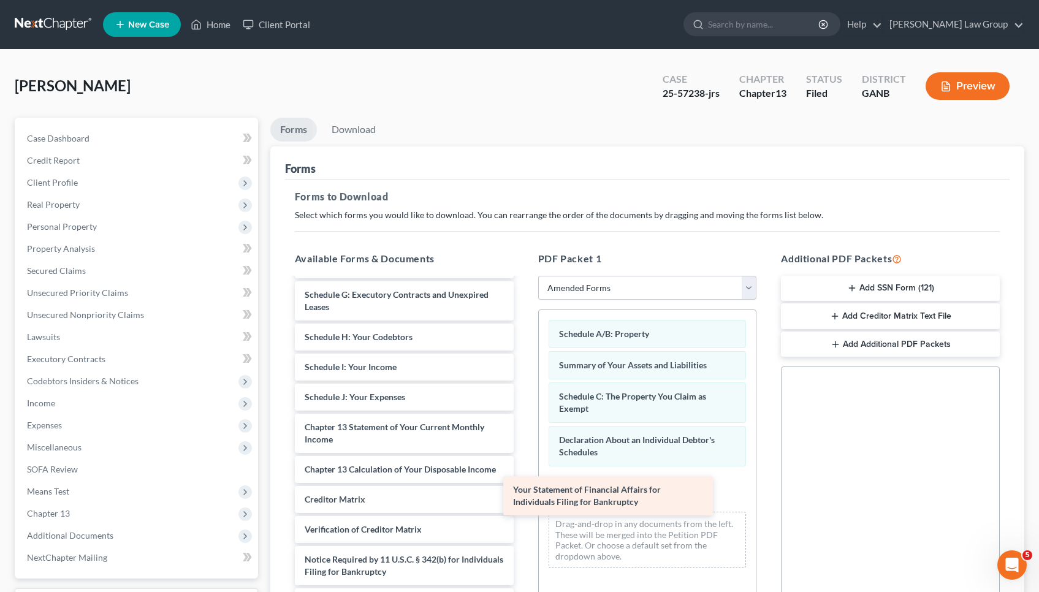
drag, startPoint x: 380, startPoint y: 437, endPoint x: 596, endPoint y: 502, distance: 226.0
click at [524, 502] on div "Your Statement of Financial Affairs for Individuals Filing for Bankruptcy Volun…" at bounding box center [404, 385] width 239 height 461
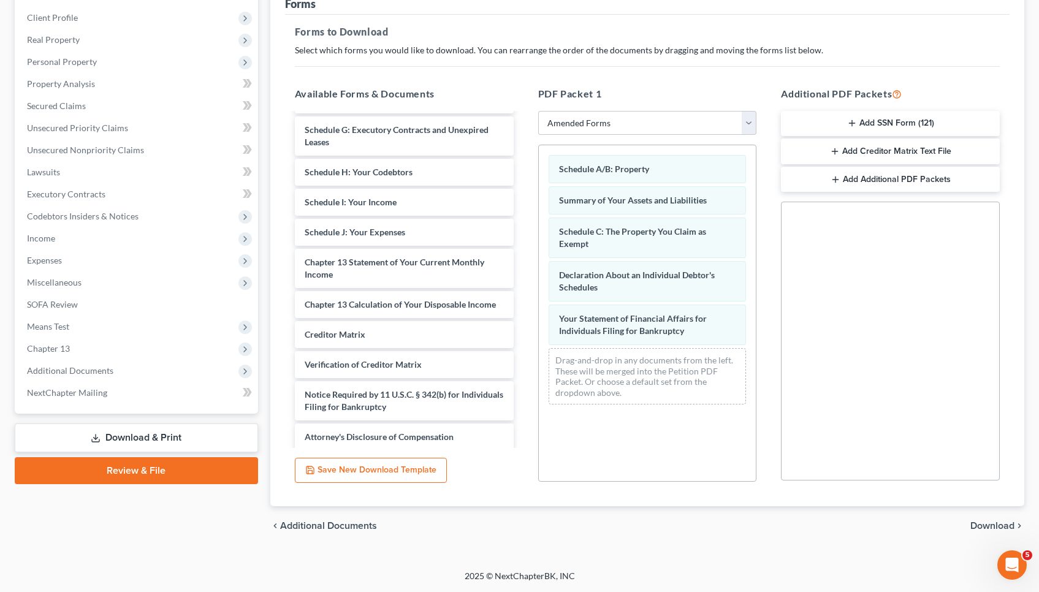
scroll to position [165, 0]
click at [990, 524] on span "Download" at bounding box center [993, 526] width 44 height 10
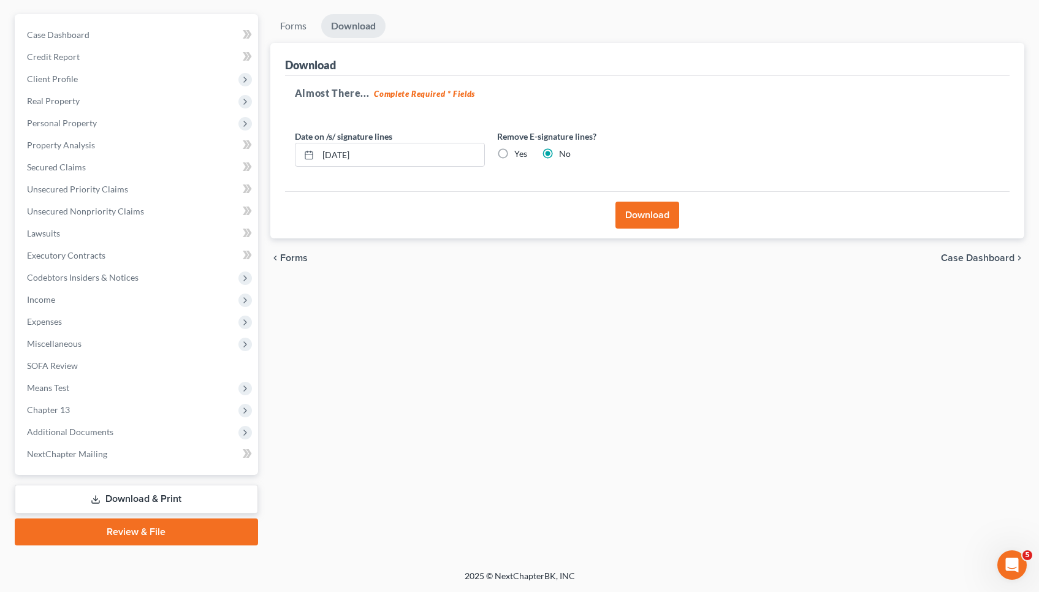
click at [640, 218] on button "Download" at bounding box center [648, 215] width 64 height 27
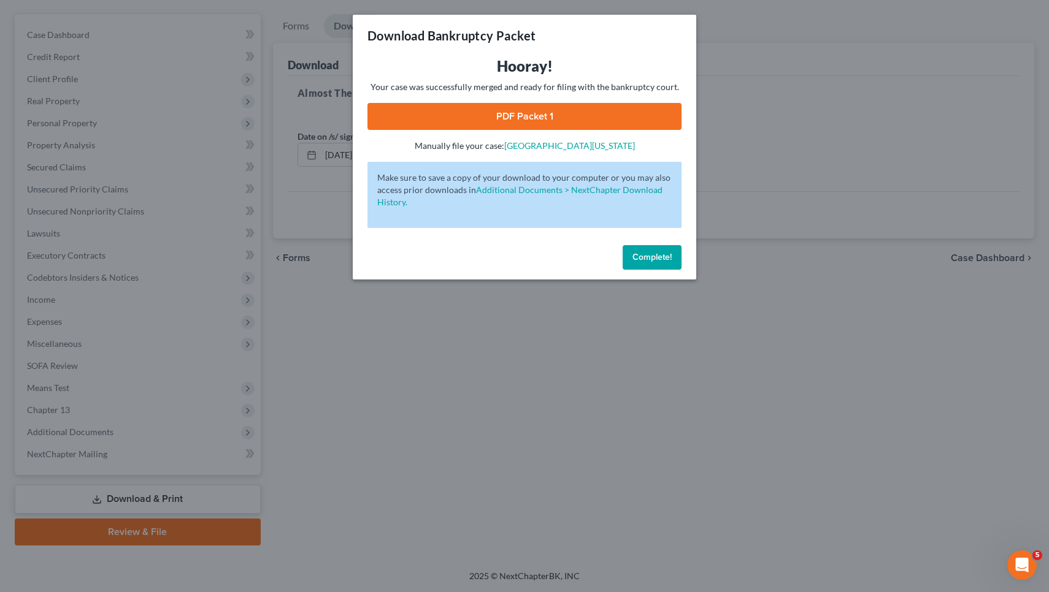
click at [597, 114] on link "PDF Packet 1" at bounding box center [524, 116] width 314 height 27
click at [638, 255] on span "Complete!" at bounding box center [651, 257] width 39 height 10
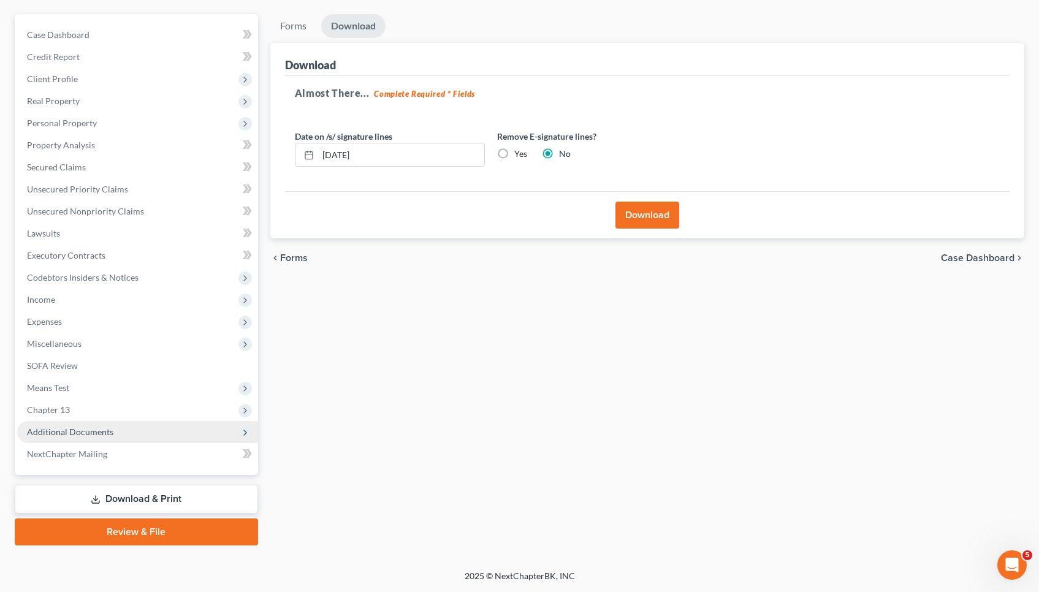
click at [80, 427] on span "Additional Documents" at bounding box center [70, 432] width 86 height 10
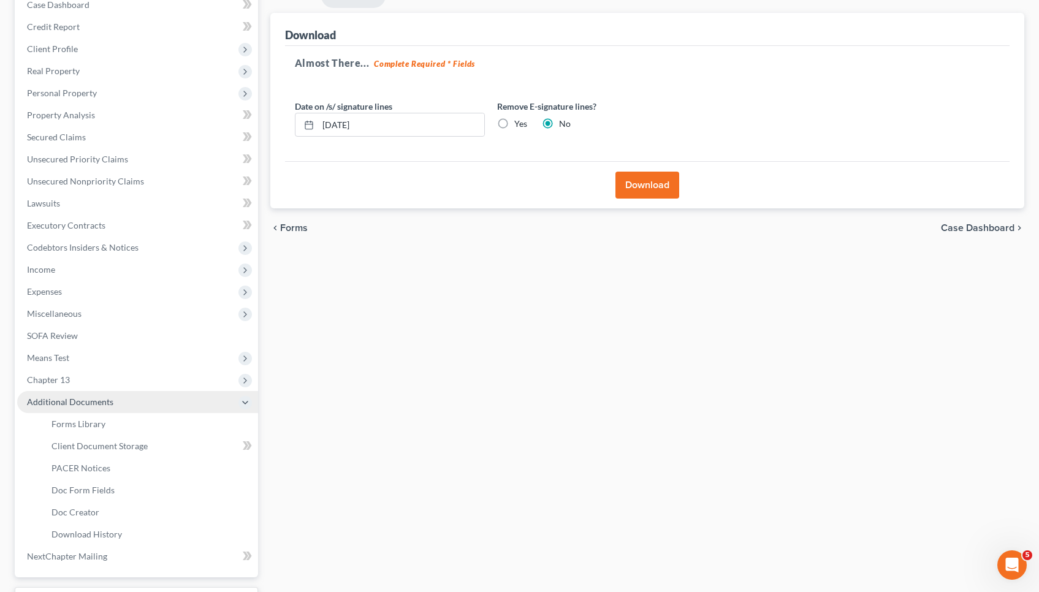
scroll to position [143, 1]
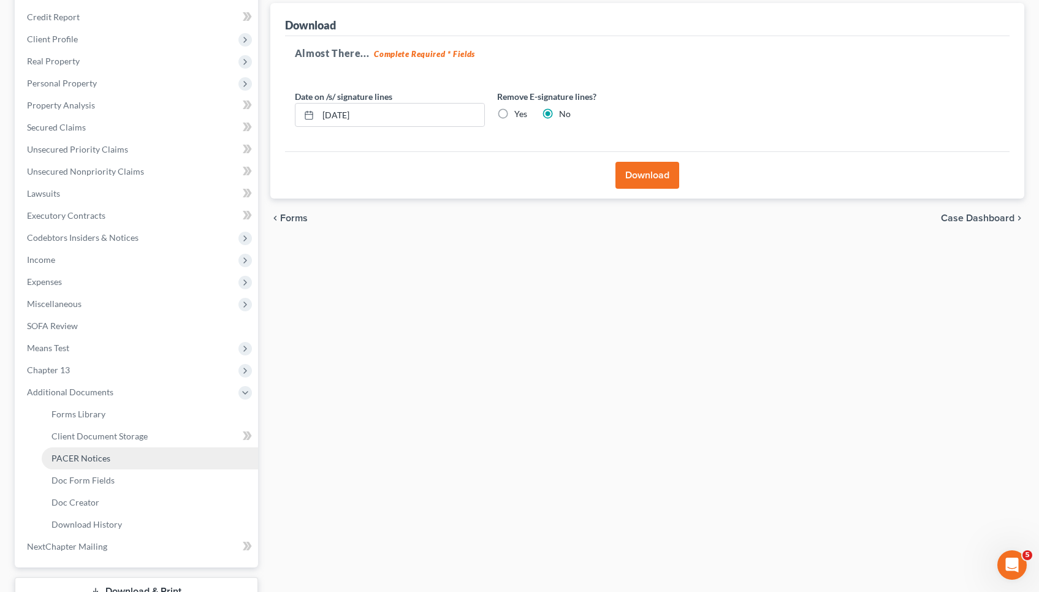
click at [87, 457] on span "PACER Notices" at bounding box center [81, 458] width 59 height 10
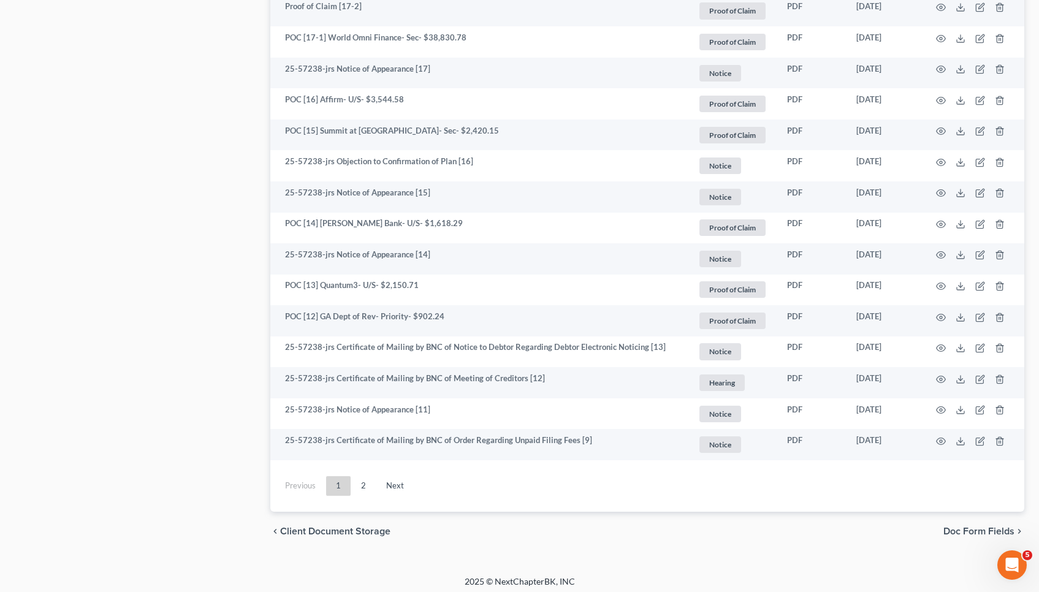
scroll to position [2166, 0]
click at [369, 481] on link "2" at bounding box center [363, 487] width 25 height 20
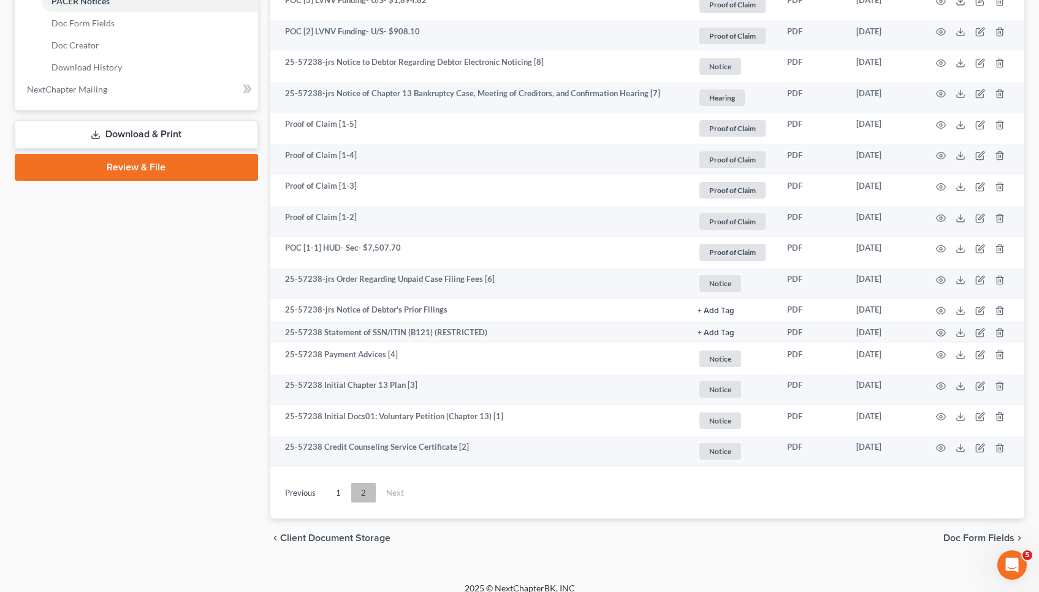
scroll to position [585, 0]
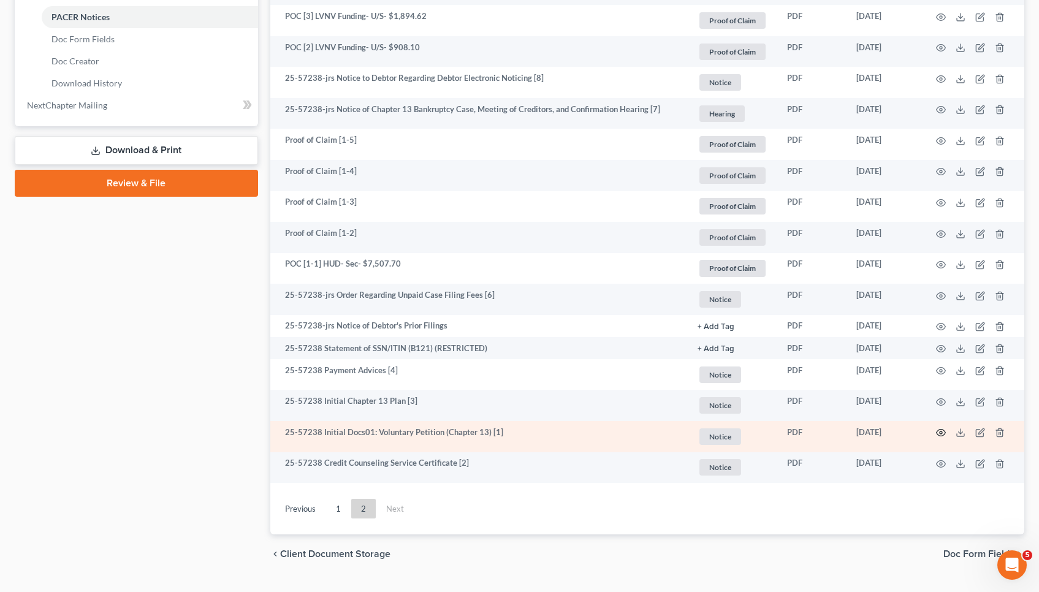
click at [944, 434] on icon "button" at bounding box center [941, 433] width 10 height 10
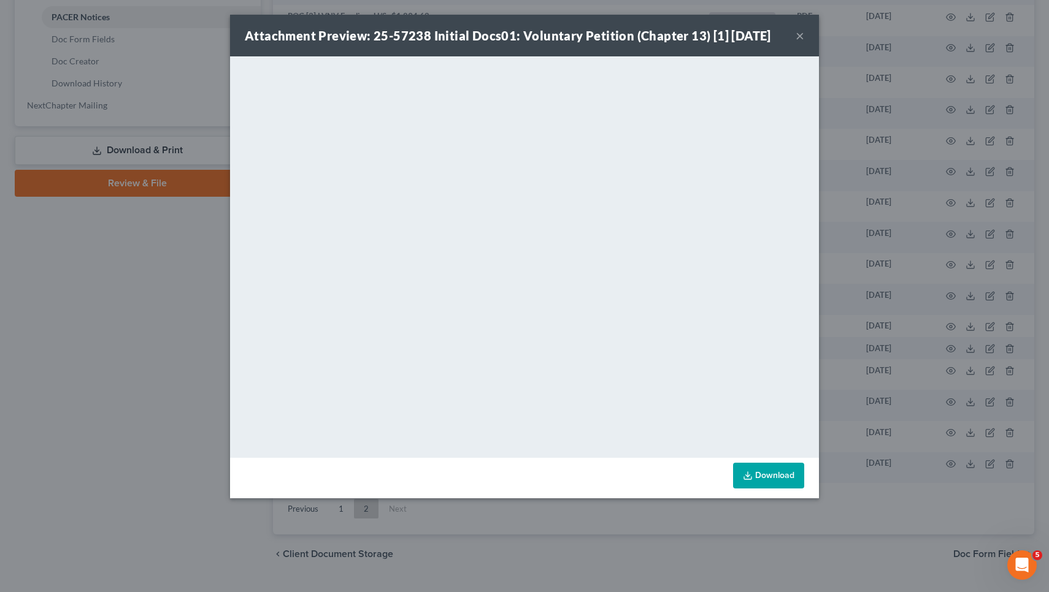
click at [798, 36] on button "×" at bounding box center [799, 35] width 9 height 15
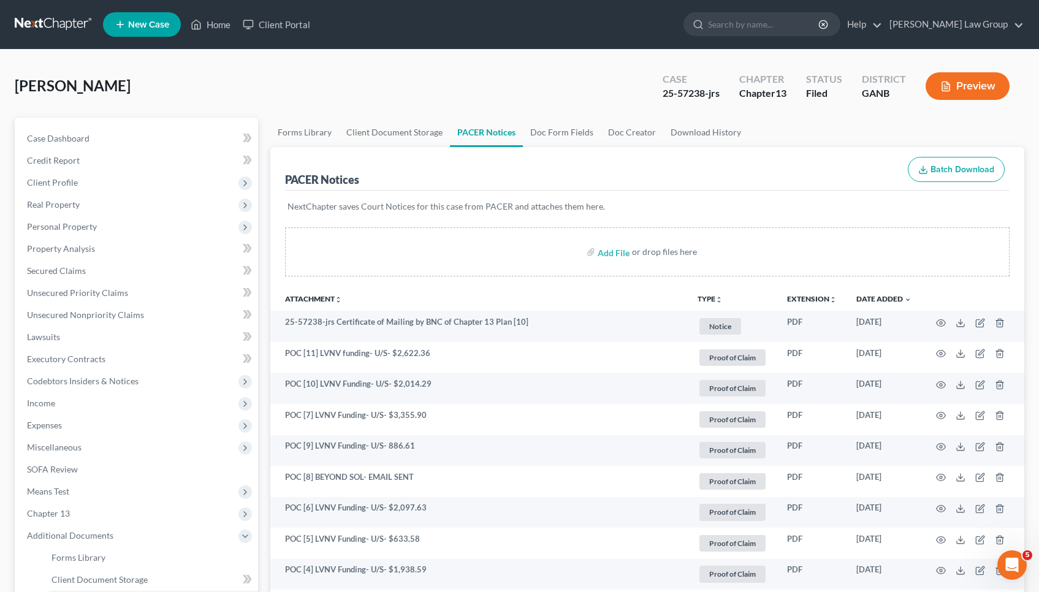
scroll to position [0, 0]
click at [150, 175] on span "Client Profile" at bounding box center [137, 183] width 241 height 22
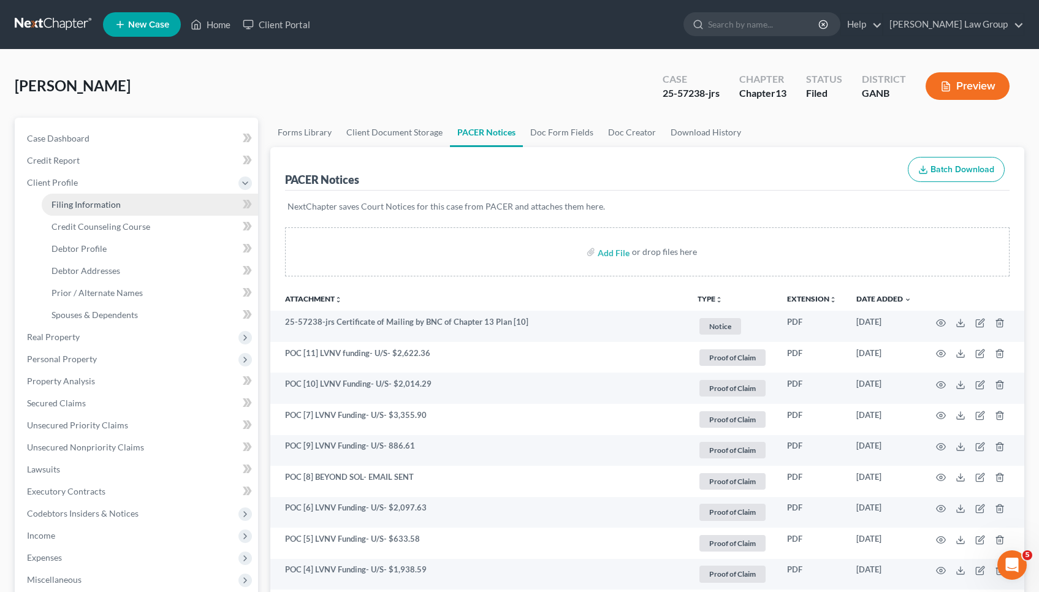
click at [150, 201] on link "Filing Information" at bounding box center [150, 205] width 216 height 22
select select "1"
select select "0"
select select "3"
select select "10"
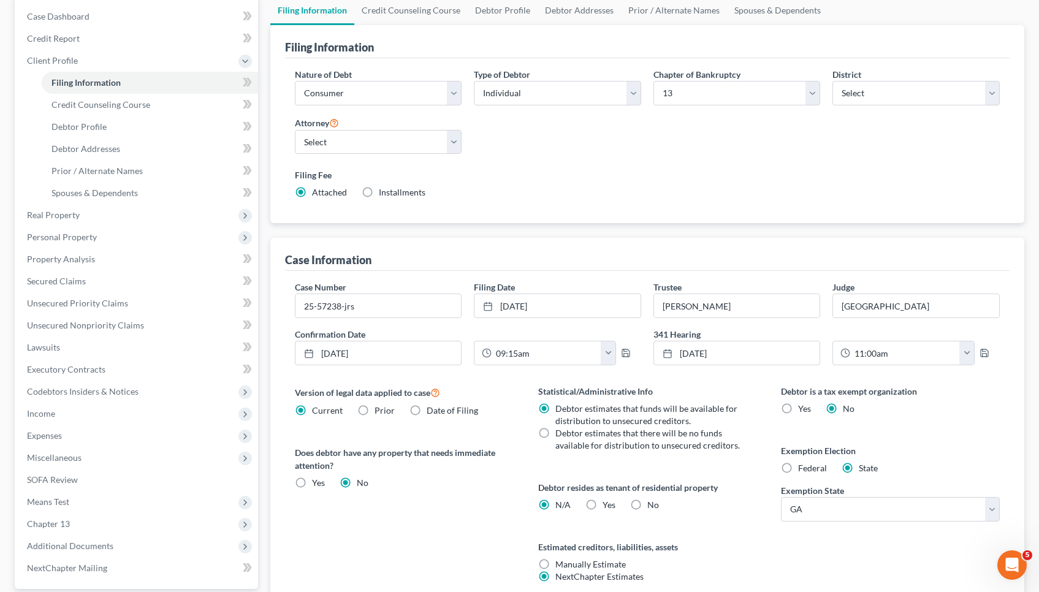
scroll to position [122, 1]
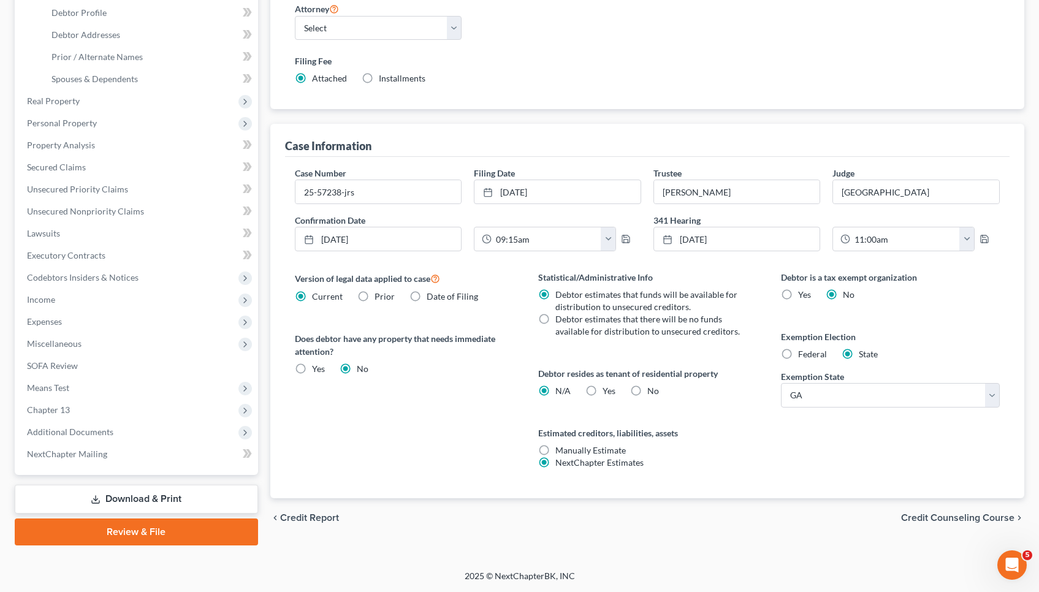
click at [934, 521] on span "Credit Counseling Course" at bounding box center [957, 518] width 113 height 10
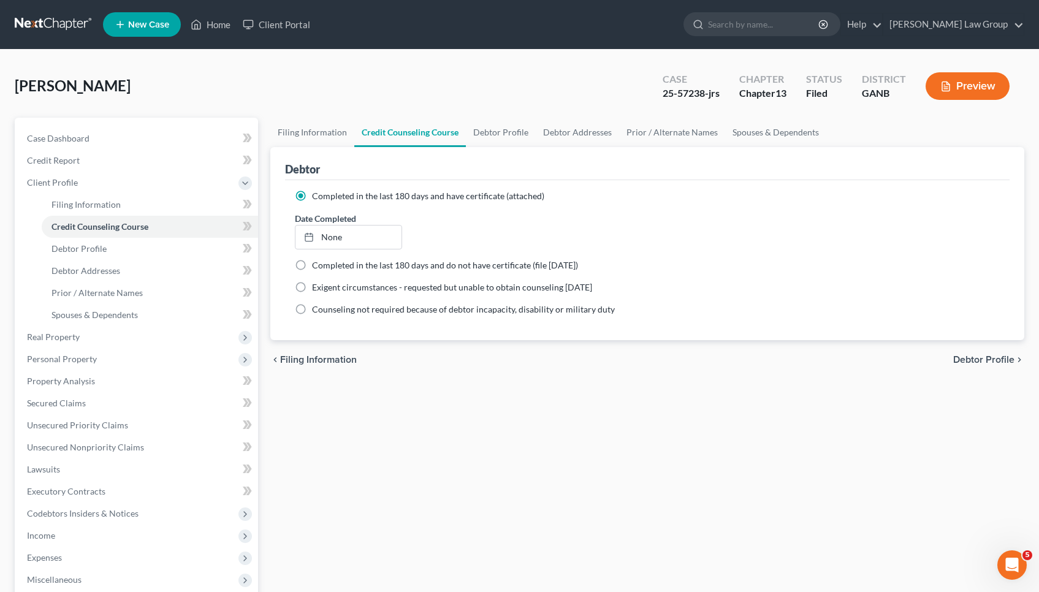
scroll to position [1, 0]
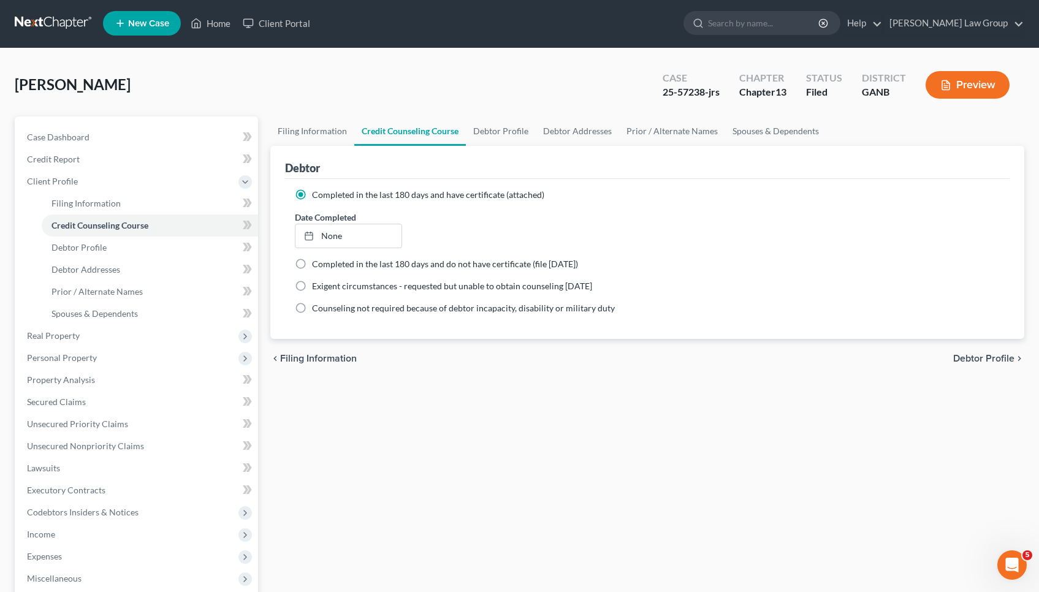
click at [975, 360] on span "Debtor Profile" at bounding box center [984, 359] width 61 height 10
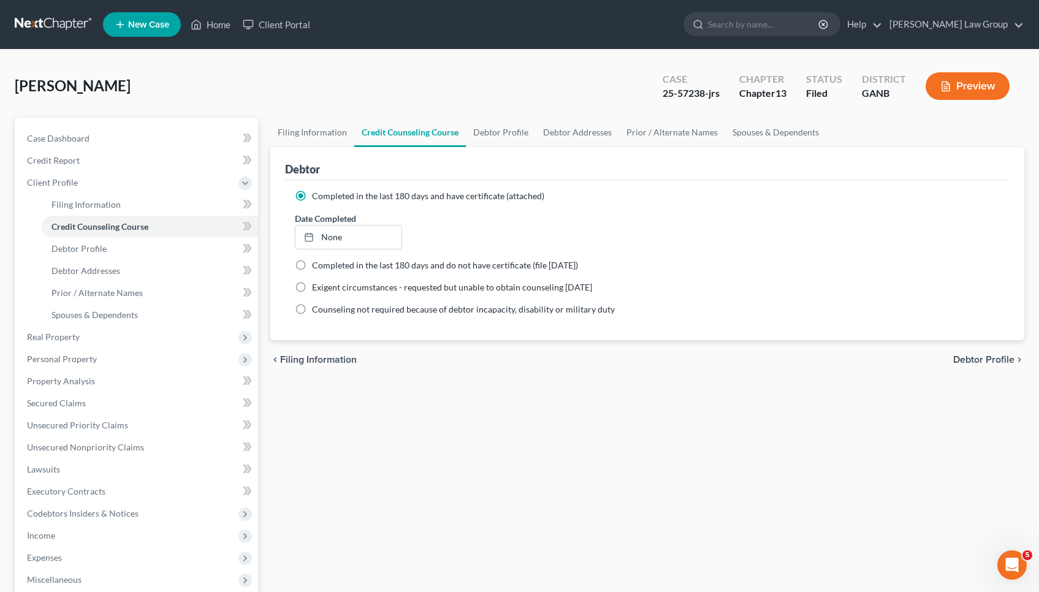
select select "2"
select select "1"
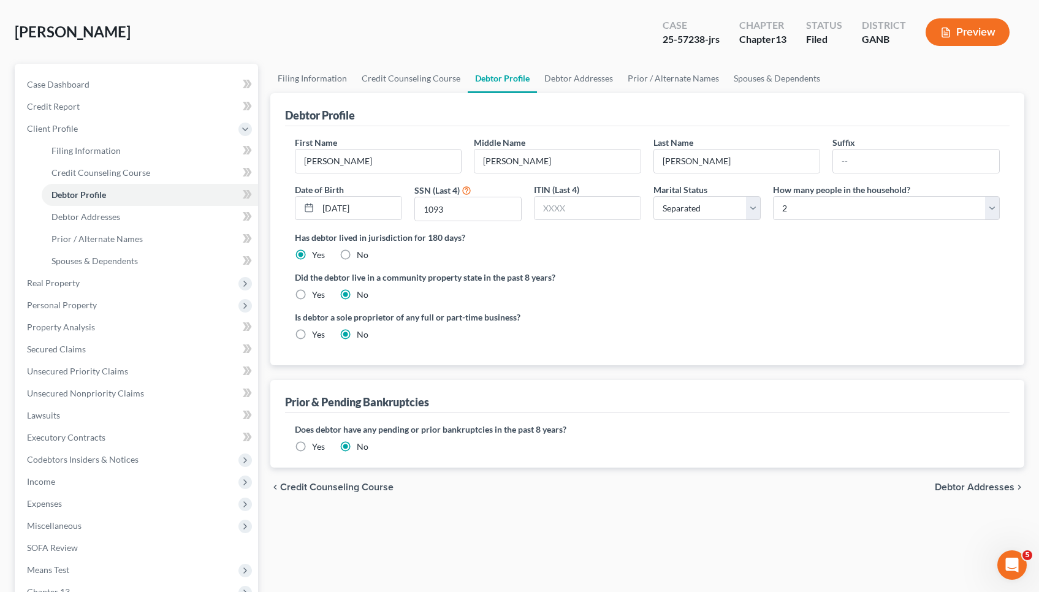
scroll to position [164, 0]
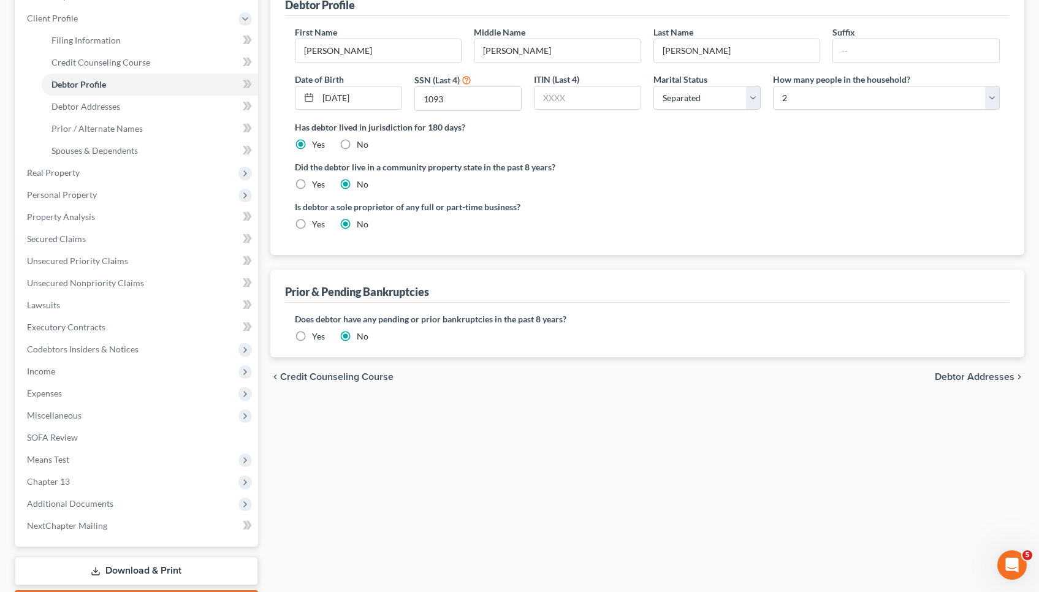
click at [978, 379] on span "Debtor Addresses" at bounding box center [975, 377] width 80 height 10
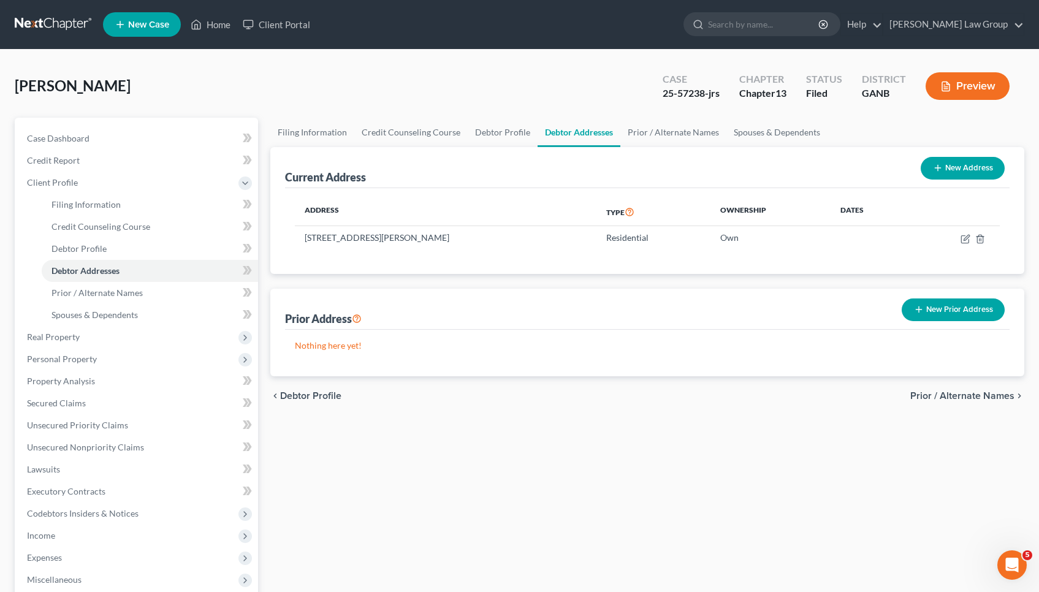
click at [984, 398] on span "Prior / Alternate Names" at bounding box center [963, 396] width 104 height 10
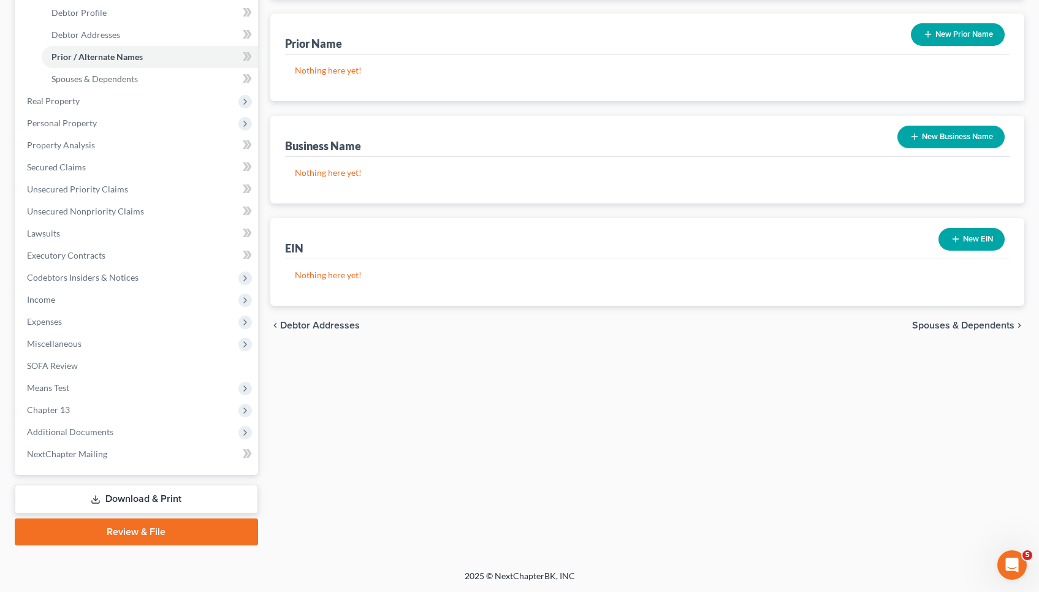
click at [984, 327] on span "Spouses & Dependents" at bounding box center [963, 326] width 102 height 10
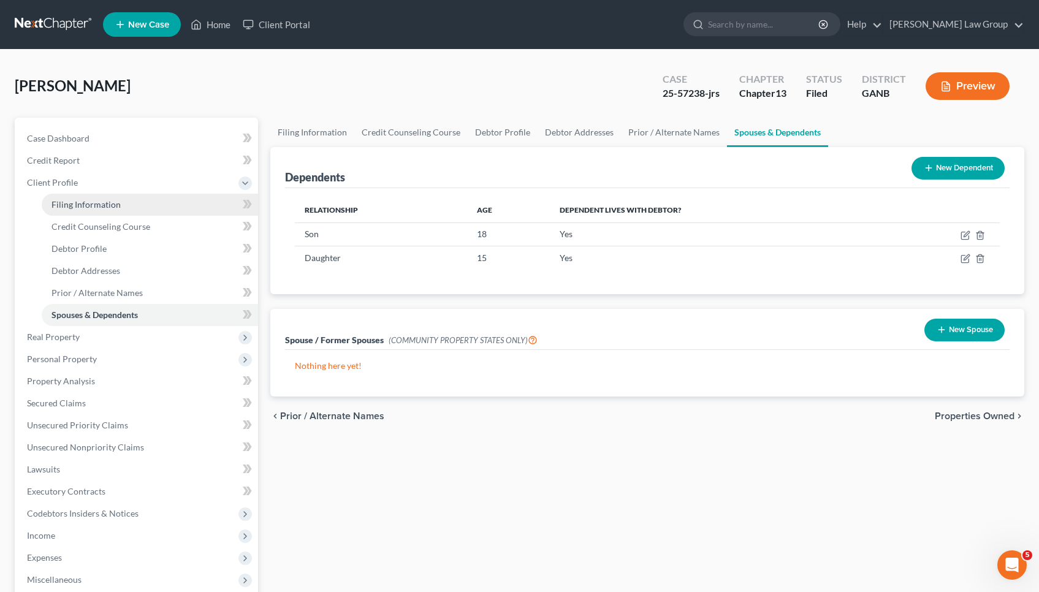
click at [166, 208] on link "Filing Information" at bounding box center [150, 205] width 216 height 22
select select "1"
select select "0"
select select "3"
select select "19"
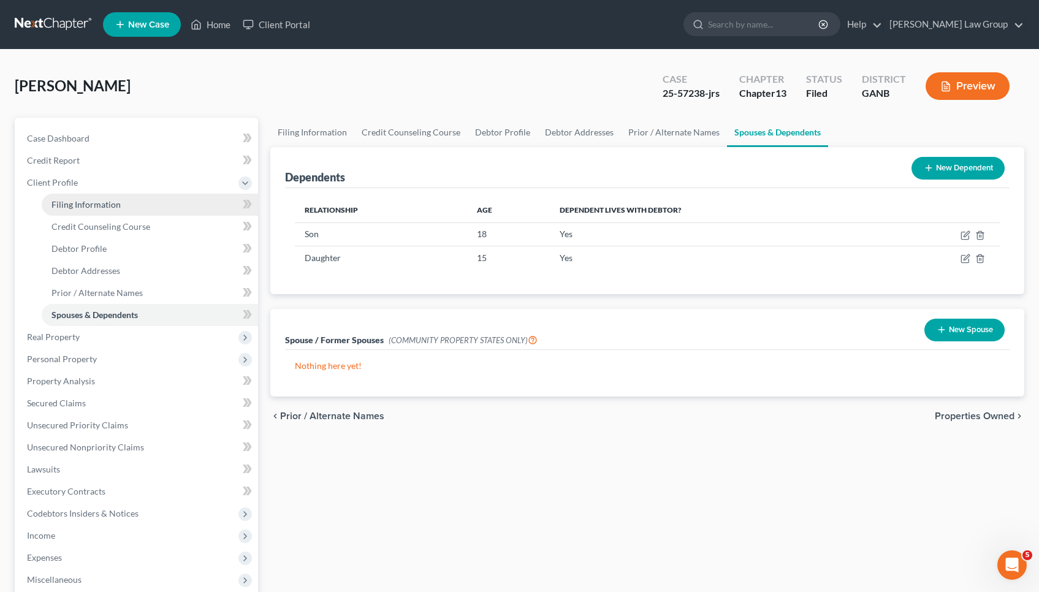
select select "0"
select select "10"
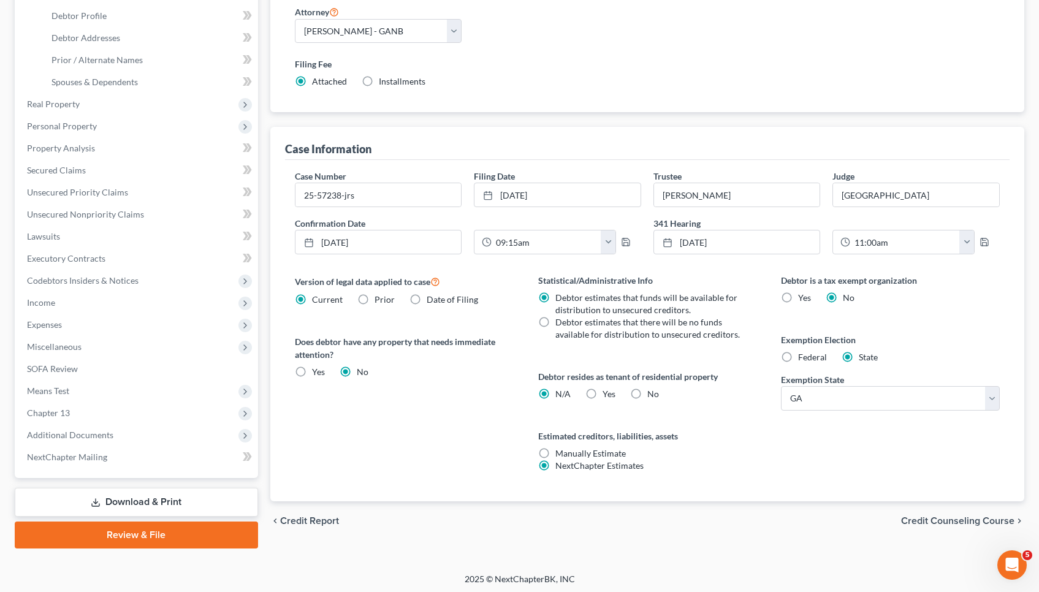
scroll to position [236, 0]
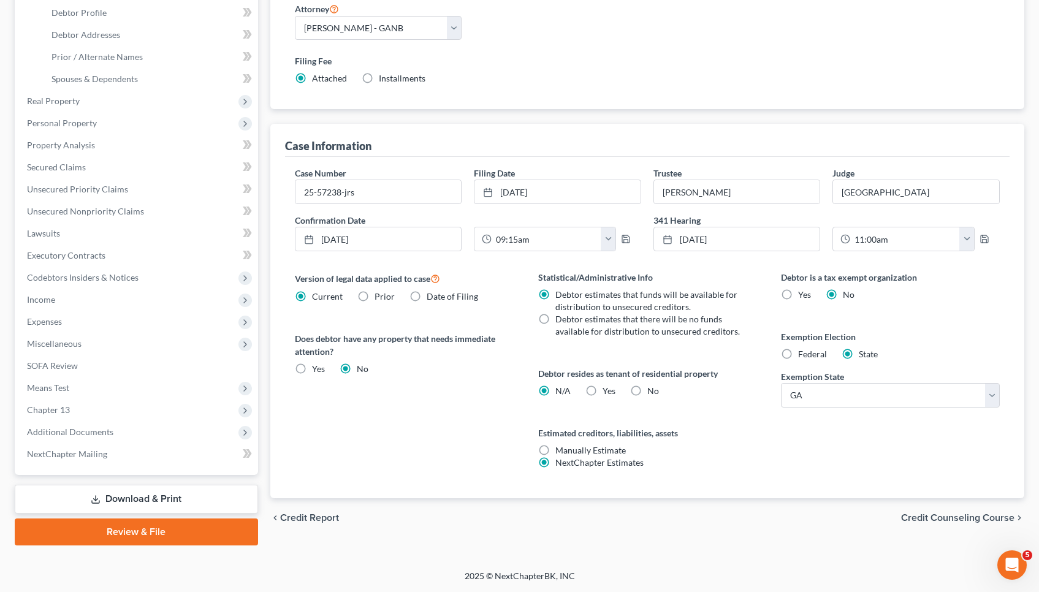
click at [944, 522] on span "Credit Counseling Course" at bounding box center [957, 518] width 113 height 10
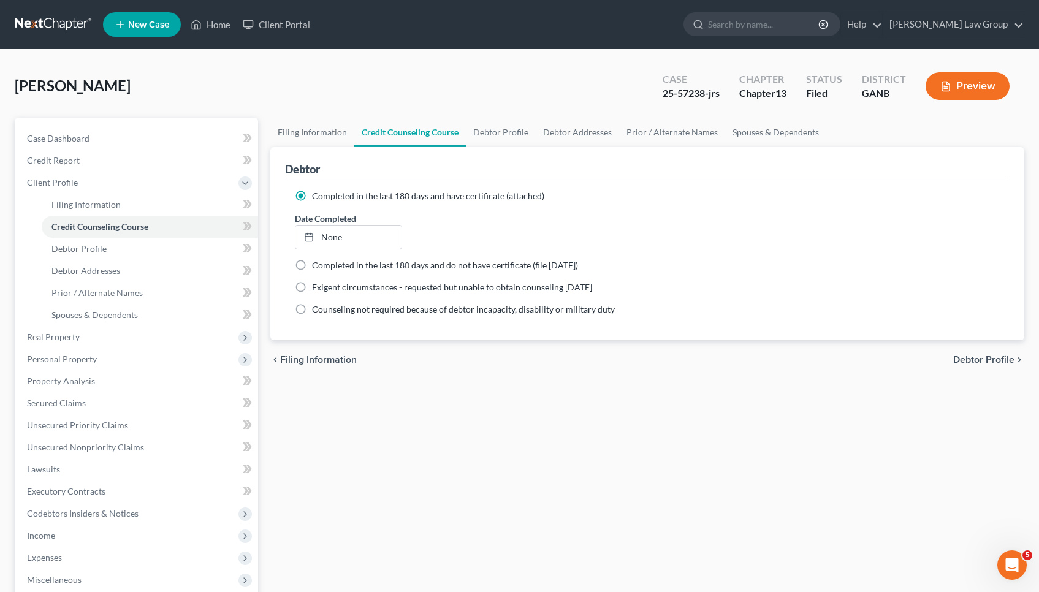
click at [974, 363] on span "Debtor Profile" at bounding box center [984, 360] width 61 height 10
select select "2"
select select "1"
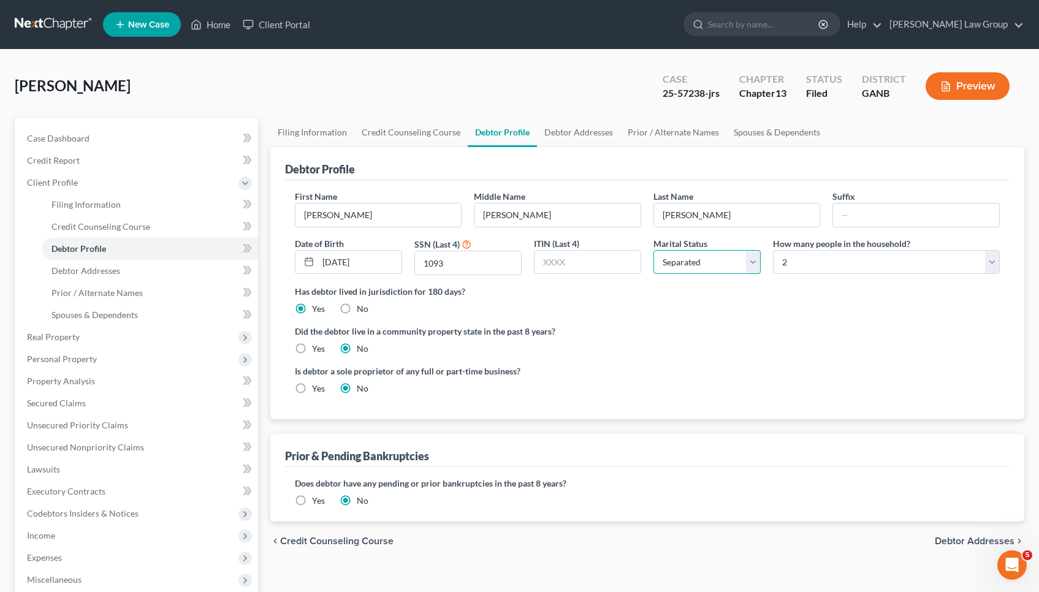
select select "0"
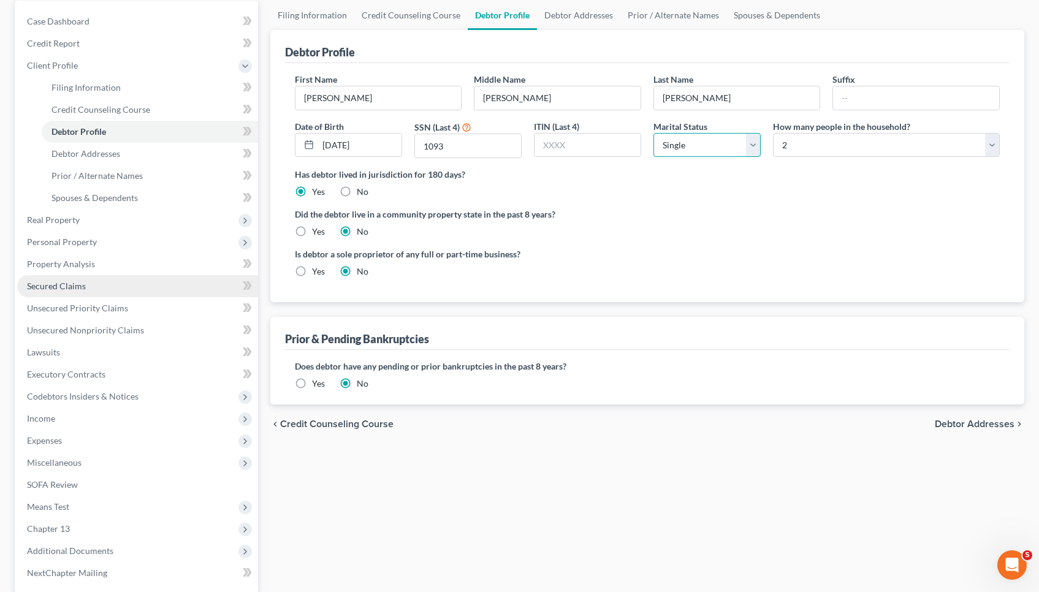
scroll to position [168, 0]
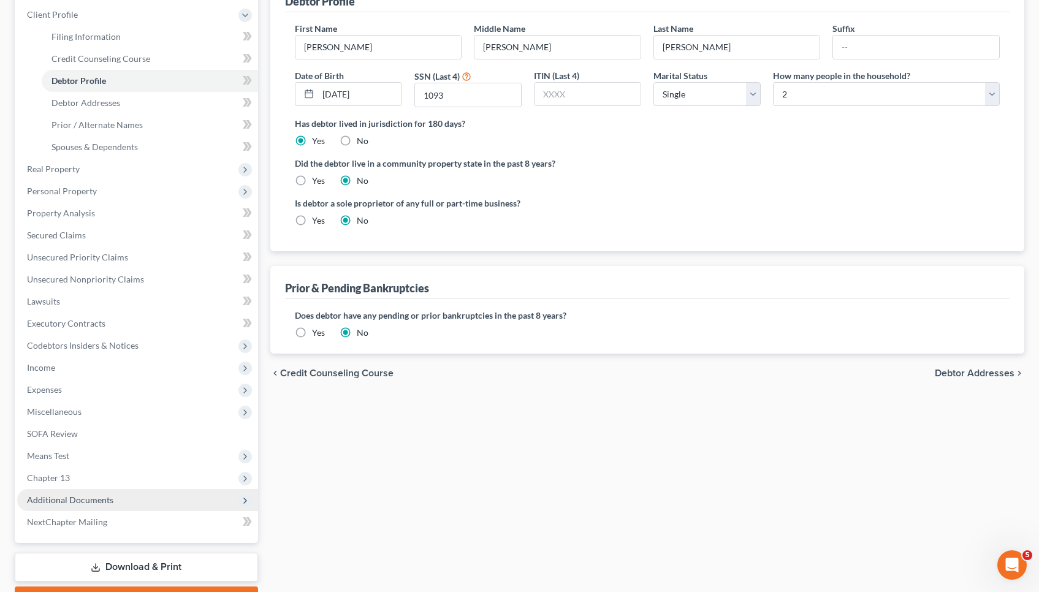
click at [127, 500] on span "Additional Documents" at bounding box center [137, 500] width 241 height 22
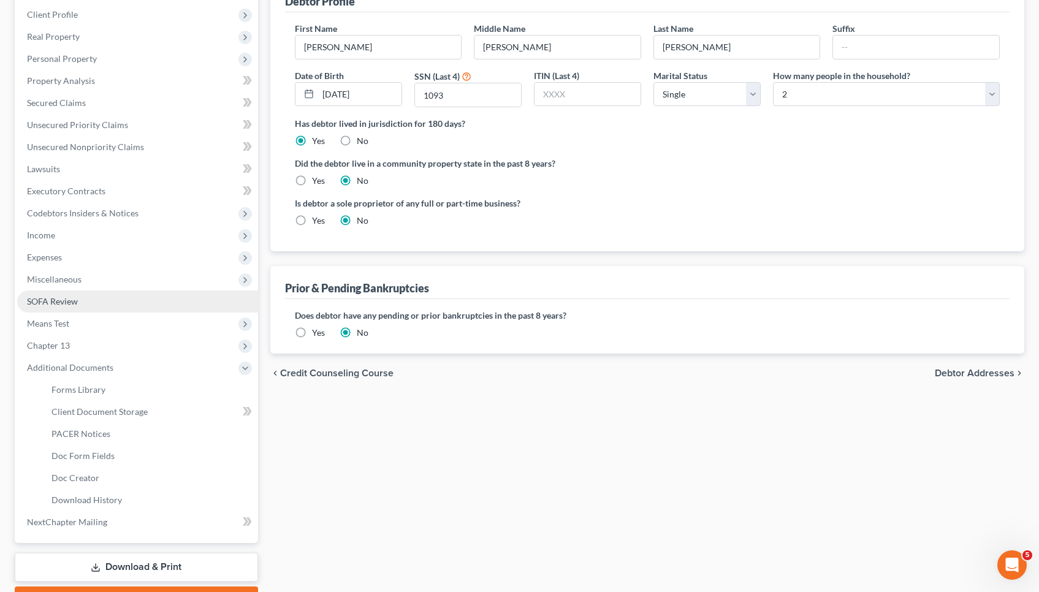
click at [77, 305] on span "SOFA Review" at bounding box center [52, 301] width 51 height 10
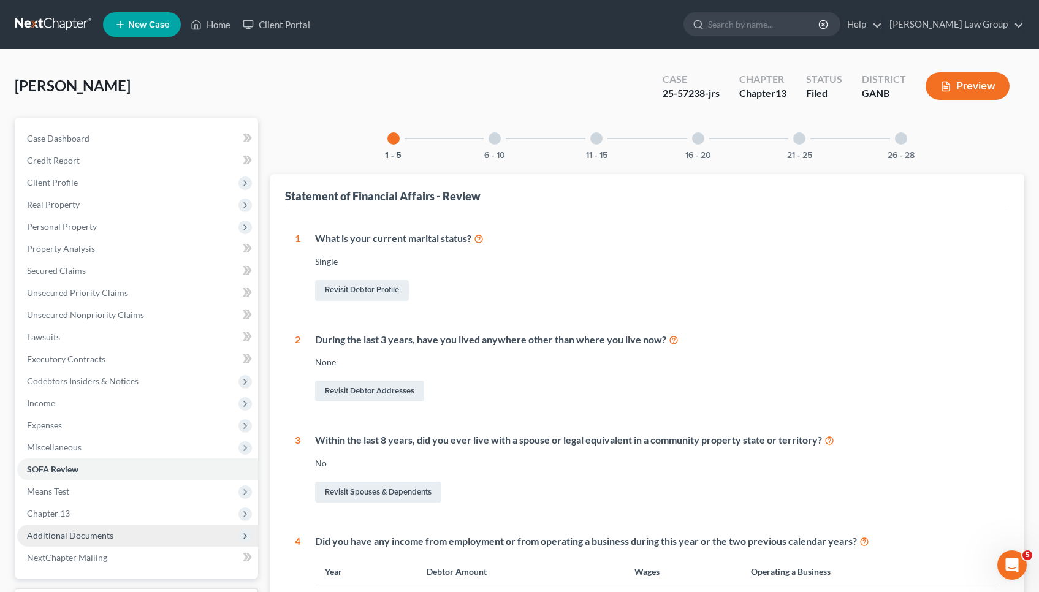
click at [129, 543] on span "Additional Documents" at bounding box center [137, 536] width 241 height 22
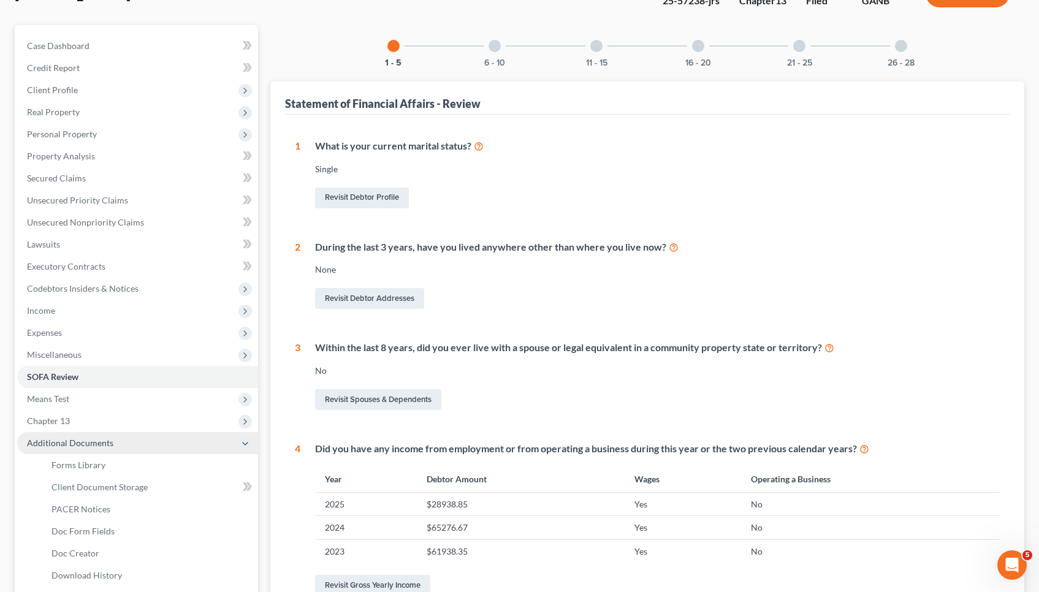
scroll to position [120, 1]
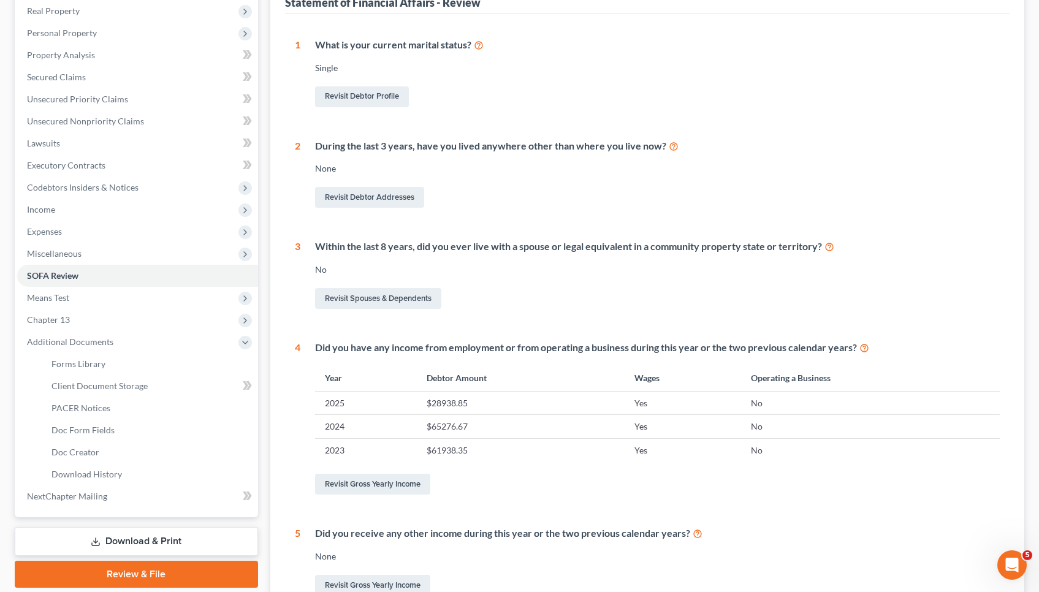
click at [129, 542] on link "Download & Print" at bounding box center [136, 541] width 243 height 29
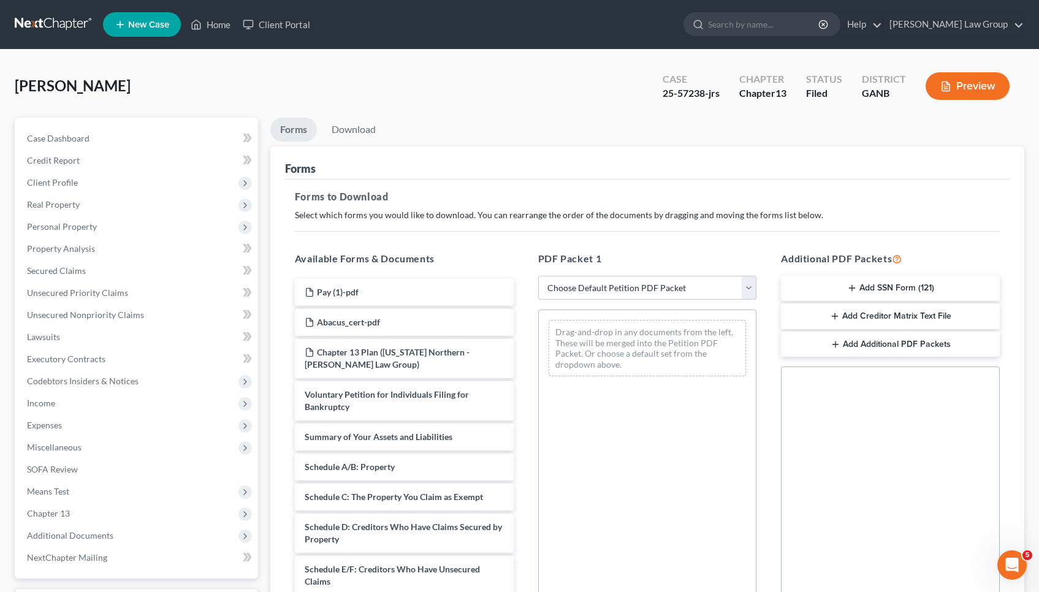
select select "2"
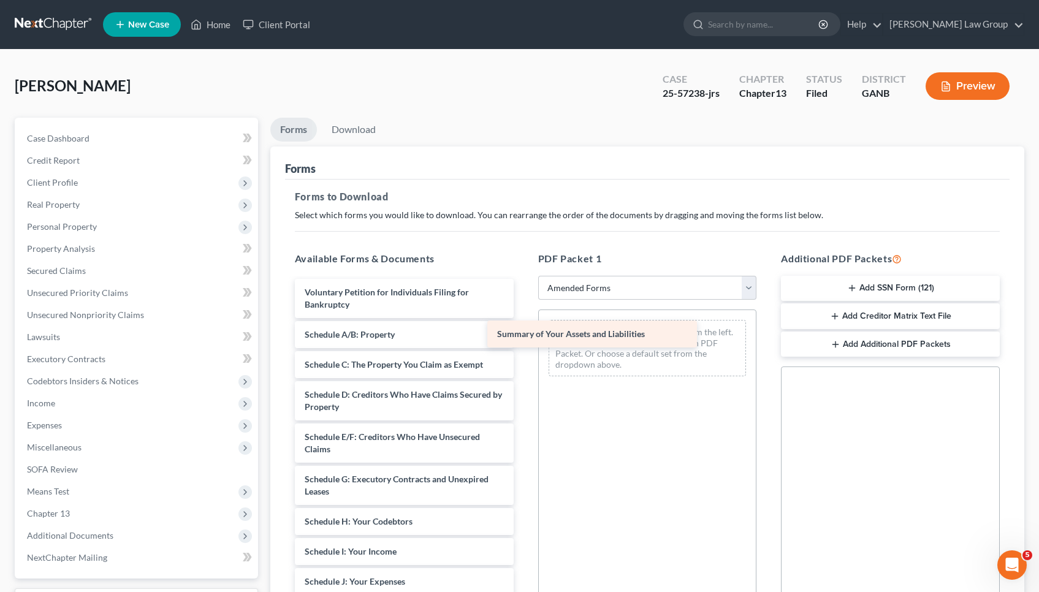
drag, startPoint x: 412, startPoint y: 337, endPoint x: 605, endPoint y: 337, distance: 193.2
click at [524, 337] on div "Summary of Your Assets and Liabilities Voluntary Petition for Individuals Filin…" at bounding box center [404, 576] width 239 height 594
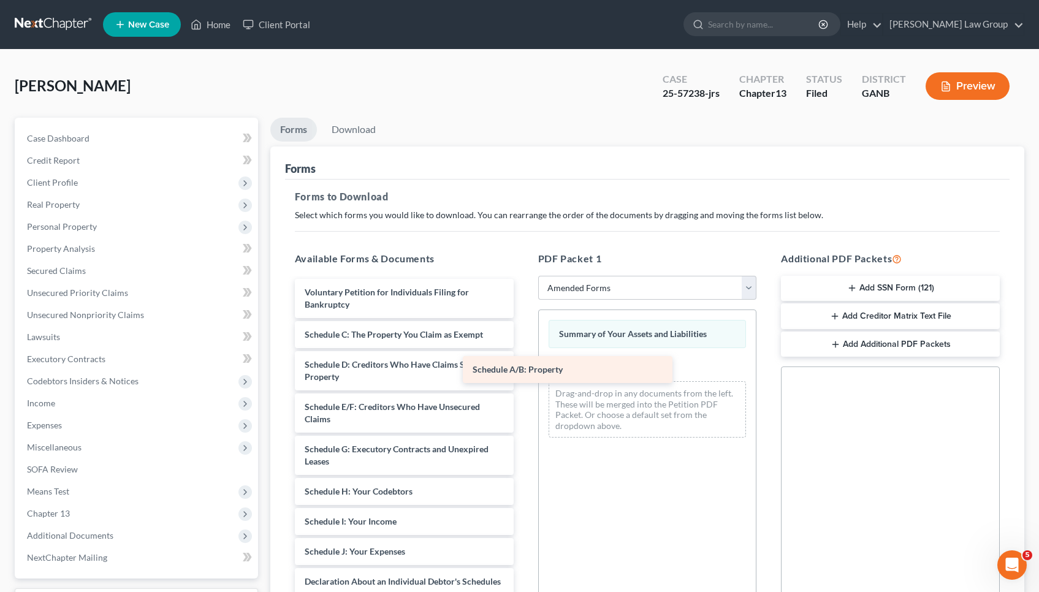
drag, startPoint x: 465, startPoint y: 338, endPoint x: 635, endPoint y: 375, distance: 173.7
click at [524, 375] on div "Schedule A/B: Property Voluntary Petition for Individuals Filing for Bankruptcy…" at bounding box center [404, 561] width 239 height 564
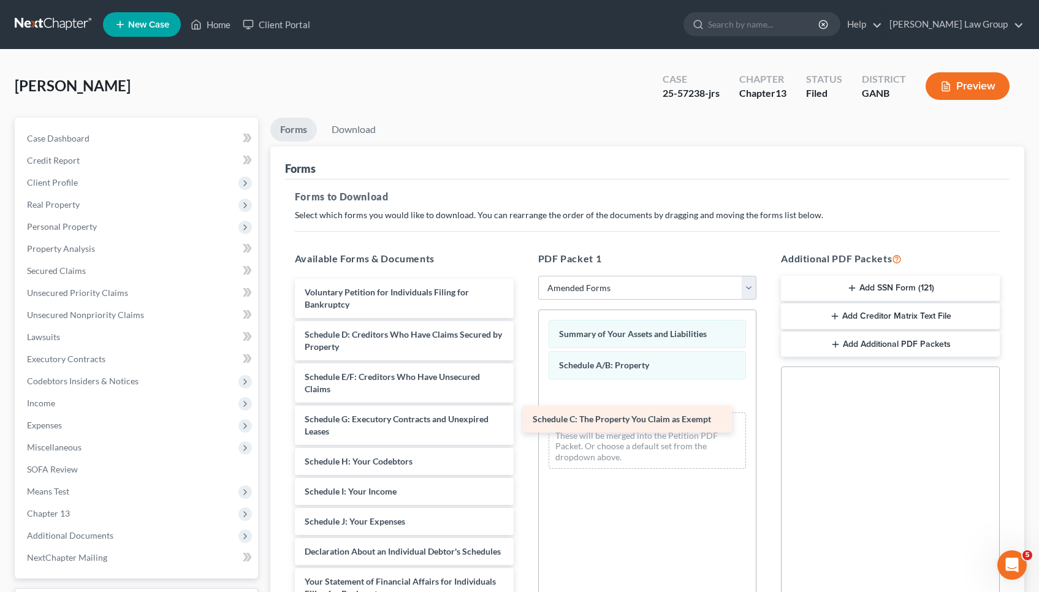
drag, startPoint x: 425, startPoint y: 335, endPoint x: 655, endPoint y: 421, distance: 245.2
click at [524, 421] on div "Schedule C: The Property You Claim as Exempt Voluntary Petition for Individuals…" at bounding box center [404, 545] width 239 height 533
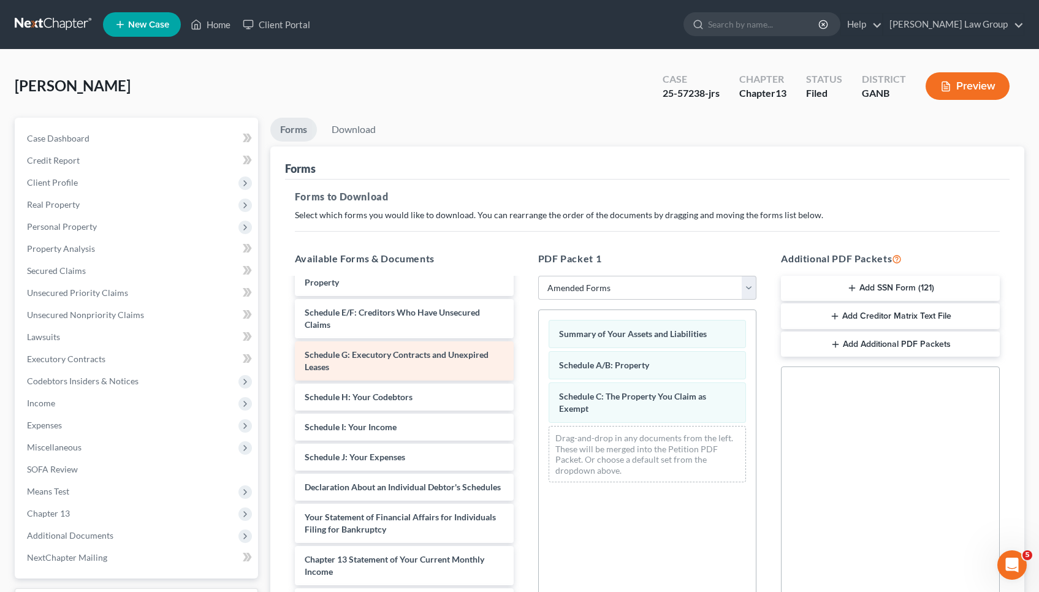
scroll to position [74, 0]
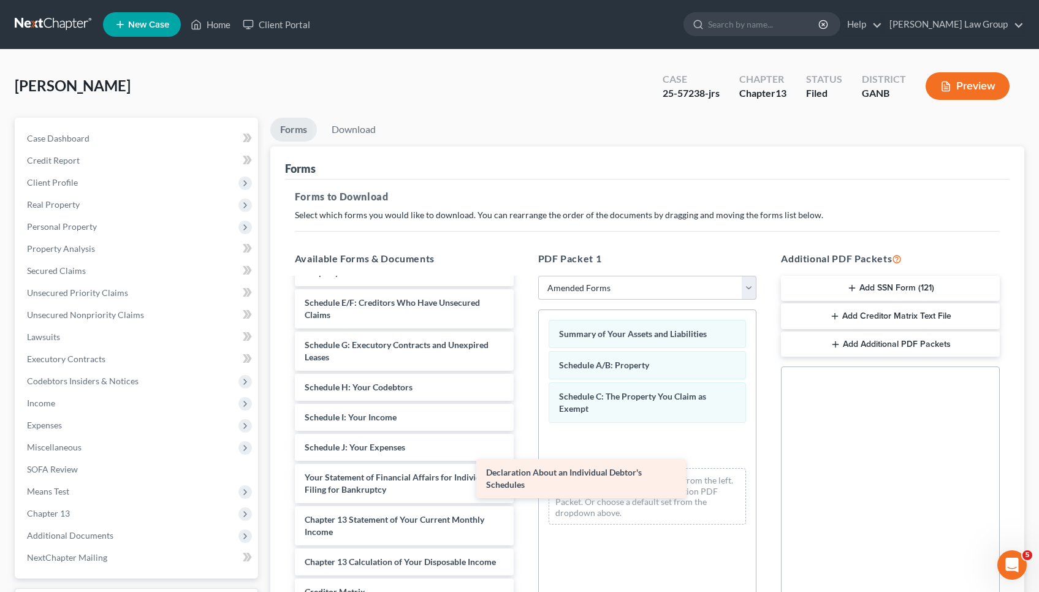
drag, startPoint x: 426, startPoint y: 480, endPoint x: 642, endPoint y: 476, distance: 215.9
click at [524, 476] on div "Declaration About an Individual Debtor's Schedules Voluntary Petition for Indiv…" at bounding box center [404, 456] width 239 height 503
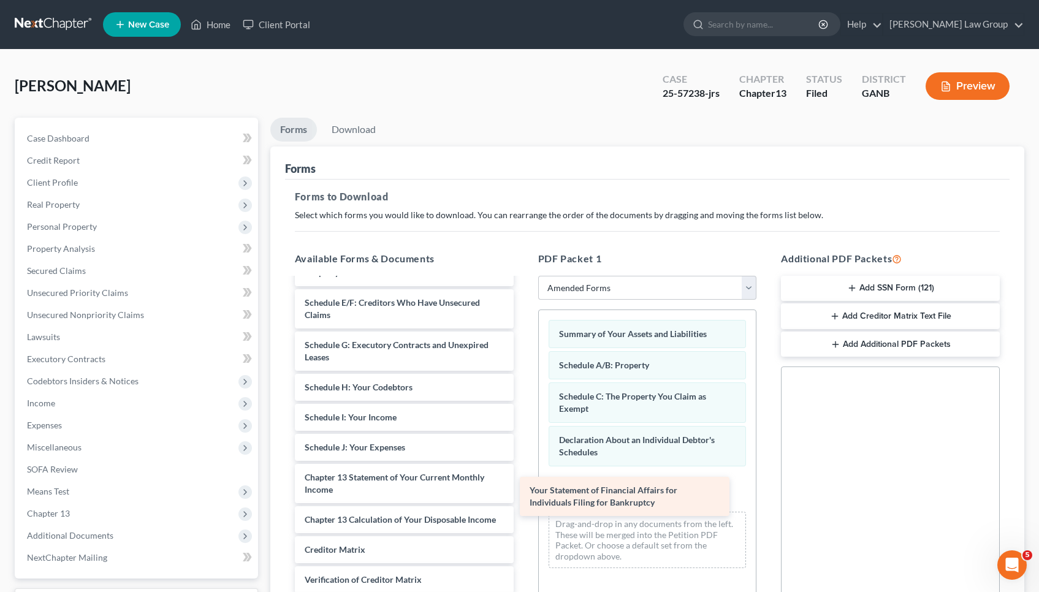
drag, startPoint x: 370, startPoint y: 485, endPoint x: 595, endPoint y: 499, distance: 225.5
click at [524, 499] on div "Your Statement of Financial Affairs for Individuals Filing for Bankruptcy Volun…" at bounding box center [404, 435] width 239 height 461
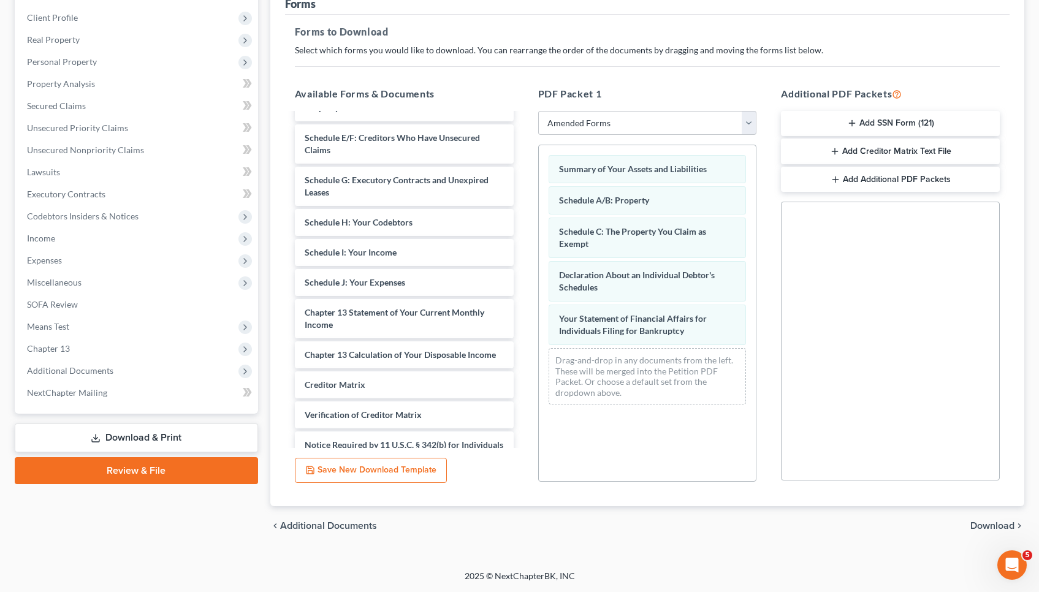
click at [984, 528] on span "Download" at bounding box center [993, 526] width 44 height 10
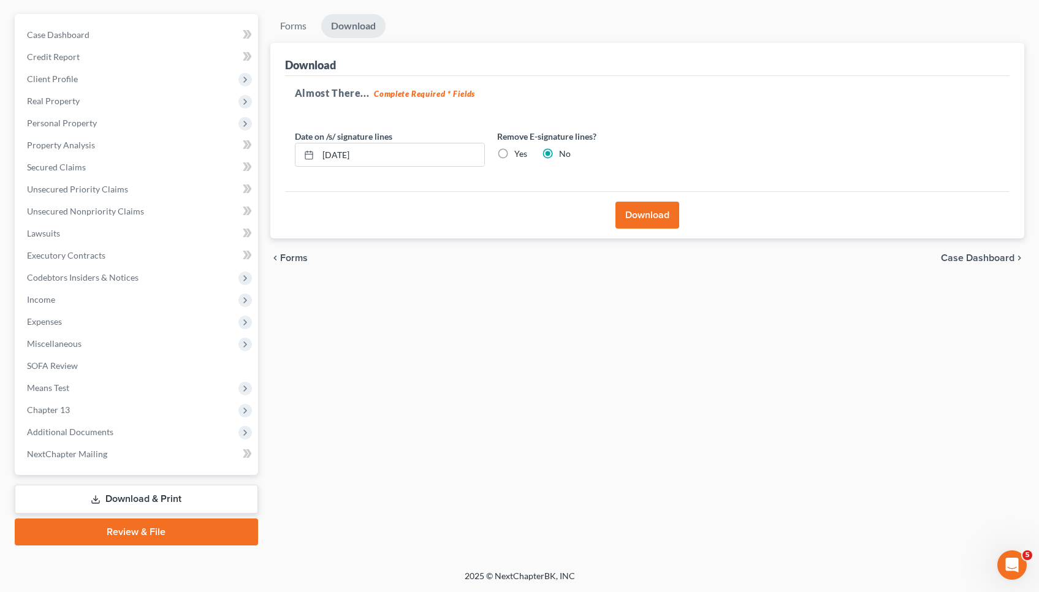
click at [637, 220] on button "Download" at bounding box center [648, 215] width 64 height 27
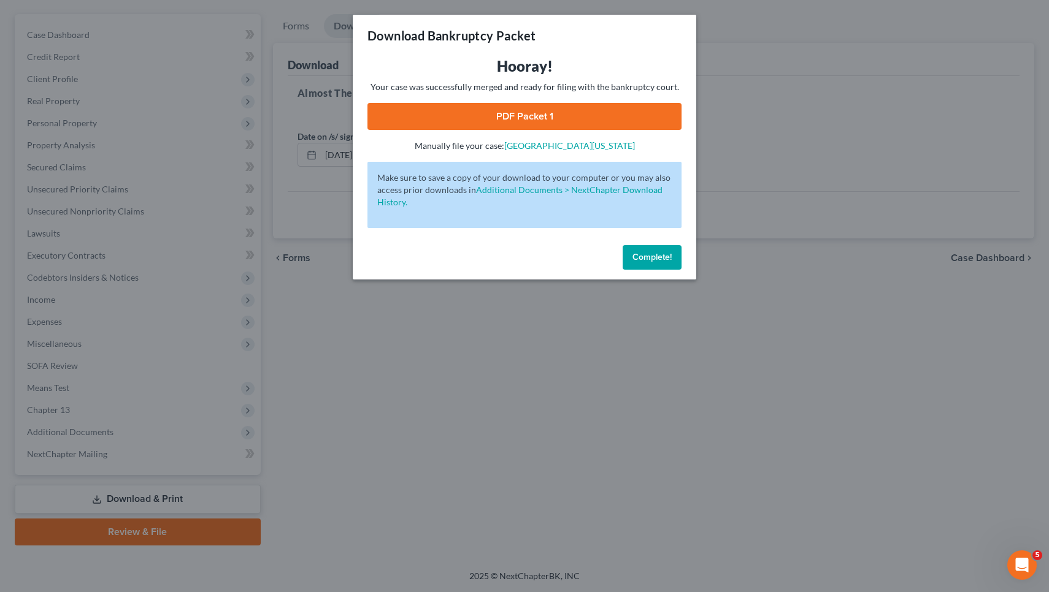
click at [576, 102] on div "Hooray! Your case was successfully merged and ready for filing with the bankrup…" at bounding box center [524, 104] width 314 height 96
click at [576, 113] on link "PDF Packet 1" at bounding box center [524, 116] width 314 height 27
click at [653, 266] on button "Complete!" at bounding box center [651, 257] width 59 height 25
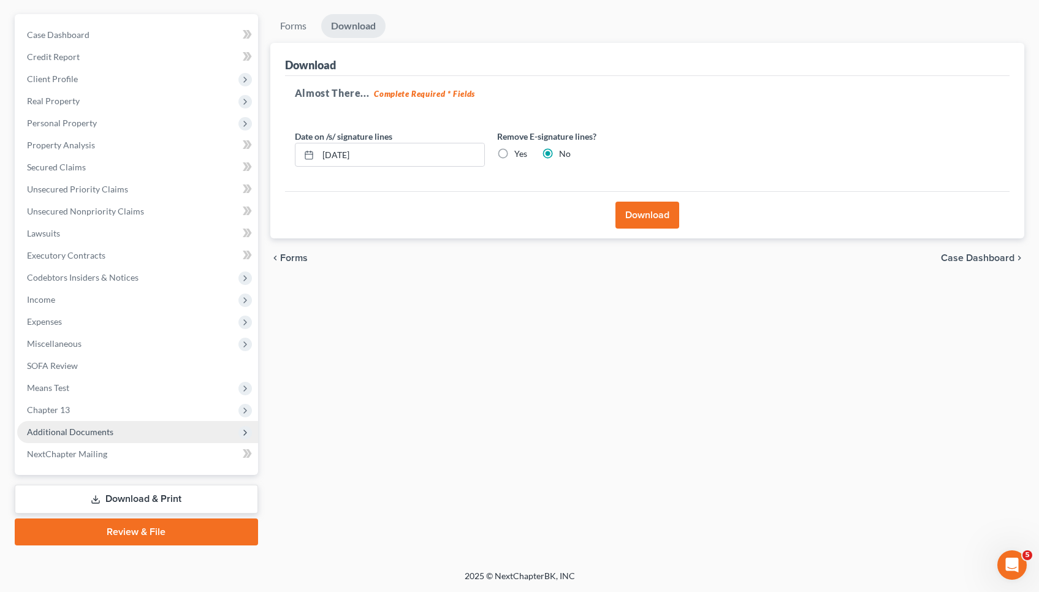
click at [155, 431] on span "Additional Documents" at bounding box center [137, 432] width 241 height 22
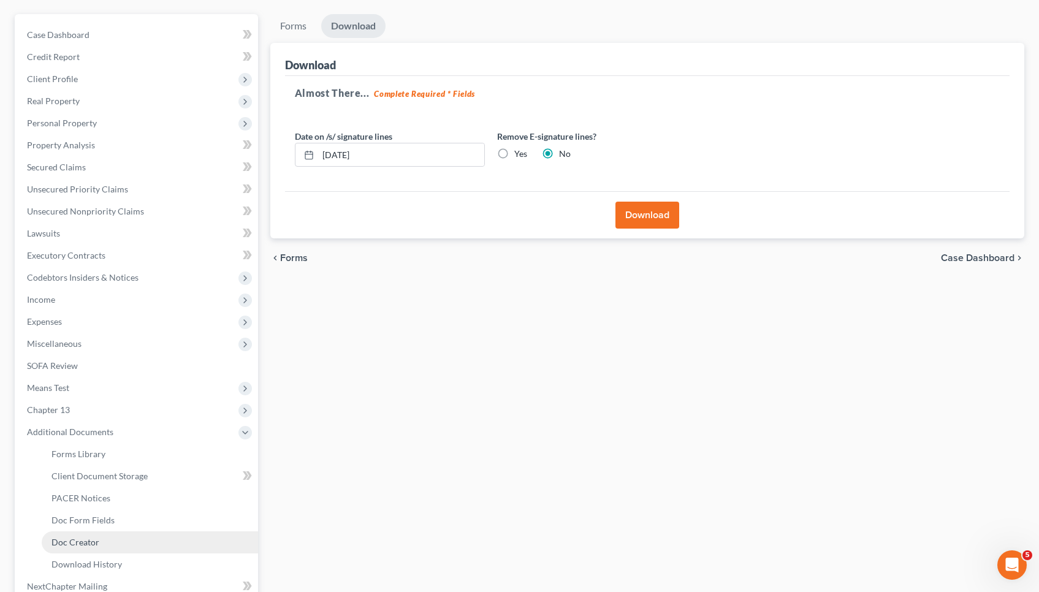
click at [150, 542] on link "Doc Creator" at bounding box center [150, 543] width 216 height 22
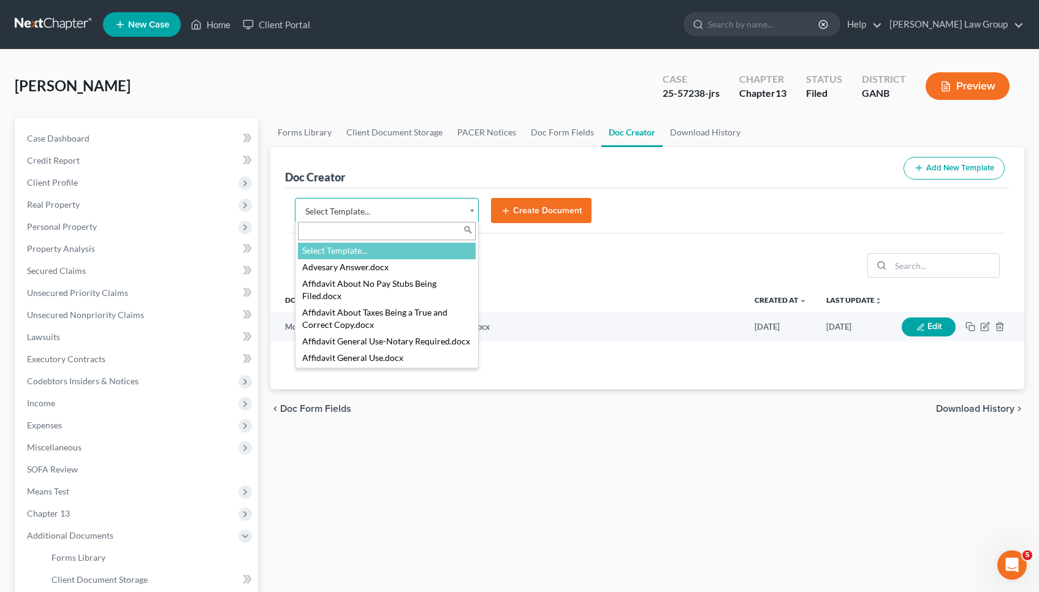
click at [440, 210] on body "Home New Case Client Portal [PERSON_NAME] Law Group [EMAIL_ADDRESS][DOMAIN_NAME…" at bounding box center [519, 414] width 1039 height 828
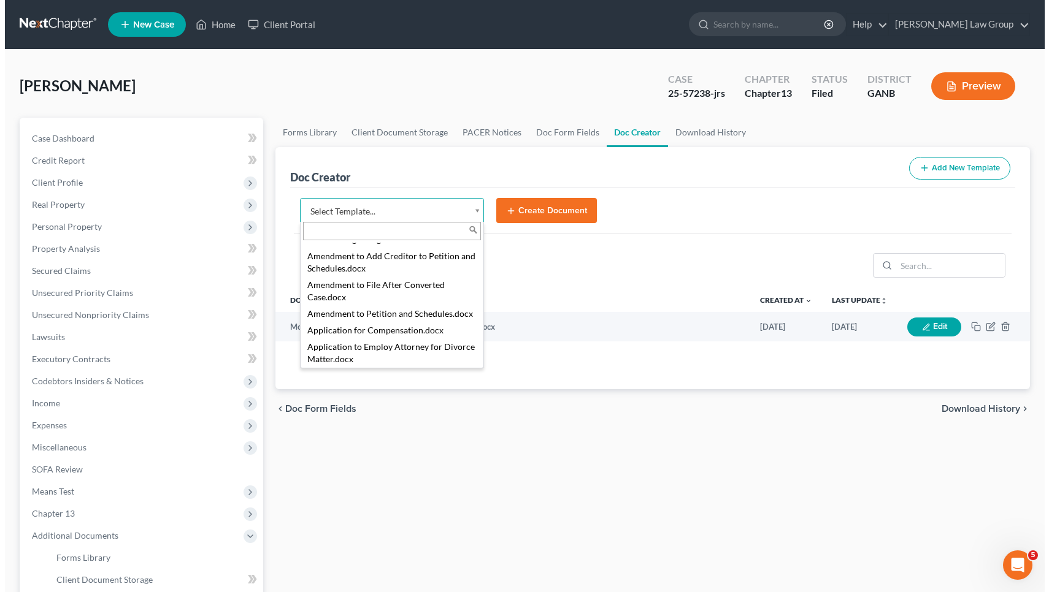
scroll to position [182, 0]
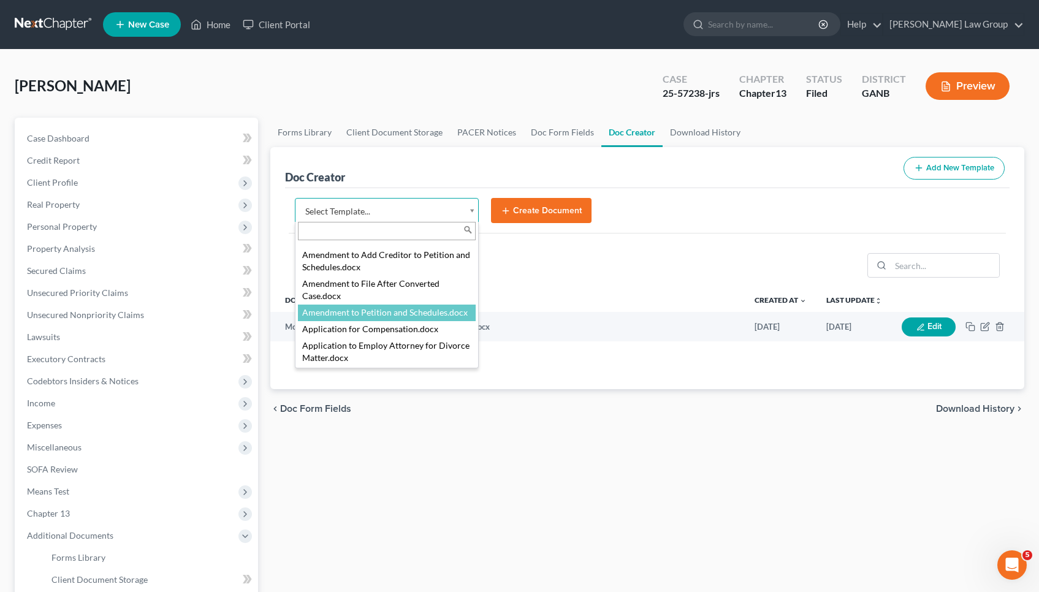
select select "110999"
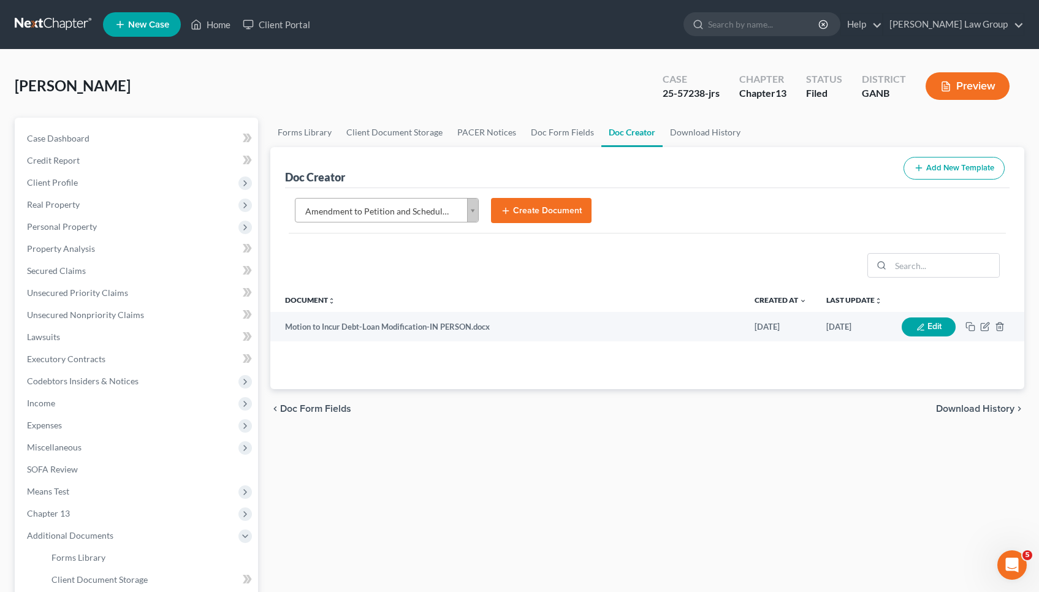
click at [565, 212] on button "Create Document" at bounding box center [541, 211] width 101 height 26
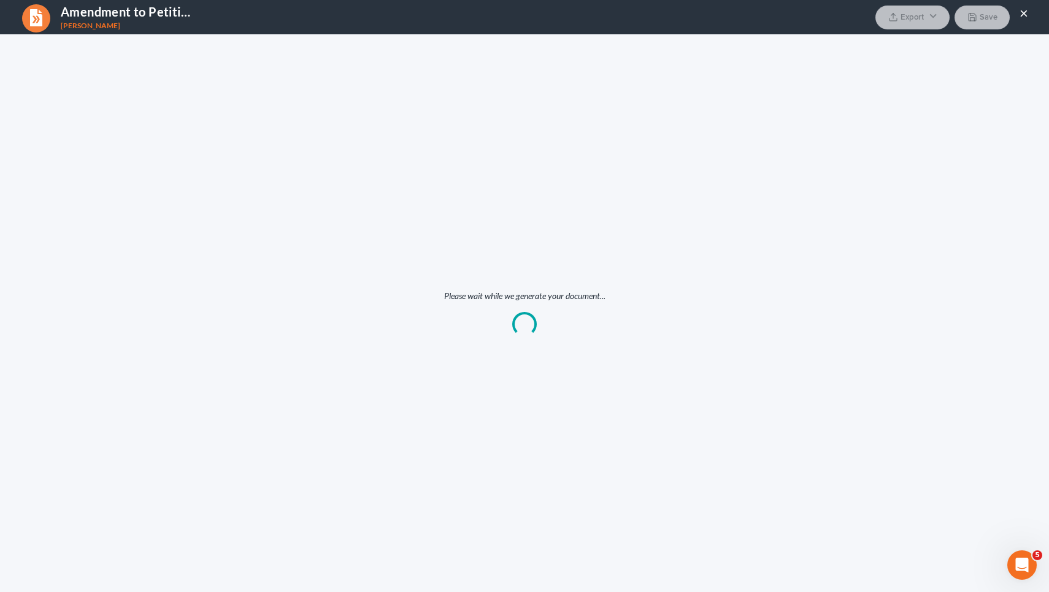
scroll to position [0, 0]
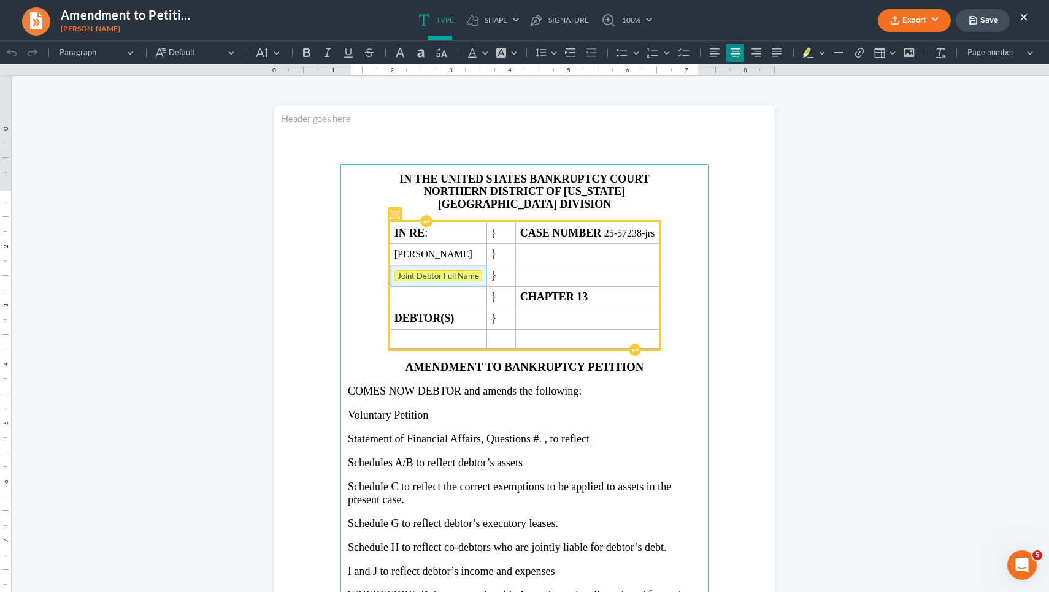
click at [439, 281] on tag "Joint Debtor Full Name" at bounding box center [438, 275] width 88 height 11
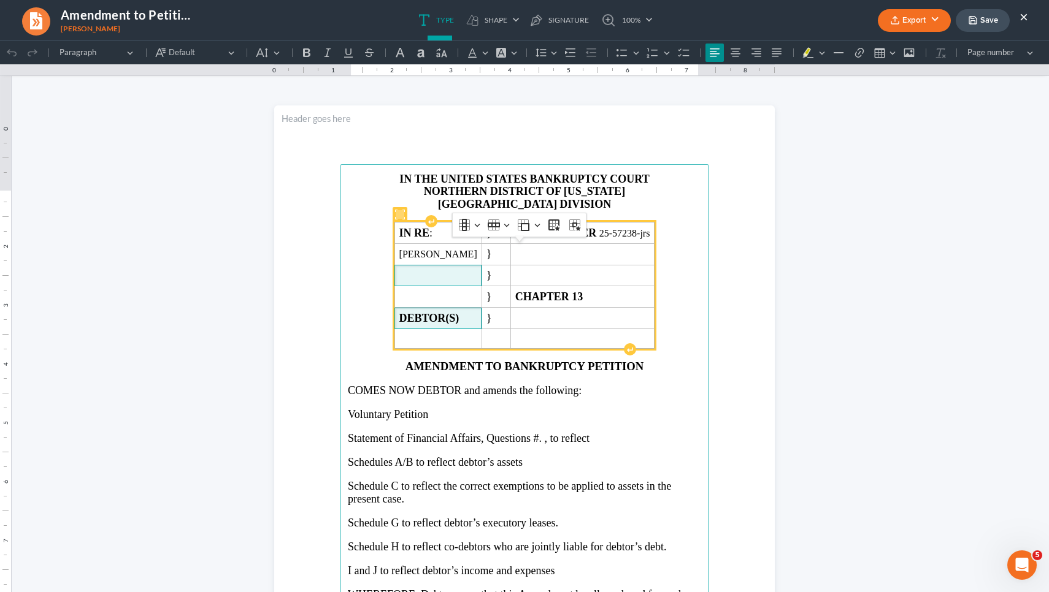
click at [459, 324] on strong "DEBTOR(S)" at bounding box center [429, 318] width 60 height 12
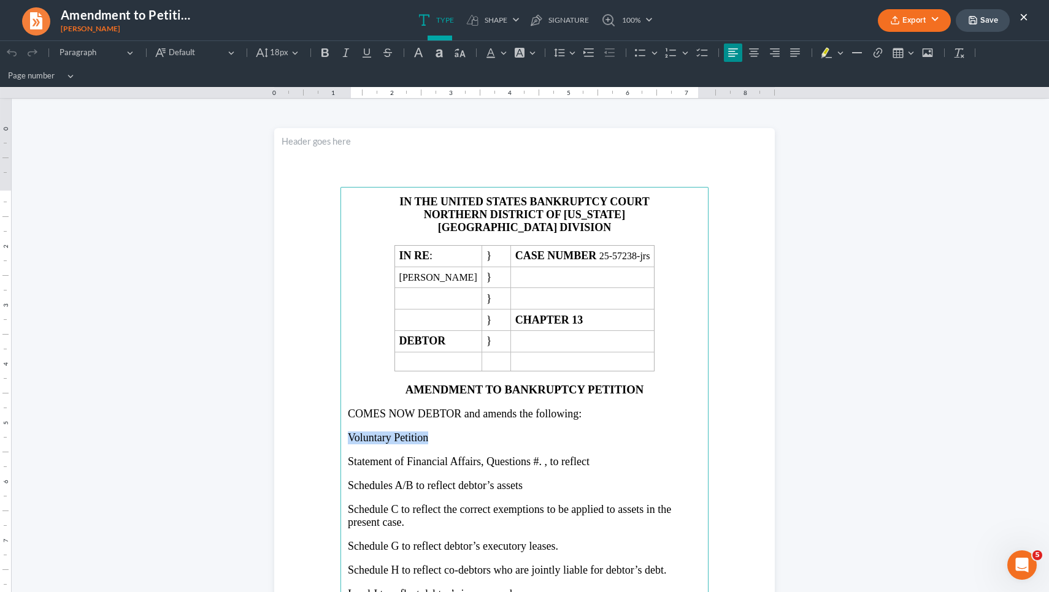
drag, startPoint x: 423, startPoint y: 434, endPoint x: 340, endPoint y: 433, distance: 82.8
click at [340, 433] on main "IN THE UNITED STATES BANKRUPTCY COURT NORTHERN DISTRICT OF [US_STATE] ATLANTA D…" at bounding box center [524, 452] width 368 height 530
click at [537, 456] on span "Statement of Financial Affairs, Questions #. , to reflect" at bounding box center [469, 460] width 242 height 12
click at [605, 454] on p "Statement of Financial Affairs, Questions #. 1 , to reflect" at bounding box center [524, 460] width 353 height 13
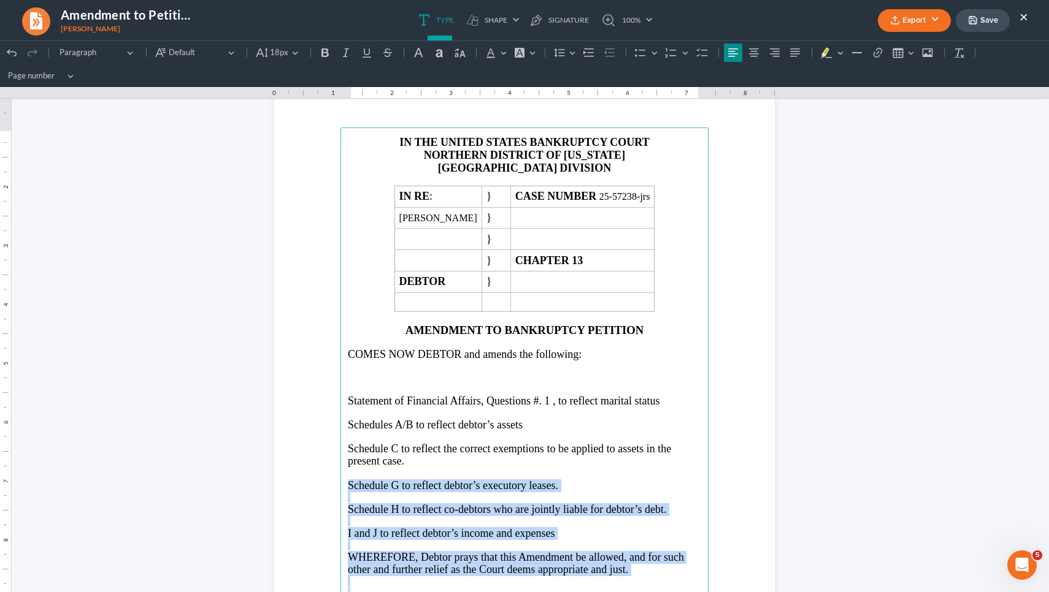
drag, startPoint x: 345, startPoint y: 536, endPoint x: 524, endPoint y: 589, distance: 187.2
click at [524, 589] on main "IN THE UNITED STATES BANKRUPTCY COURT NORTHERN DISTRICT OF [US_STATE] ATLANTA D…" at bounding box center [524, 393] width 368 height 530
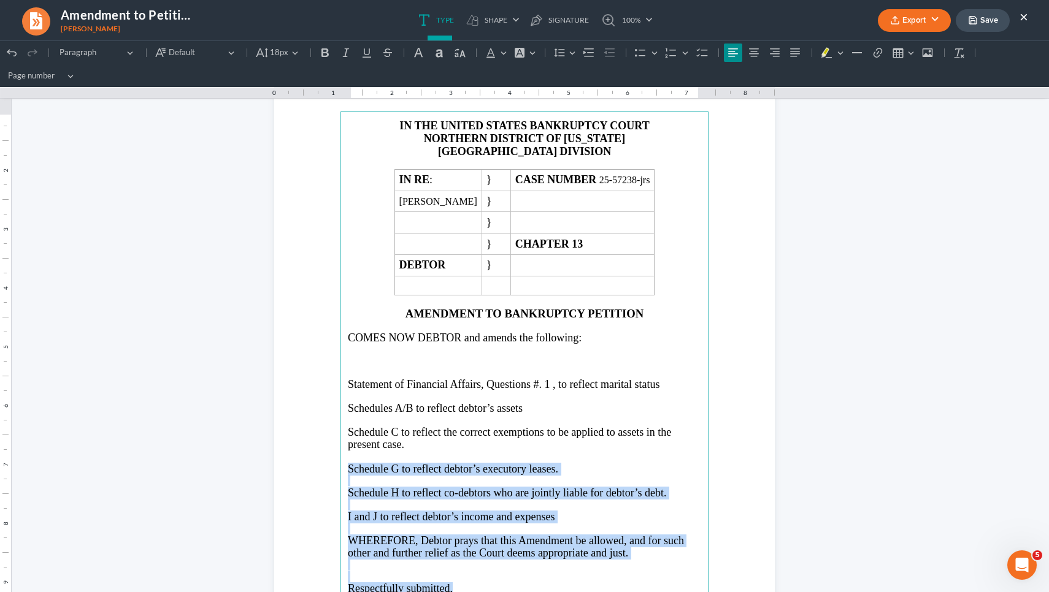
click at [554, 511] on p "I and J to reflect debtor’s income and expenses" at bounding box center [524, 517] width 353 height 13
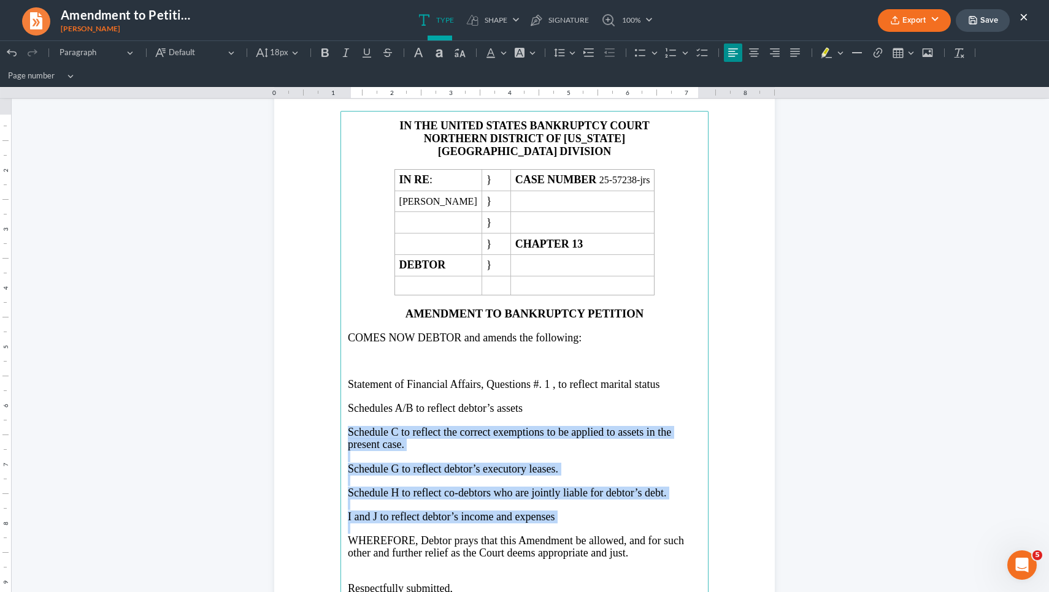
drag, startPoint x: 554, startPoint y: 511, endPoint x: 330, endPoint y: 426, distance: 239.5
click at [330, 426] on section "IN THE UNITED STATES BANKRUPTCY COURT NORTHERN DISTRICT OF [US_STATE] ATLANTA D…" at bounding box center [524, 376] width 500 height 648
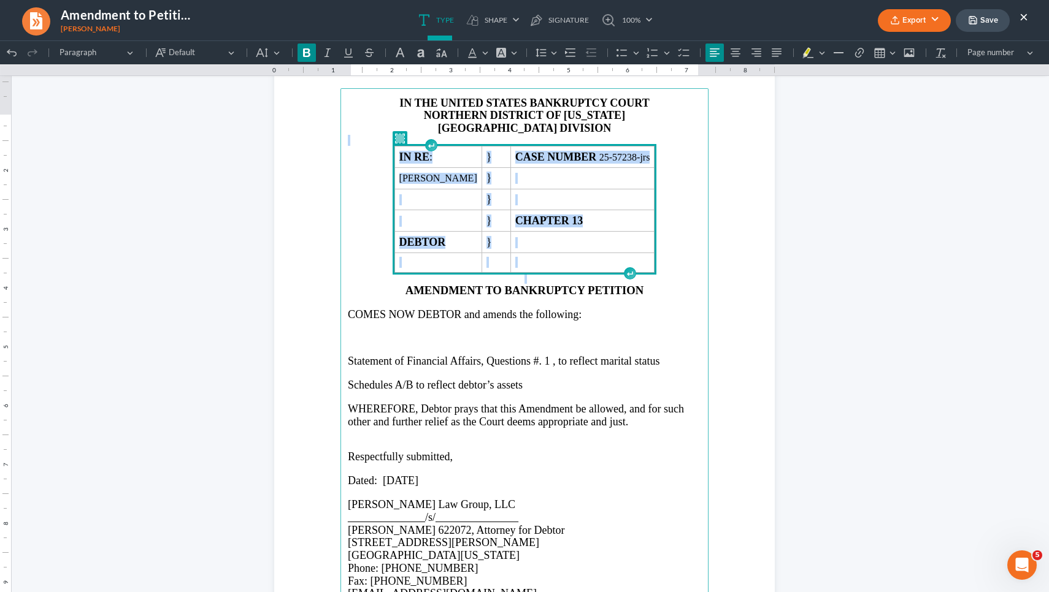
drag, startPoint x: 687, startPoint y: 291, endPoint x: 572, endPoint y: 161, distance: 173.7
click at [572, 161] on main "IN THE UNITED STATES BANKRUPTCY COURT NORTHERN DISTRICT OF [US_STATE] ATLANTA D…" at bounding box center [524, 353] width 368 height 530
click at [687, 275] on main "IN THE UNITED STATES BANKRUPTCY COURT NORTHERN DISTRICT OF [US_STATE] ATLANTA D…" at bounding box center [524, 353] width 368 height 530
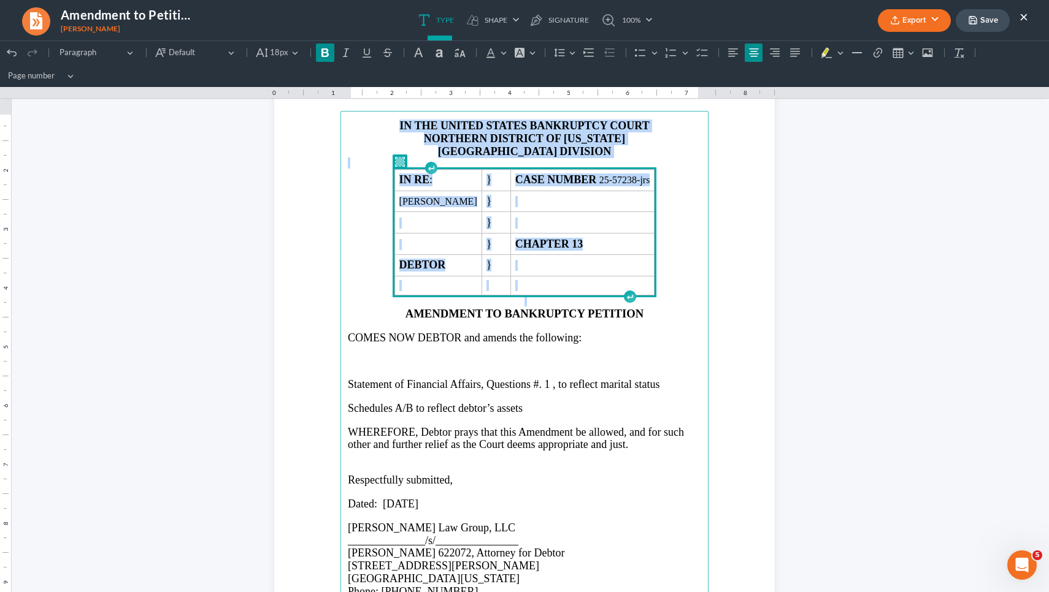
drag, startPoint x: 686, startPoint y: 281, endPoint x: 514, endPoint y: 85, distance: 260.7
copy main "IN THE UNITED STATES BANKRUPTCY COURT NORTHERN DISTRICT OF [US_STATE] ATLANTA D…"
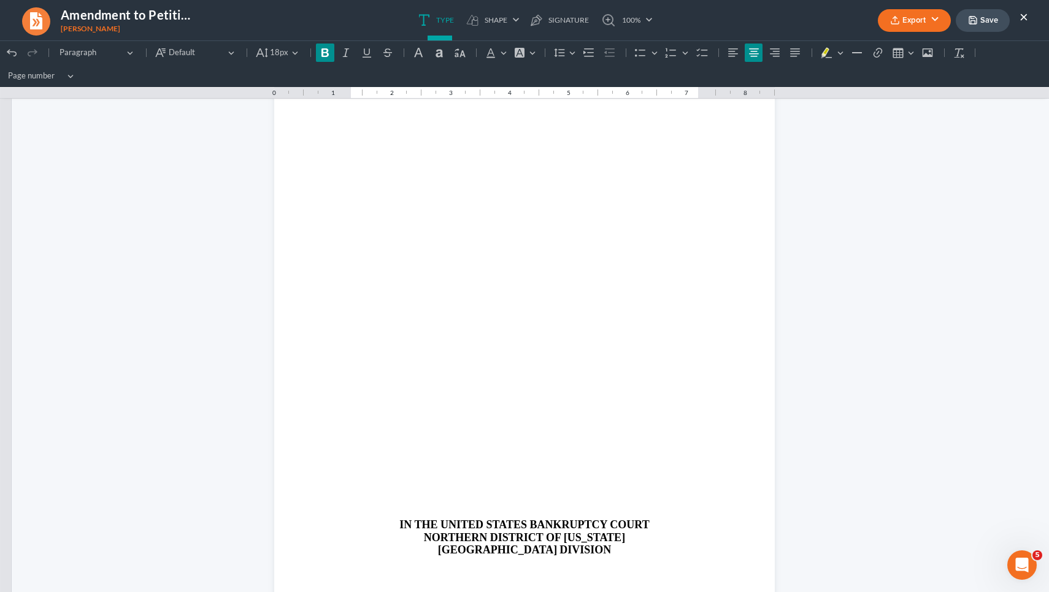
scroll to position [782, 0]
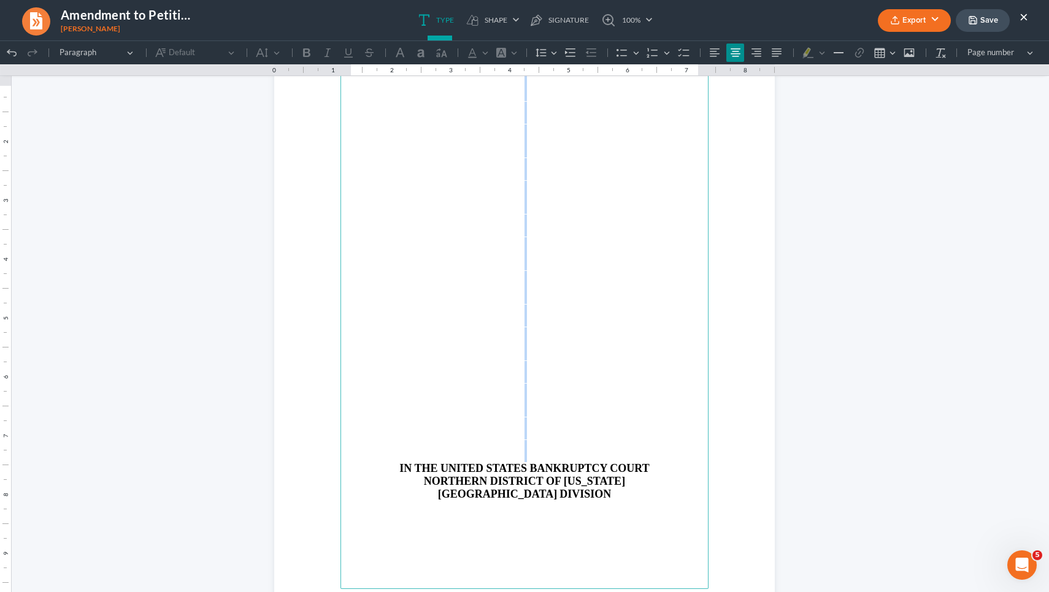
drag, startPoint x: 398, startPoint y: 469, endPoint x: 458, endPoint y: 53, distance: 420.7
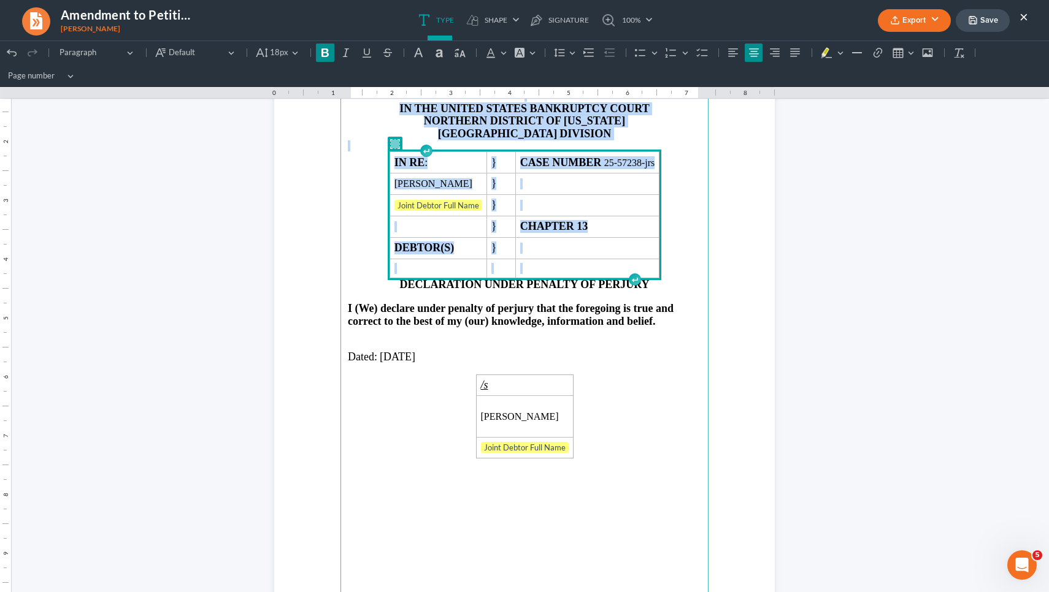
drag, startPoint x: 689, startPoint y: 271, endPoint x: 536, endPoint y: 78, distance: 246.2
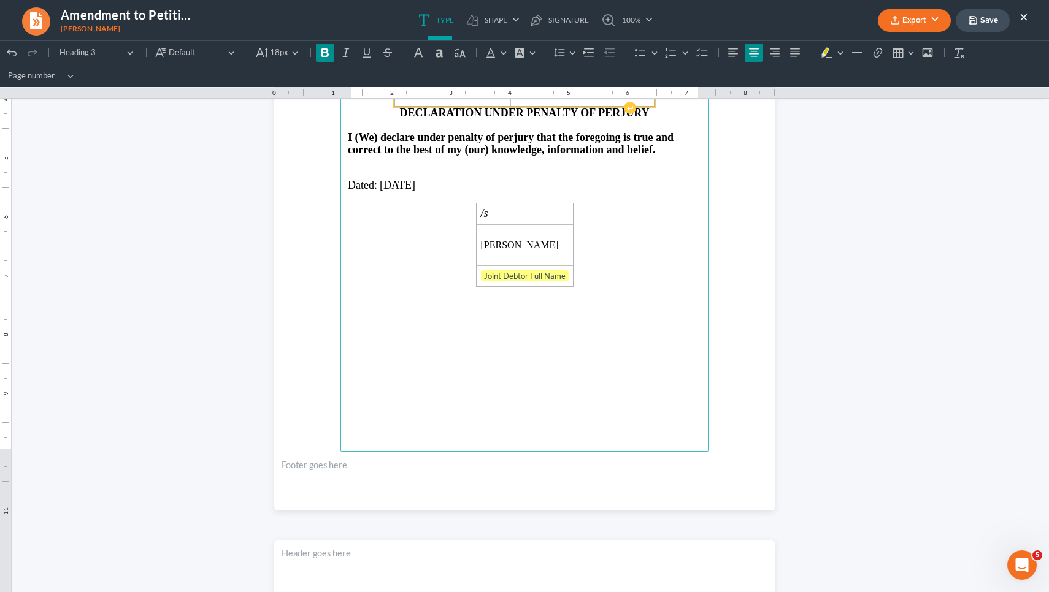
scroll to position [1079, 0]
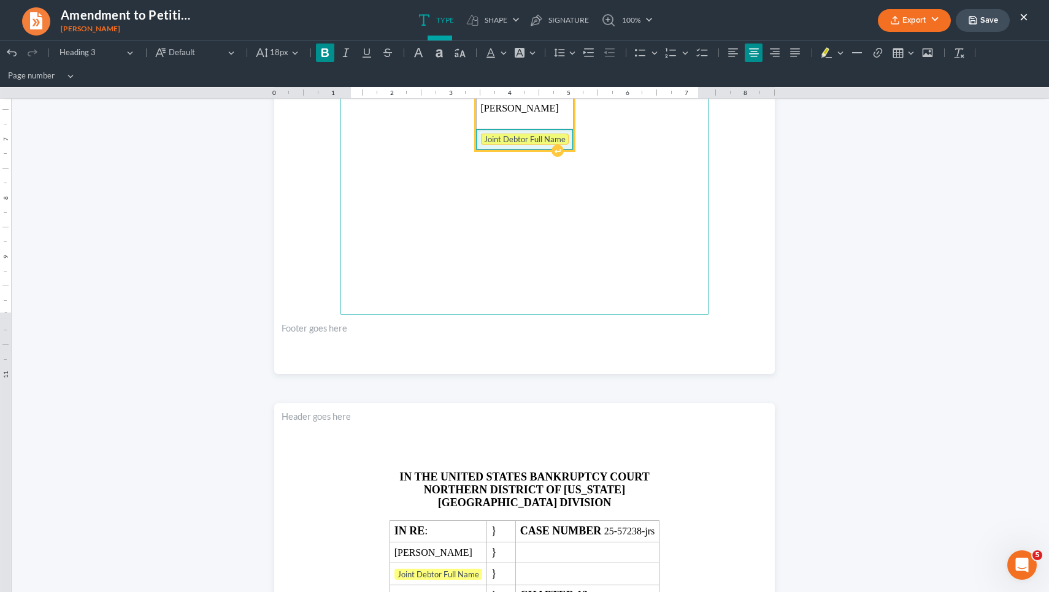
click at [488, 134] on tag "Joint Debtor Full Name" at bounding box center [525, 139] width 88 height 11
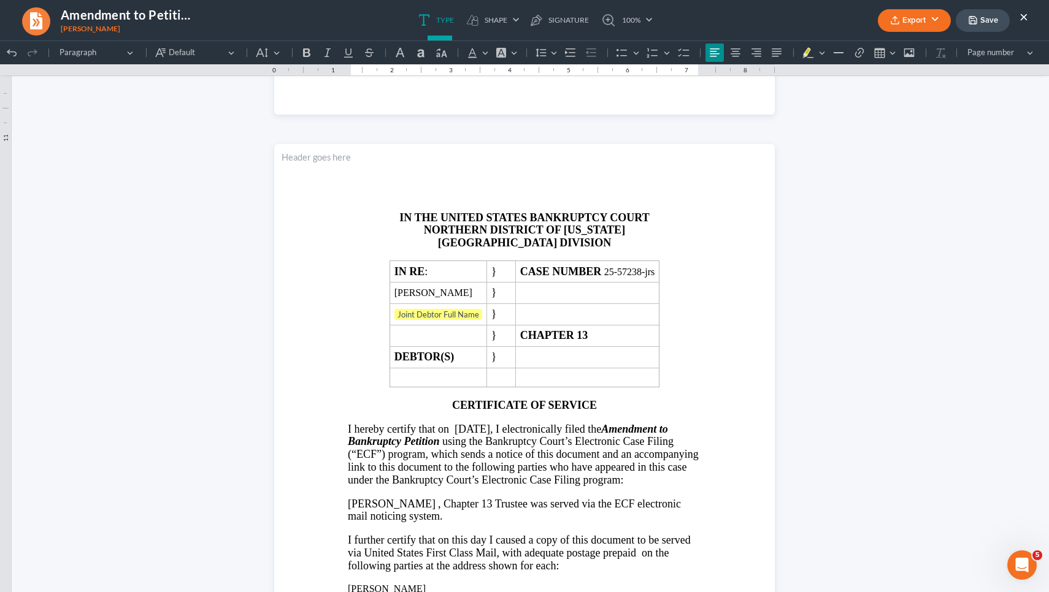
scroll to position [1372, 0]
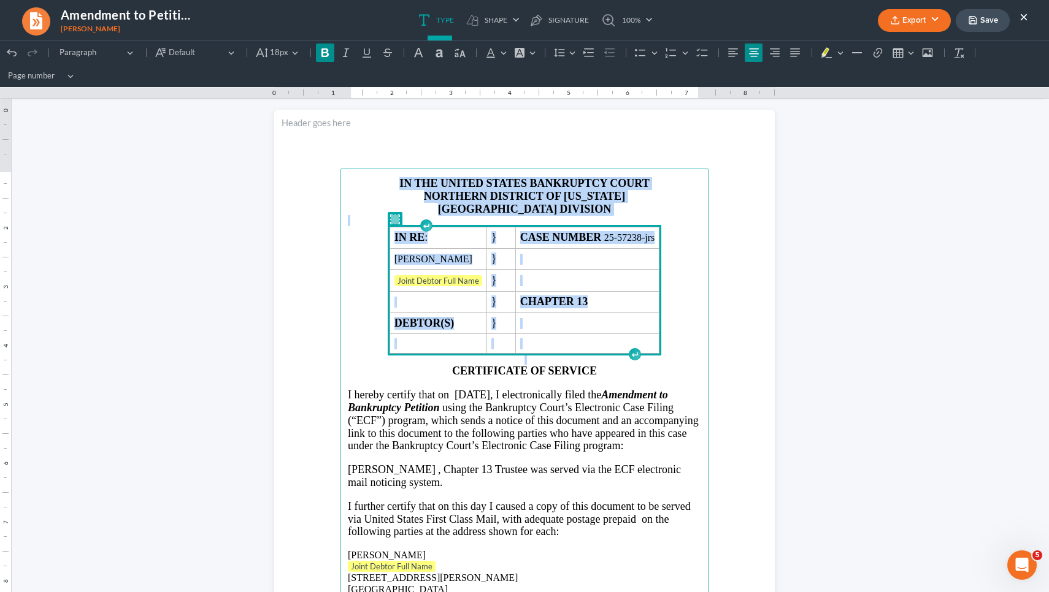
drag, startPoint x: 686, startPoint y: 340, endPoint x: 361, endPoint y: 164, distance: 369.6
click at [361, 164] on section "IN THE UNITED STATES BANKRUPTCY COURT NORTHERN DISTRICT OF [US_STATE] ATLANTA D…" at bounding box center [524, 434] width 500 height 648
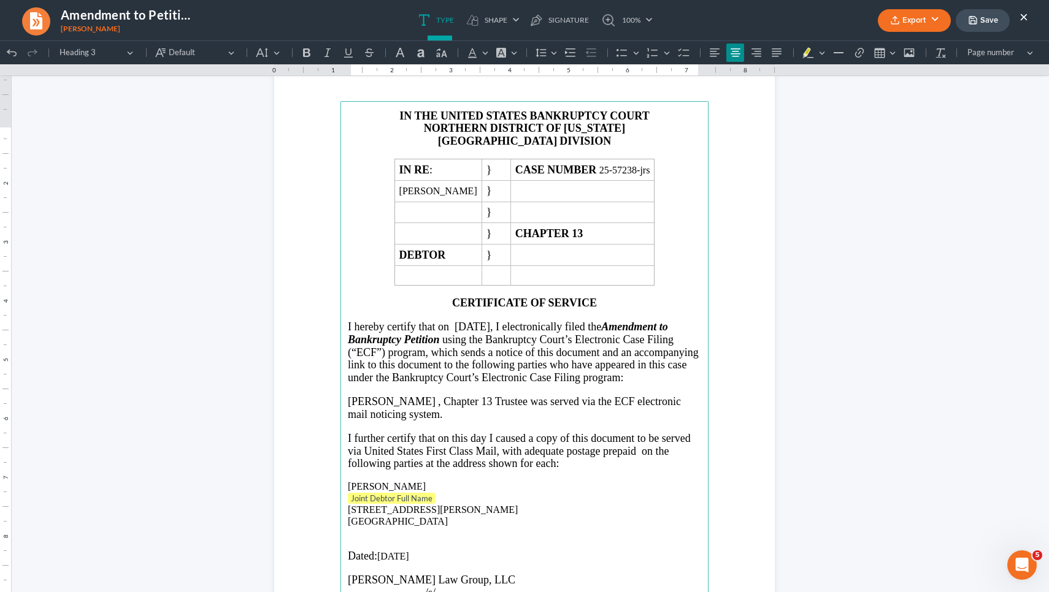
scroll to position [1419, 0]
click at [470, 345] on span "I hereby certify that on [DATE], I electronically filed the Amendment to Bankru…" at bounding box center [523, 350] width 351 height 63
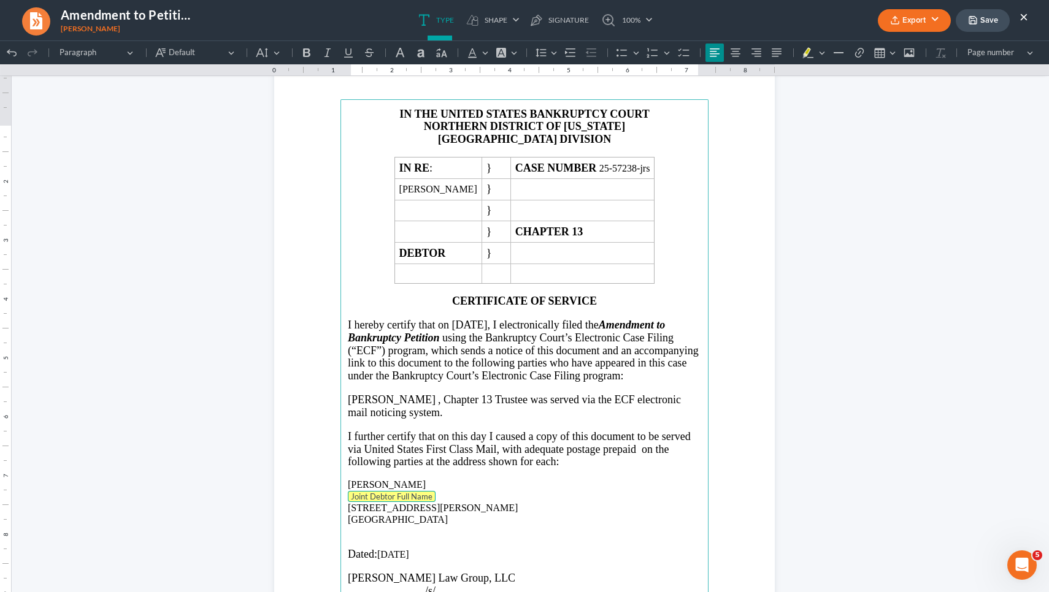
click at [408, 502] on tag "Joint Debtor Full Name" at bounding box center [392, 496] width 88 height 11
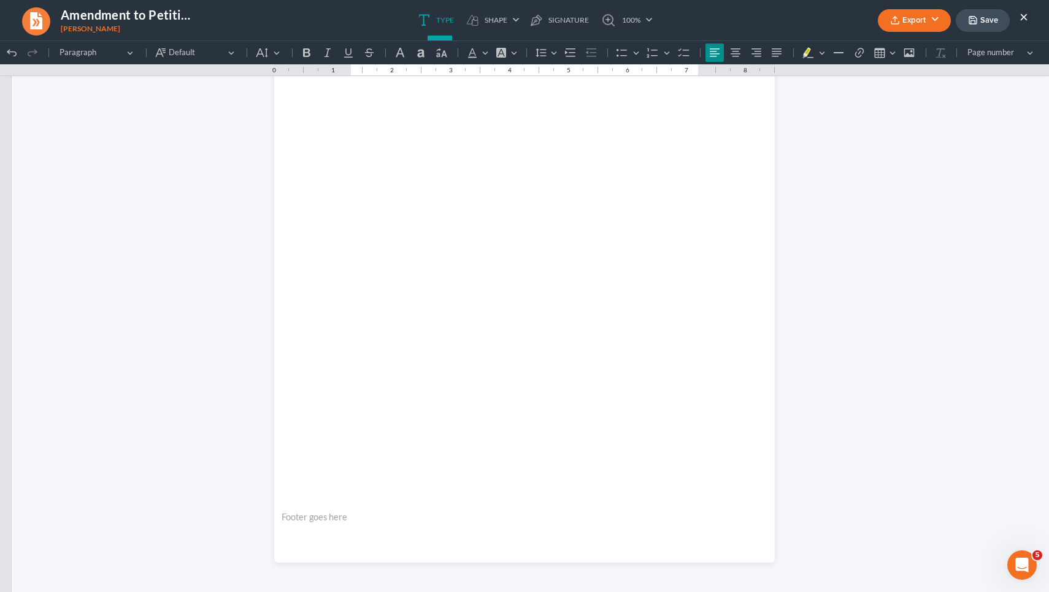
scroll to position [2244, 0]
click at [977, 23] on button "Save" at bounding box center [982, 20] width 54 height 23
click at [688, 32] on ul "Type shapes Shape Line Check Arrow Circle Rectangle pen-tool Signature 100% Fit…" at bounding box center [535, 20] width 614 height 40
click at [891, 17] on icon "button" at bounding box center [895, 20] width 10 height 10
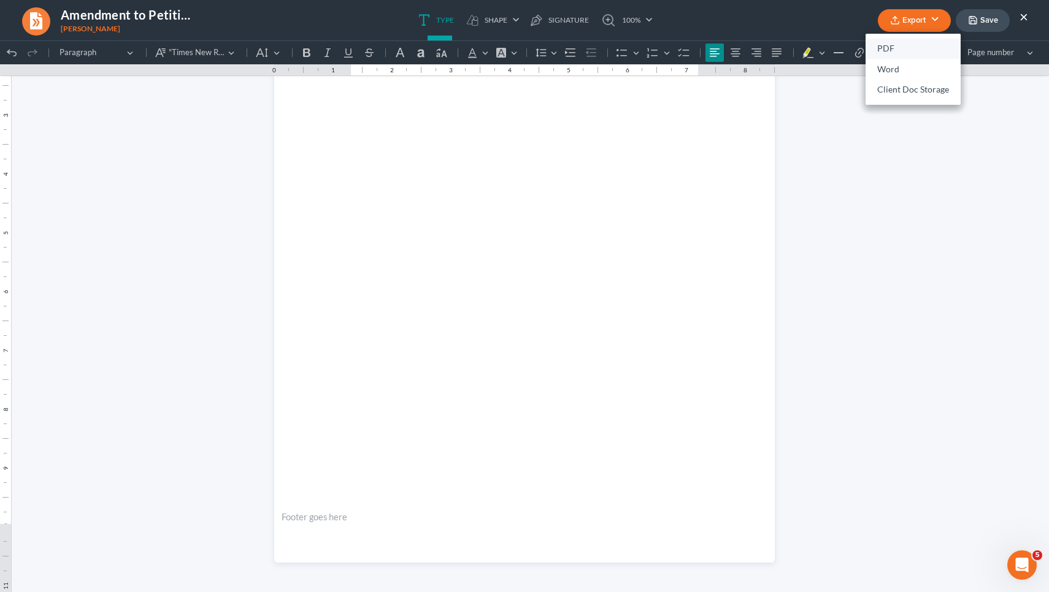
click at [889, 48] on link "PDF" at bounding box center [912, 49] width 95 height 21
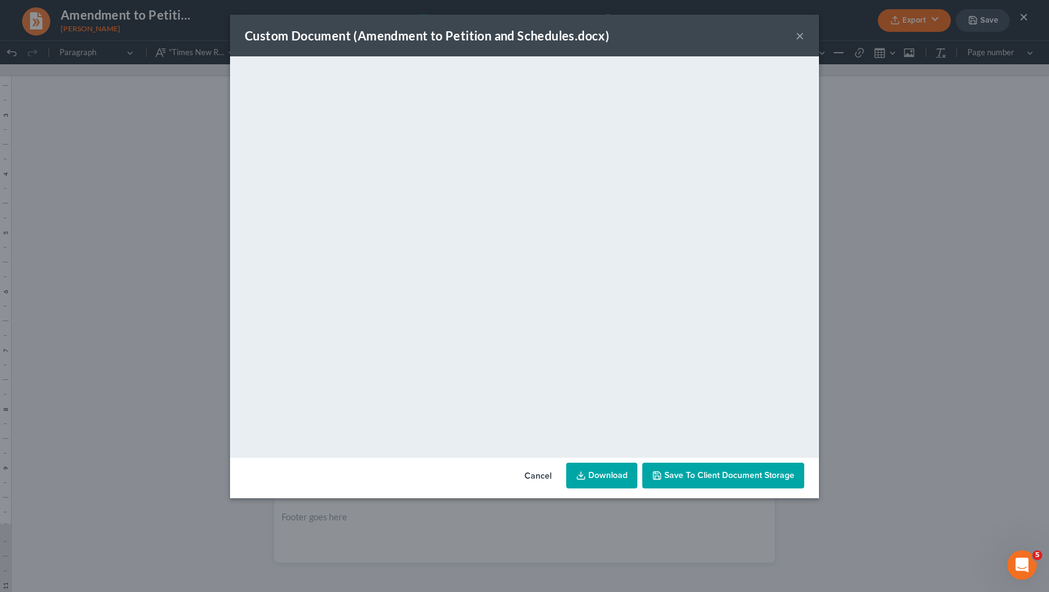
click at [614, 481] on link "Download" at bounding box center [601, 476] width 71 height 26
click at [801, 34] on button "×" at bounding box center [799, 35] width 9 height 15
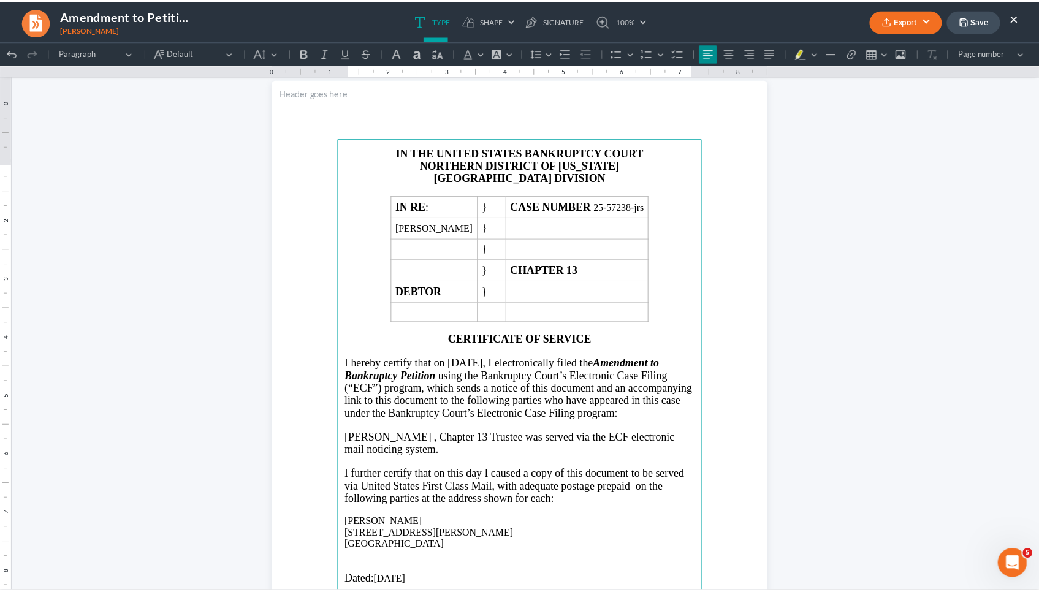
scroll to position [1363, 0]
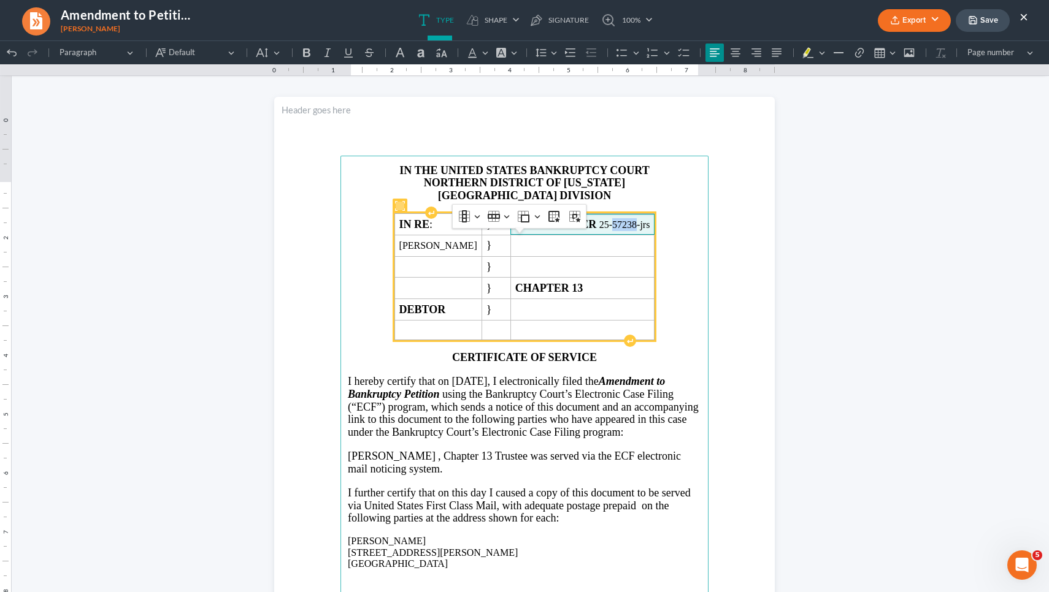
drag, startPoint x: 629, startPoint y: 246, endPoint x: 651, endPoint y: 245, distance: 22.7
click at [650, 231] on span "CASE NUMBER 25-57238-jrs" at bounding box center [582, 224] width 135 height 13
copy span "57238"
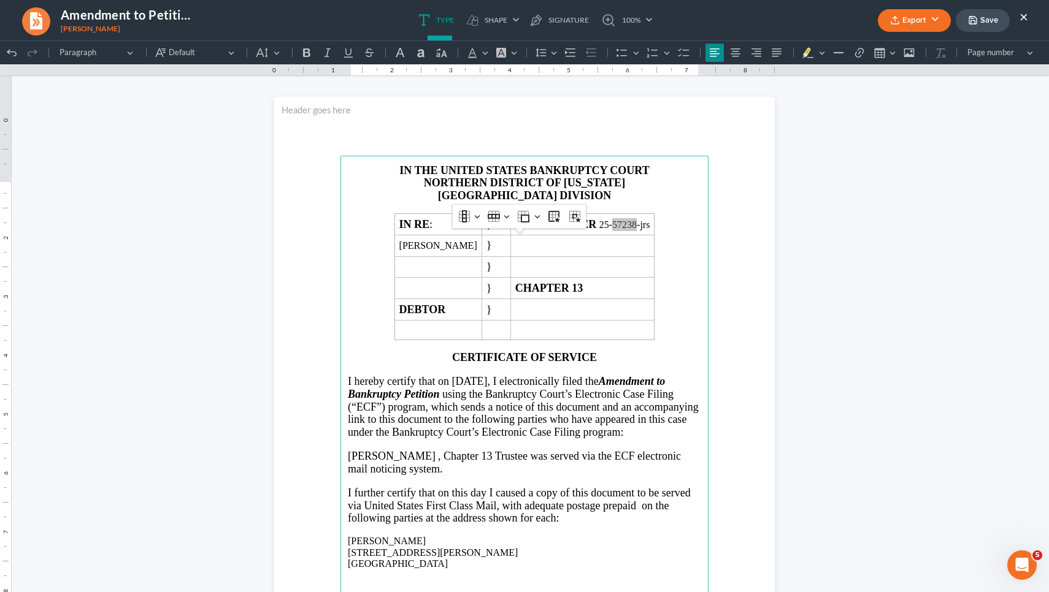
click at [1022, 18] on button "×" at bounding box center [1023, 16] width 9 height 15
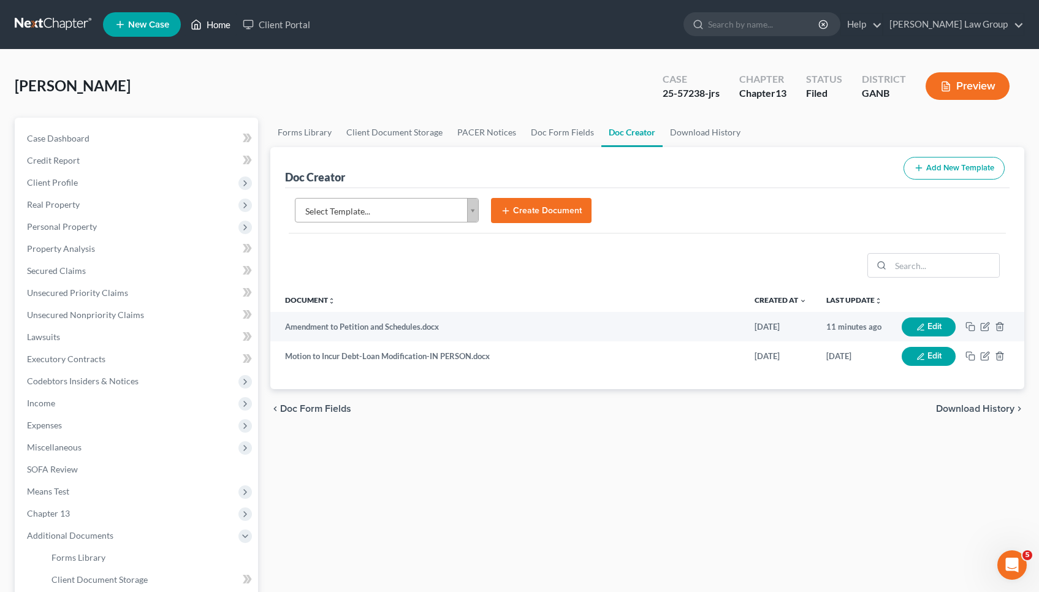
click at [221, 20] on link "Home" at bounding box center [211, 24] width 52 height 22
click at [221, 27] on link "Home" at bounding box center [211, 24] width 52 height 22
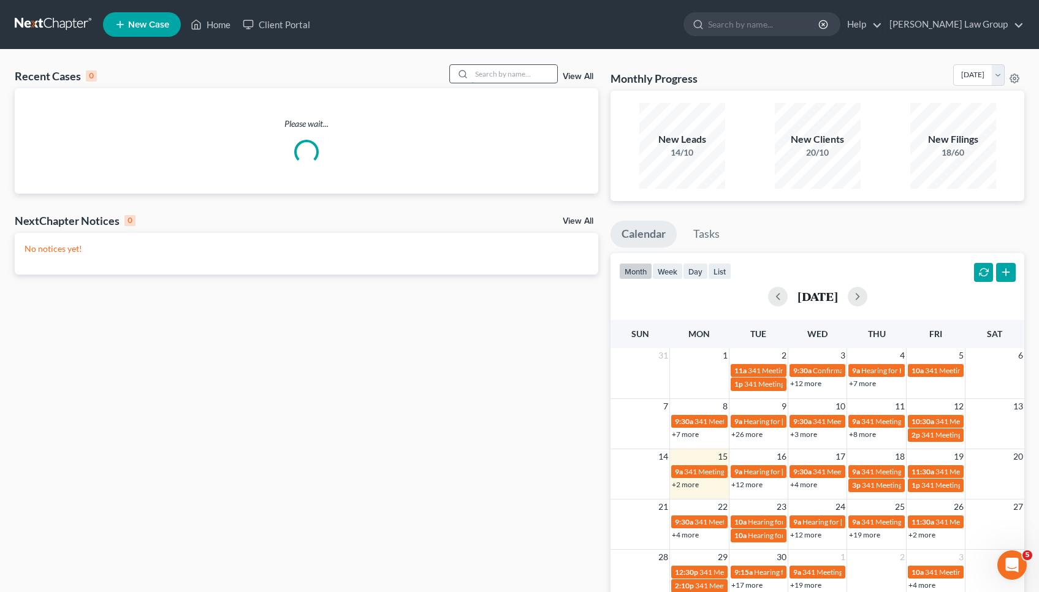
click at [522, 78] on input "search" at bounding box center [515, 74] width 86 height 18
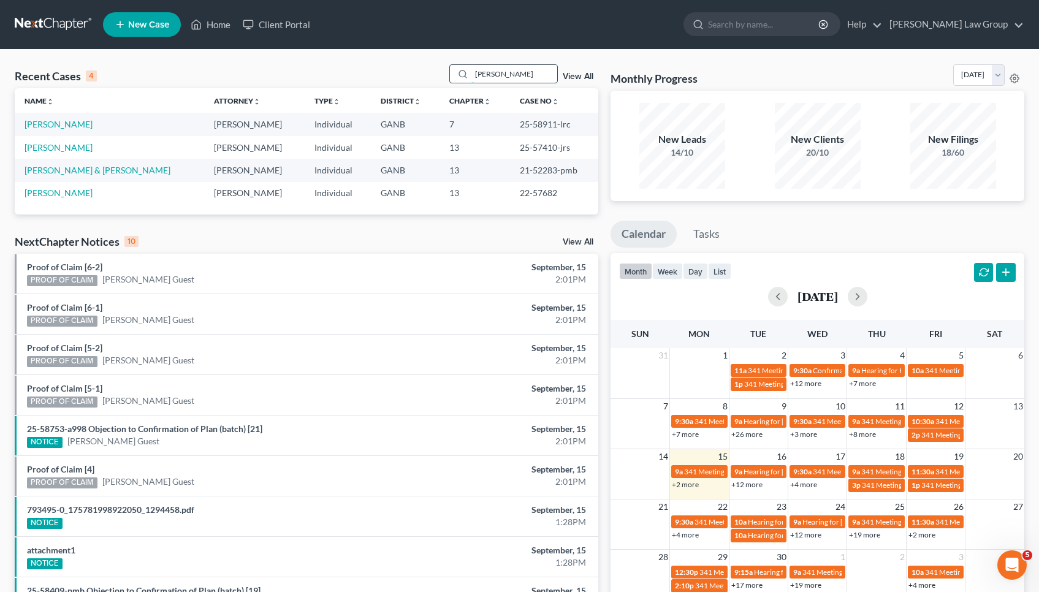
type input "[PERSON_NAME]"
drag, startPoint x: 522, startPoint y: 78, endPoint x: 541, endPoint y: 146, distance: 70.1
click at [541, 146] on td "25-57410-jrs" at bounding box center [554, 147] width 88 height 23
copy td "57410"
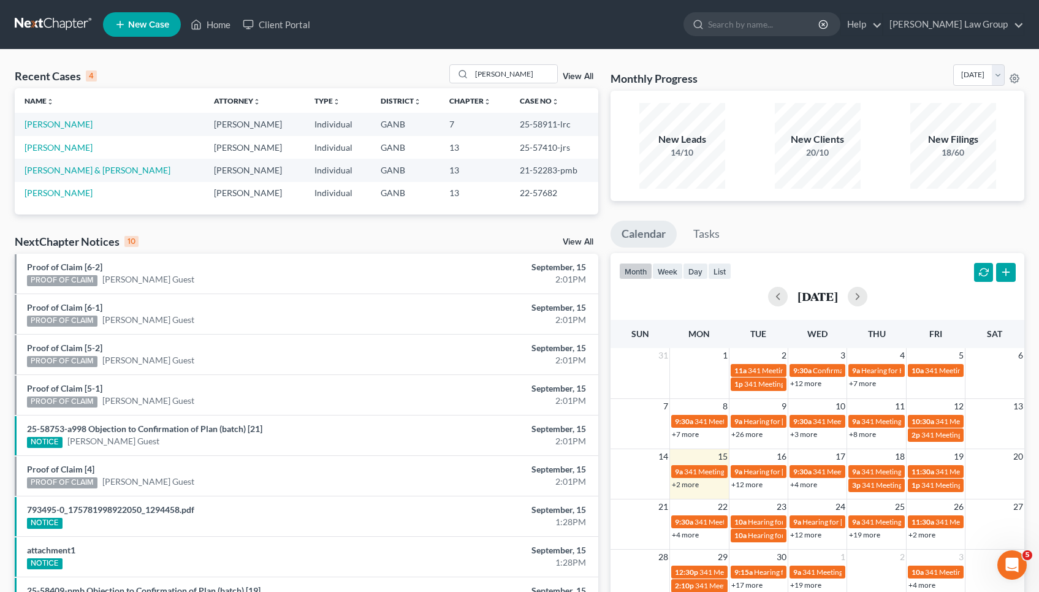
click at [56, 156] on td "[PERSON_NAME]" at bounding box center [109, 147] width 189 height 23
click at [56, 149] on link "[PERSON_NAME]" at bounding box center [59, 147] width 68 height 10
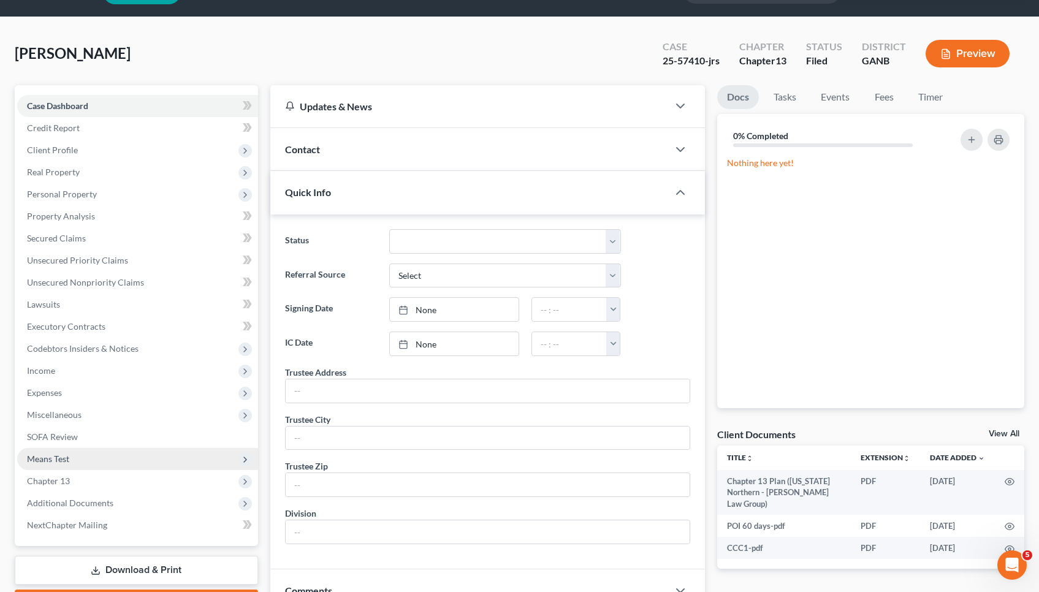
scroll to position [44, 1]
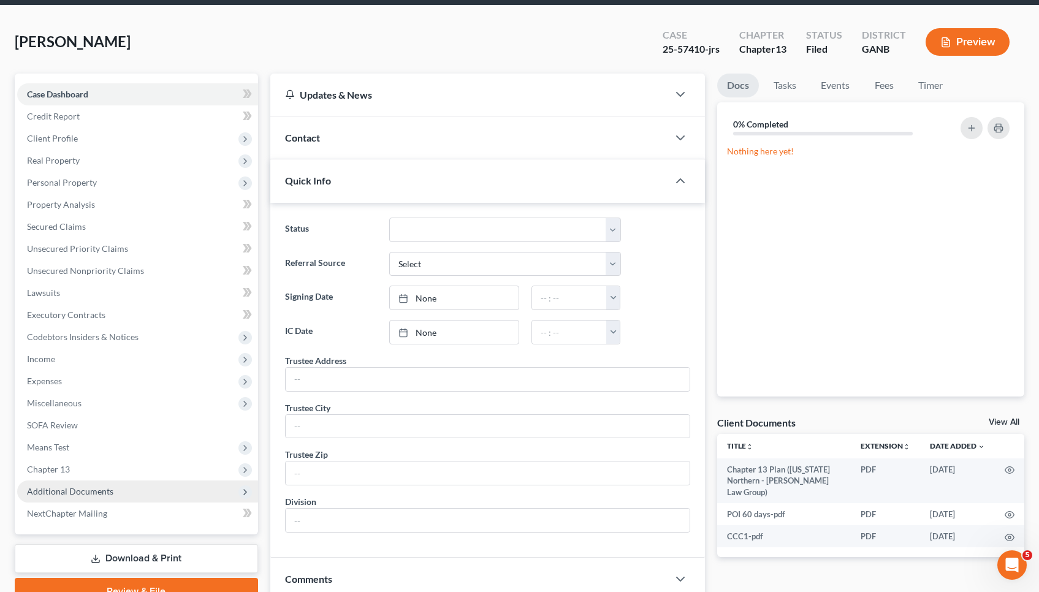
click at [97, 489] on span "Additional Documents" at bounding box center [70, 491] width 86 height 10
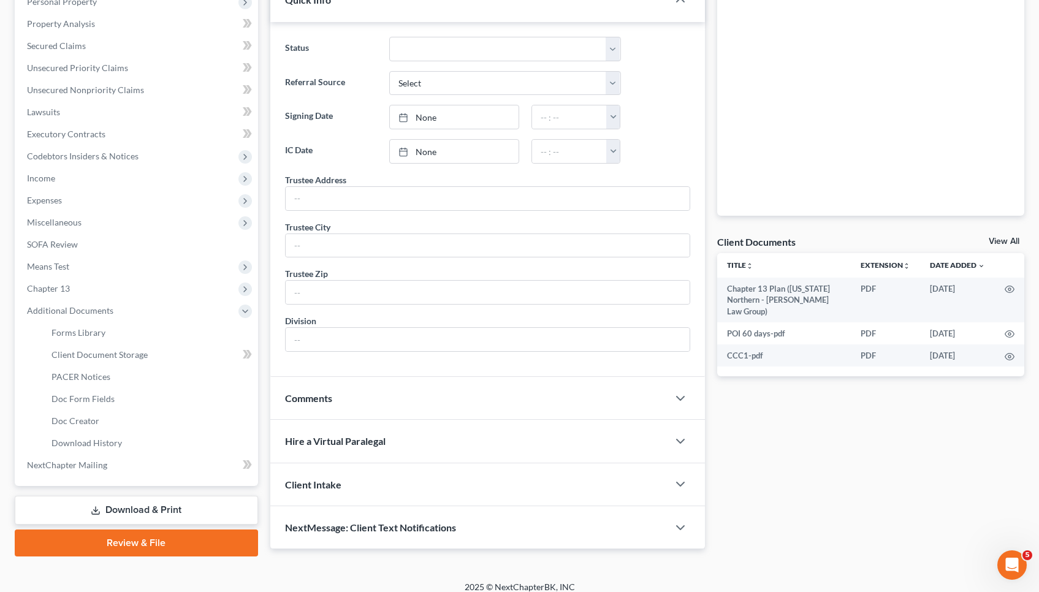
scroll to position [236, 0]
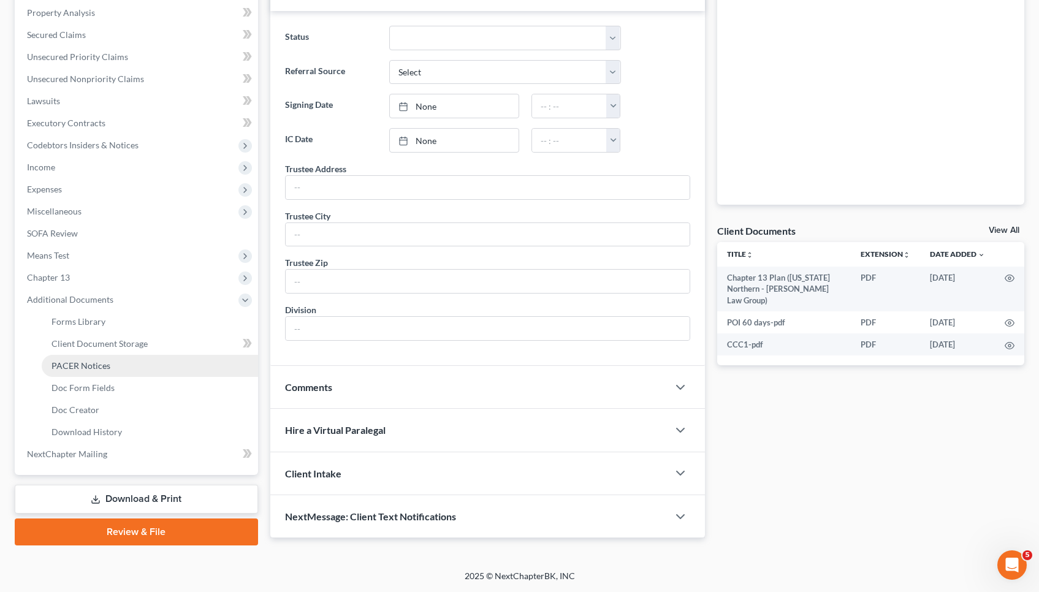
click at [105, 366] on span "PACER Notices" at bounding box center [81, 366] width 59 height 10
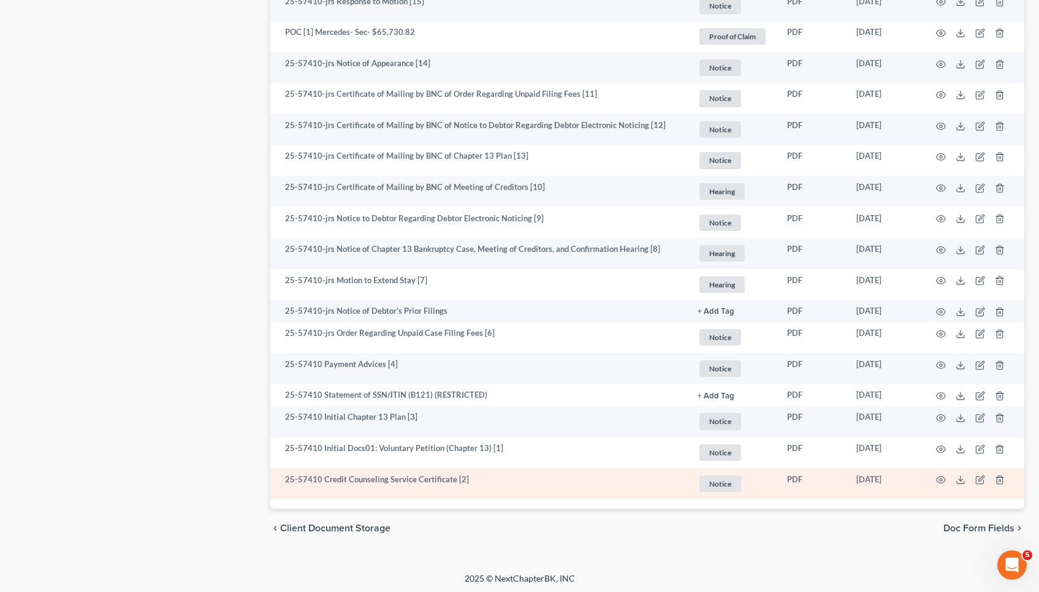
scroll to position [1055, 0]
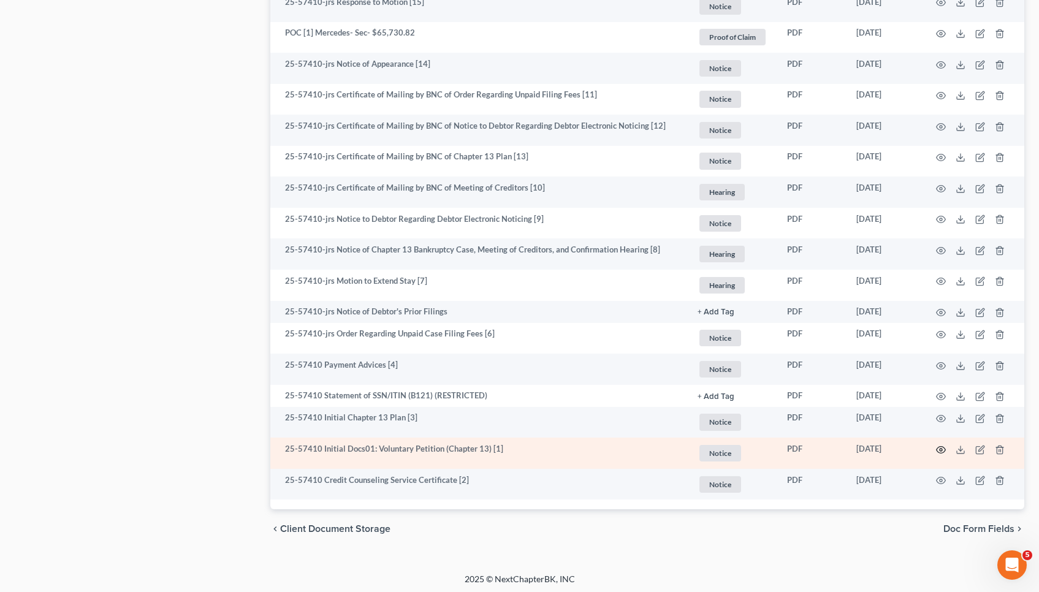
click at [939, 445] on icon "button" at bounding box center [941, 450] width 10 height 10
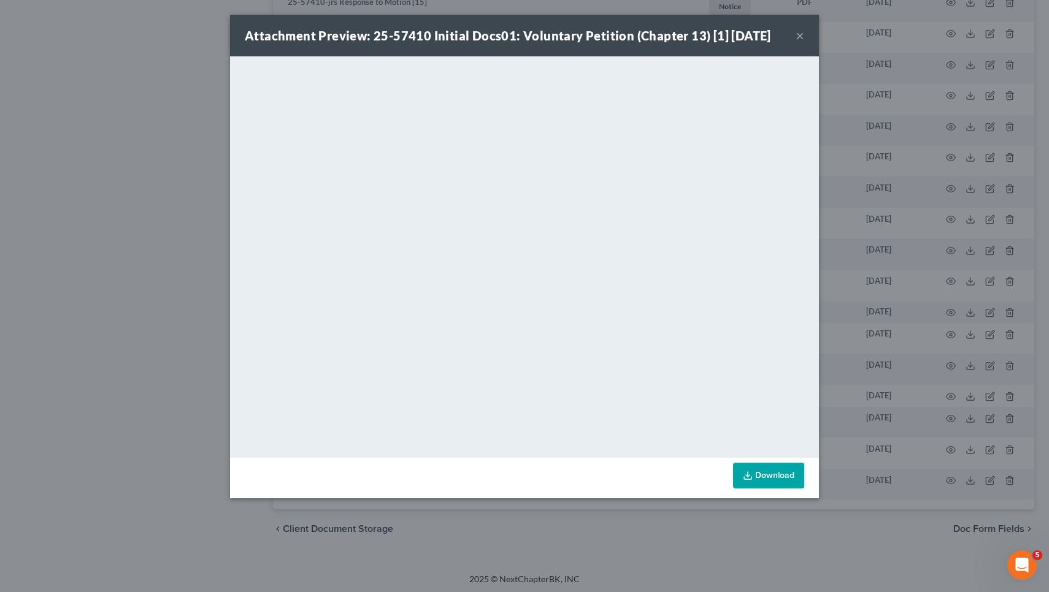
click at [798, 38] on button "×" at bounding box center [799, 35] width 9 height 15
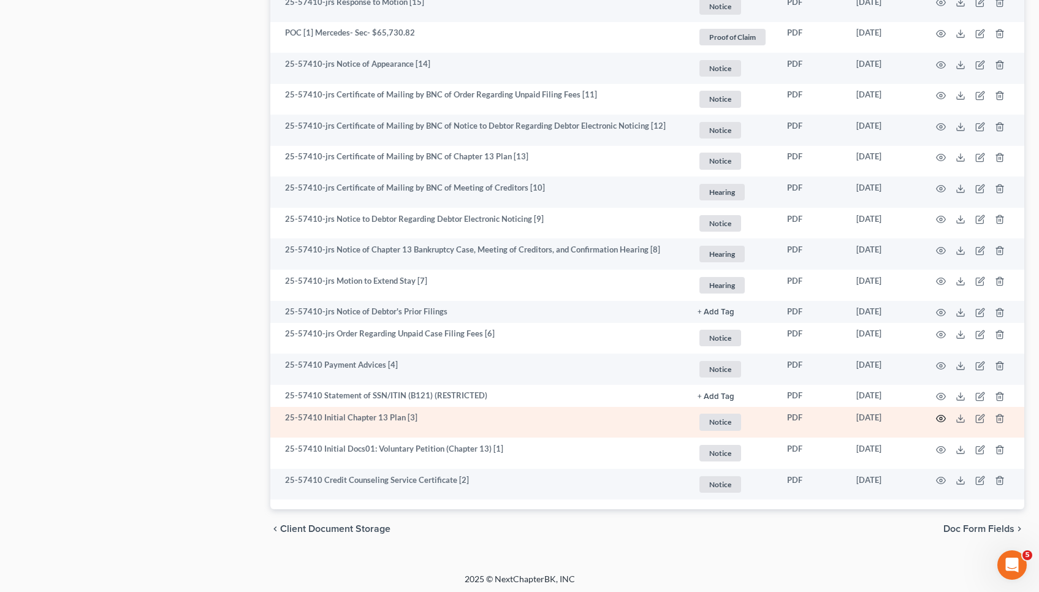
click at [943, 418] on circle "button" at bounding box center [941, 419] width 2 height 2
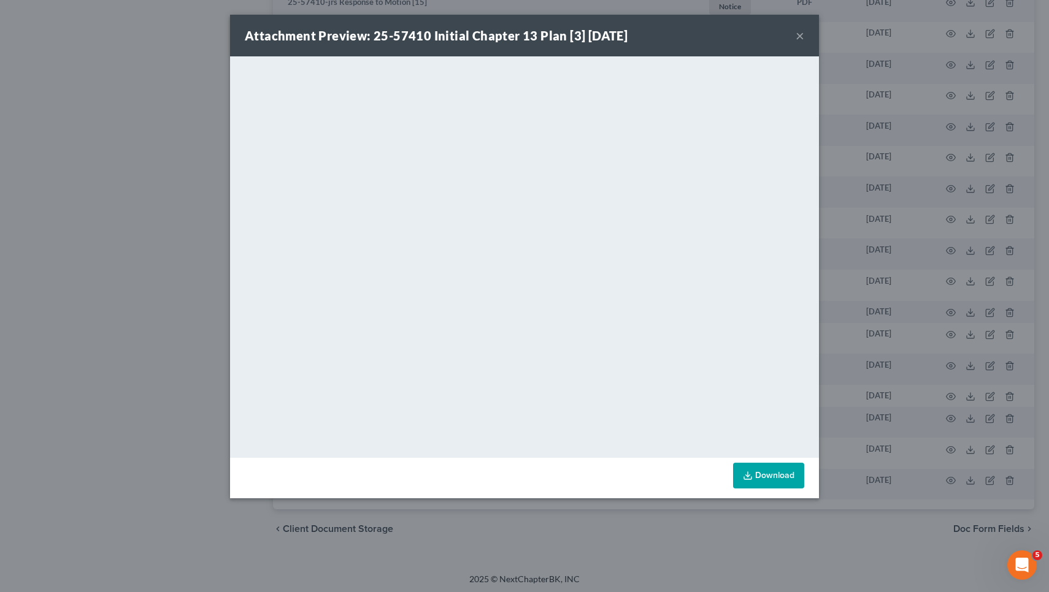
click at [800, 35] on button "×" at bounding box center [799, 35] width 9 height 15
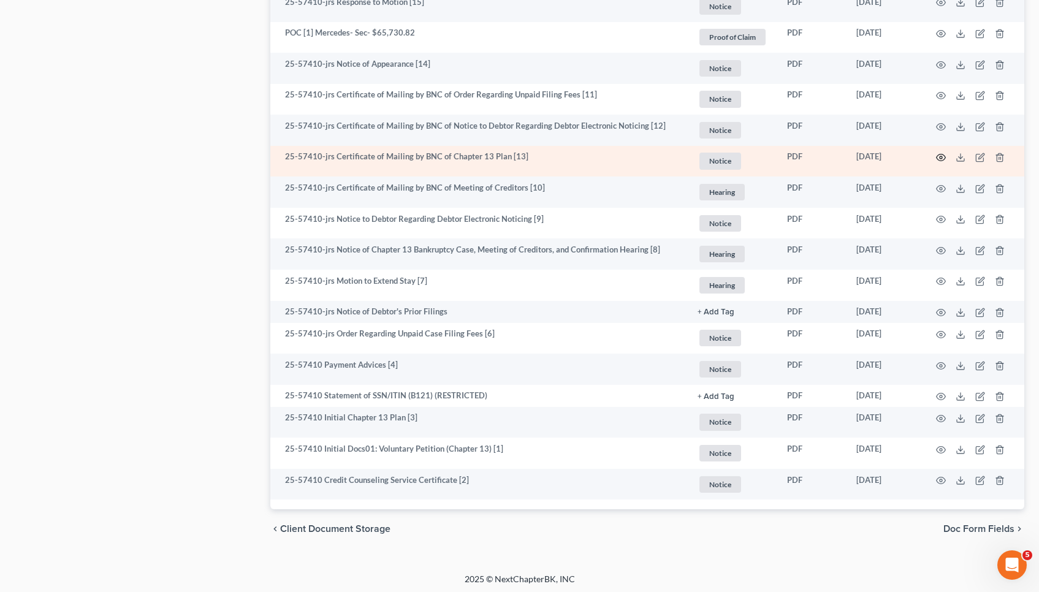
click at [945, 153] on icon "button" at bounding box center [941, 158] width 10 height 10
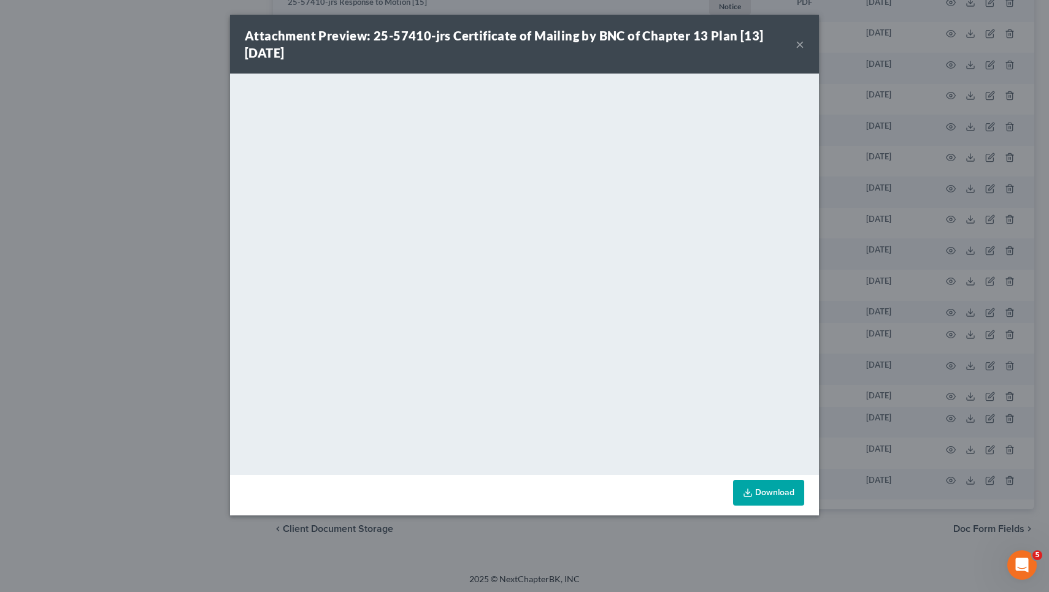
click at [798, 45] on button "×" at bounding box center [799, 44] width 9 height 15
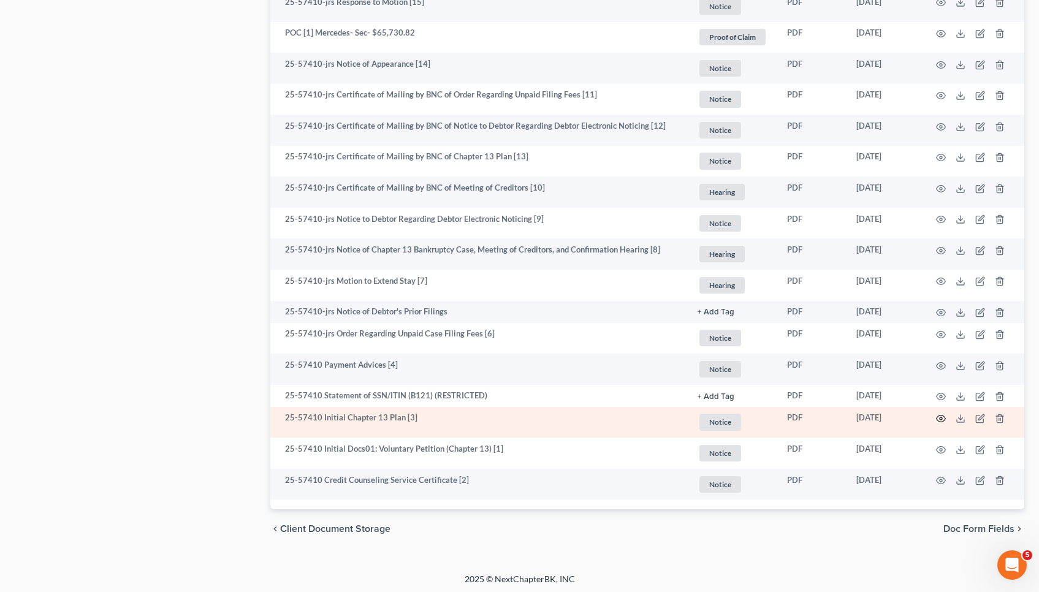
click at [943, 414] on icon "button" at bounding box center [941, 419] width 10 height 10
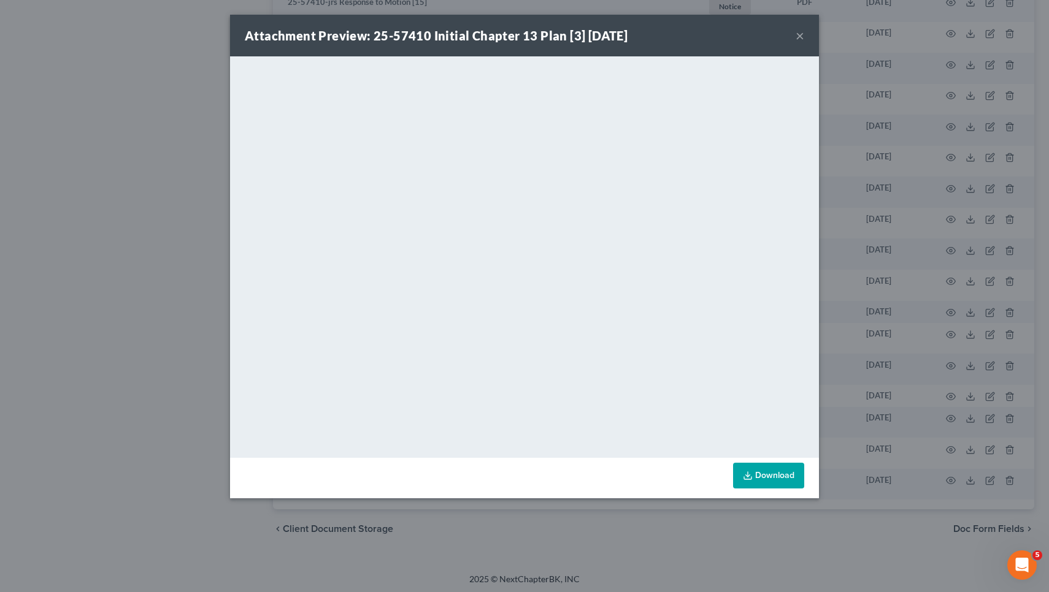
click at [800, 36] on button "×" at bounding box center [799, 35] width 9 height 15
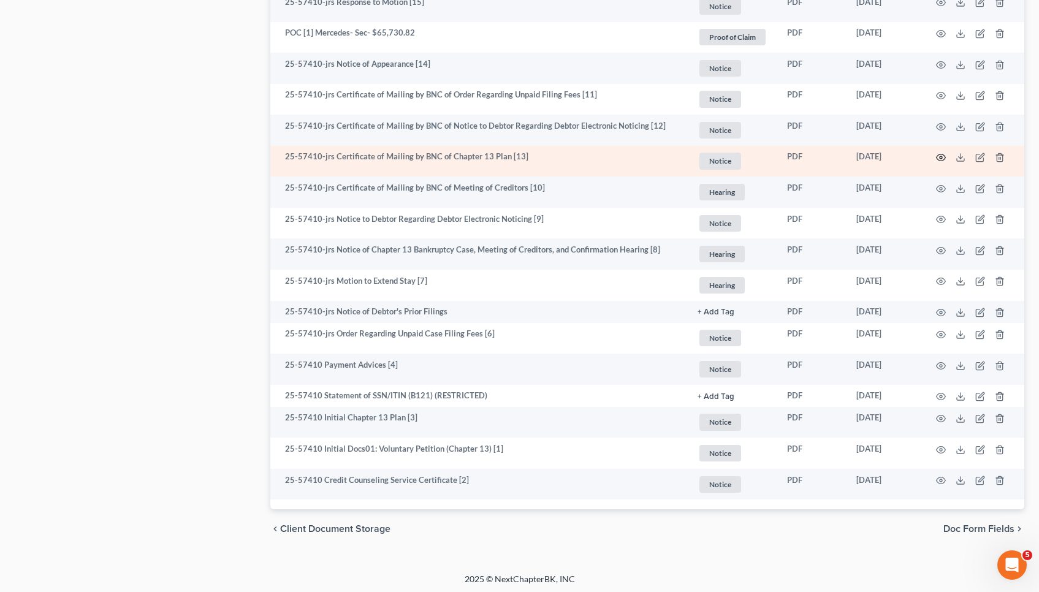
click at [940, 159] on icon "button" at bounding box center [941, 158] width 9 height 7
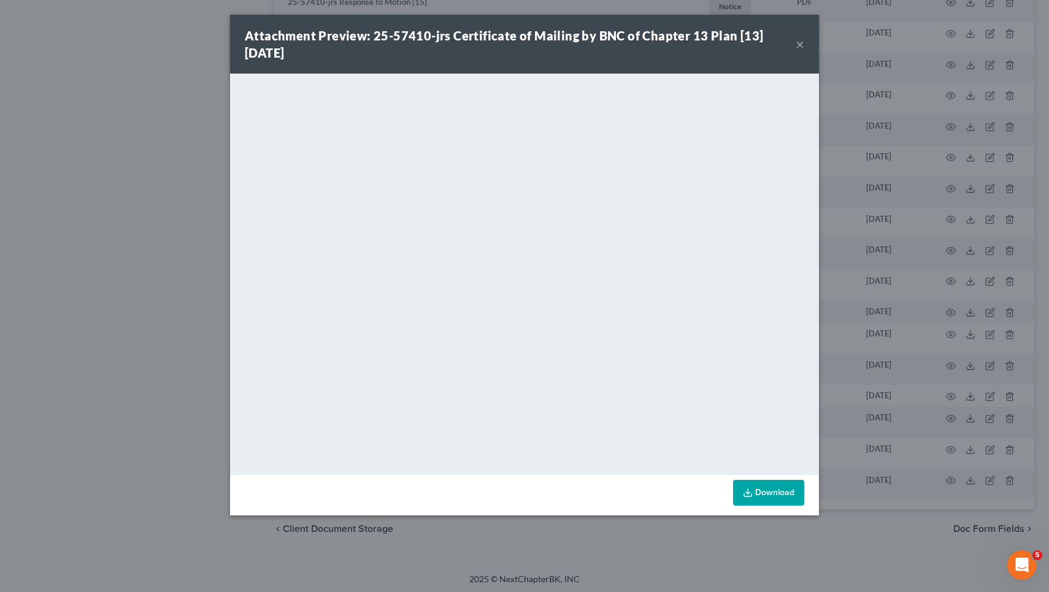
click at [798, 42] on button "×" at bounding box center [799, 44] width 9 height 15
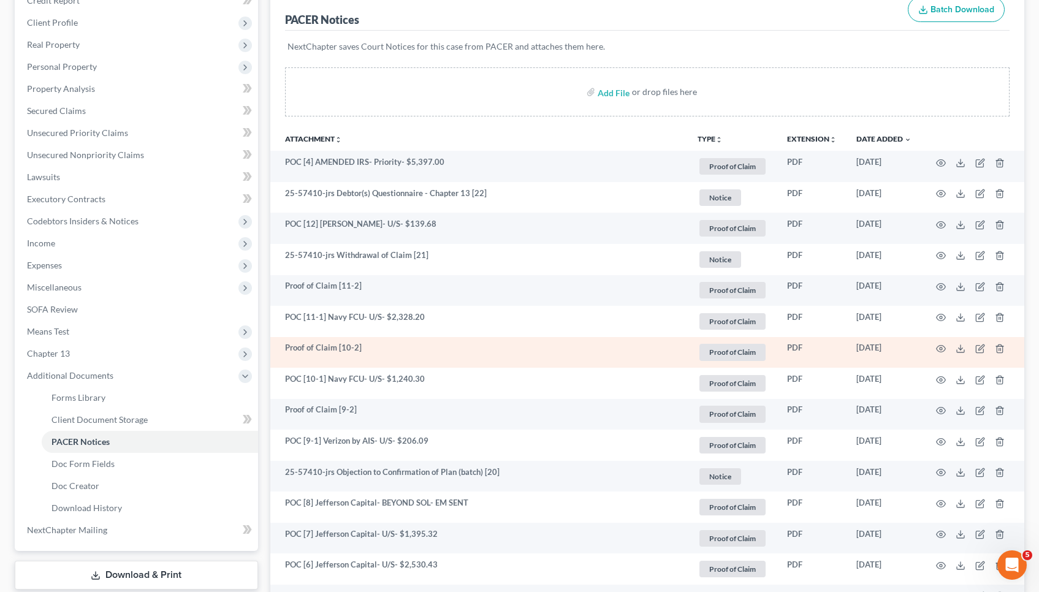
scroll to position [122, 0]
